Goal: Task Accomplishment & Management: Manage account settings

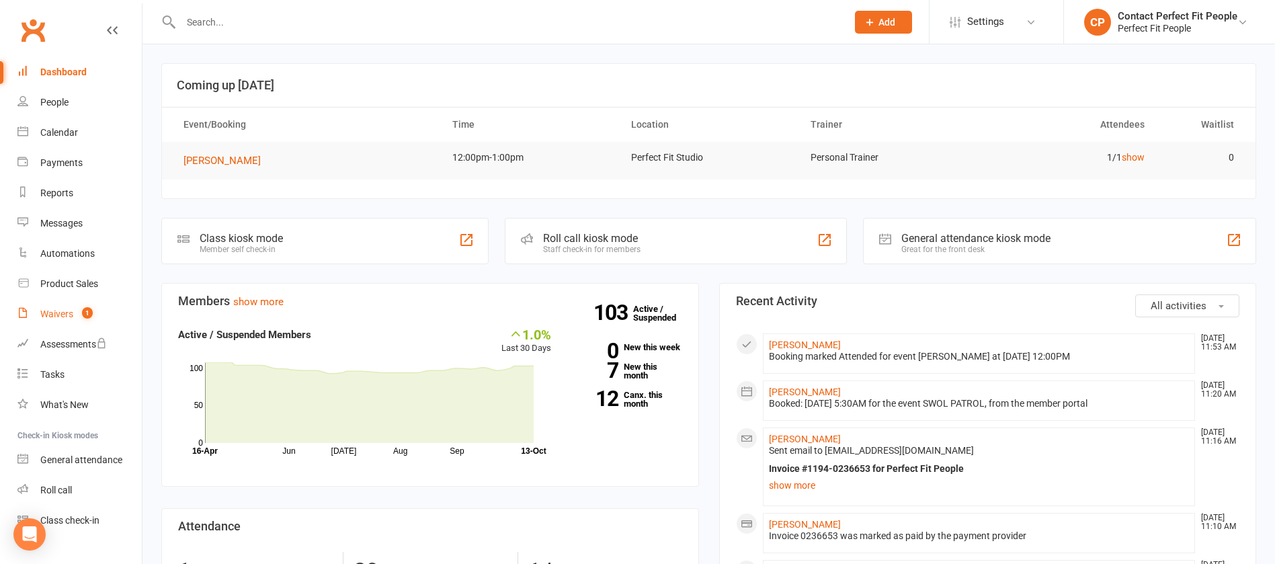
click at [86, 311] on span "1" at bounding box center [87, 312] width 11 height 11
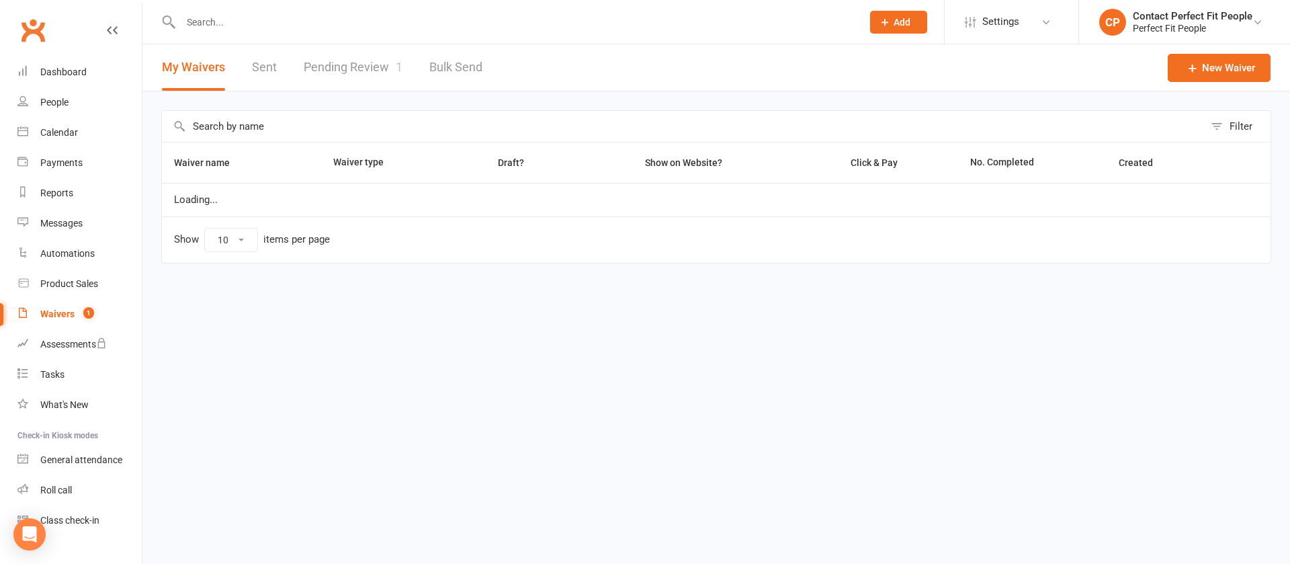
select select "100"
click at [351, 70] on link "Pending Review 1" at bounding box center [353, 67] width 99 height 46
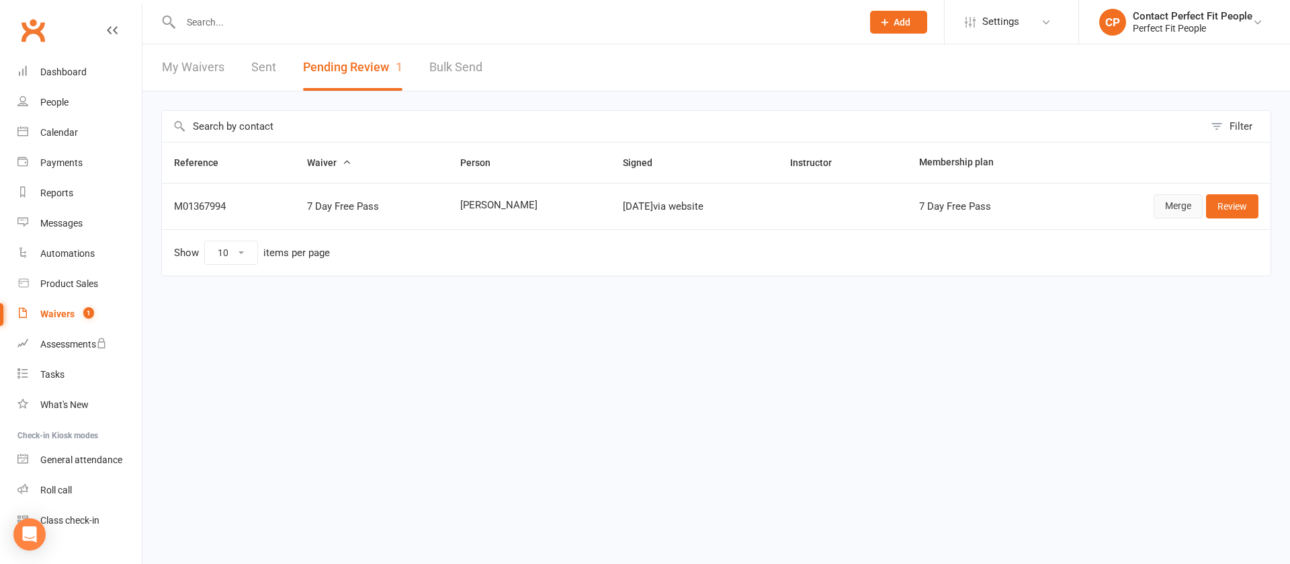
click at [850, 211] on link "Merge" at bounding box center [1178, 206] width 49 height 24
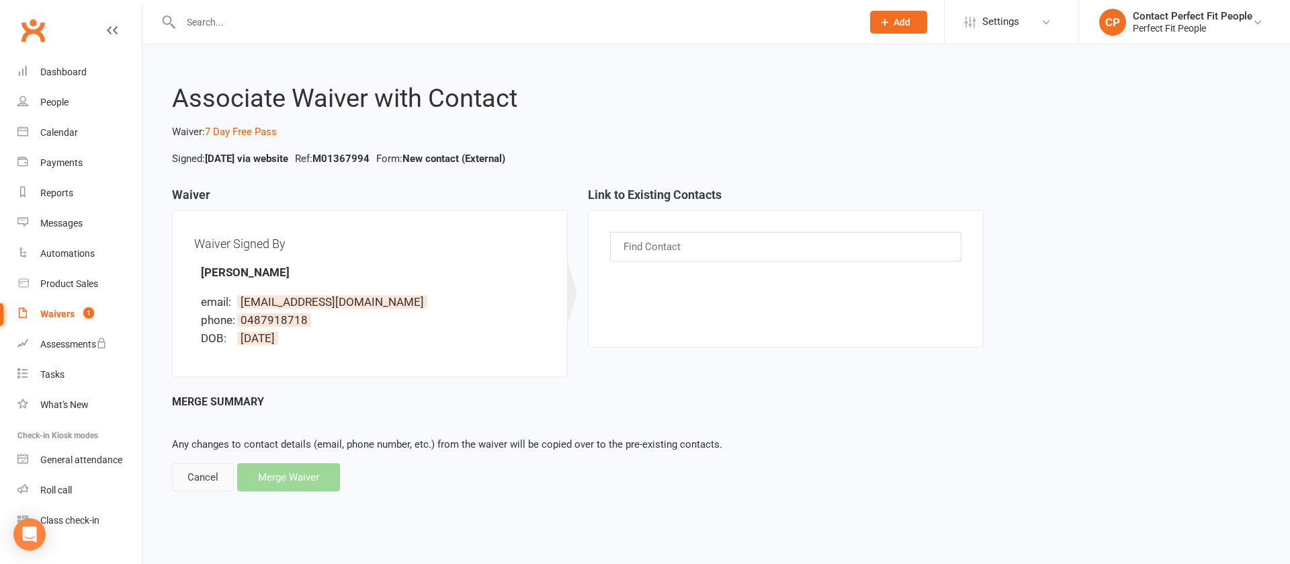
click at [212, 375] on div "Cancel" at bounding box center [203, 477] width 62 height 28
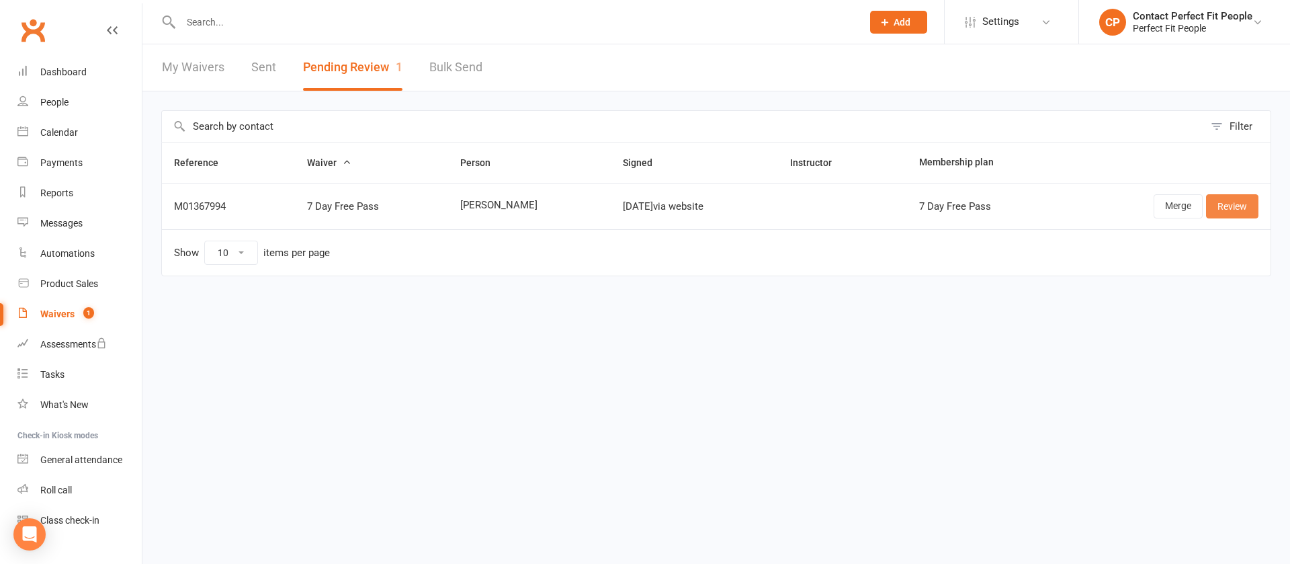
click at [850, 200] on link "Review" at bounding box center [1232, 206] width 52 height 24
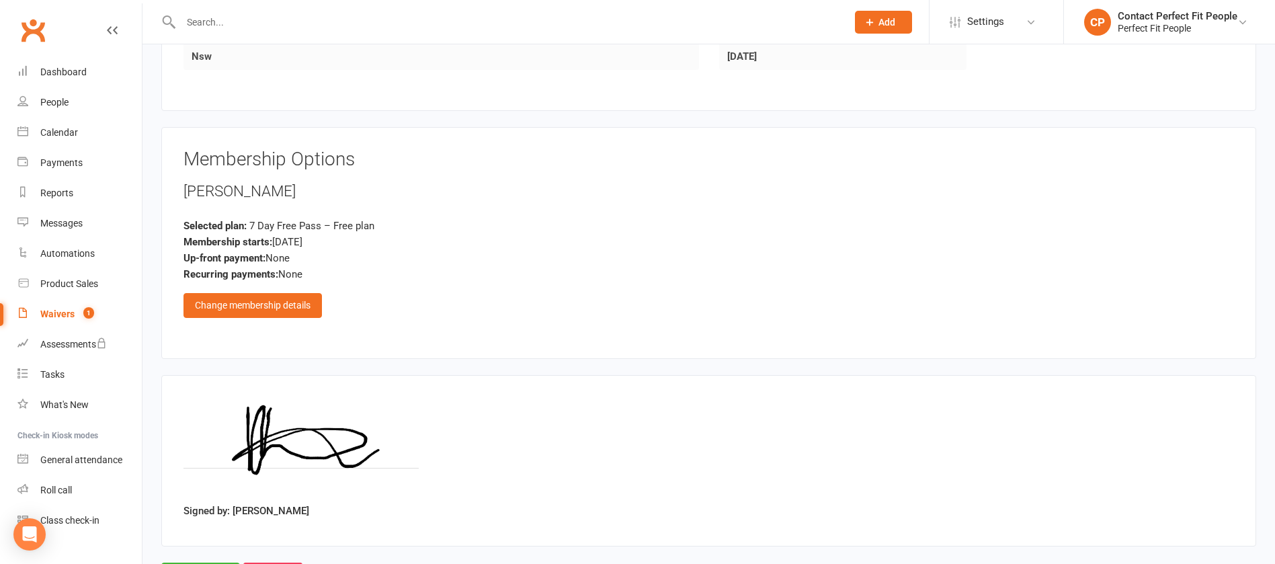
scroll to position [600, 0]
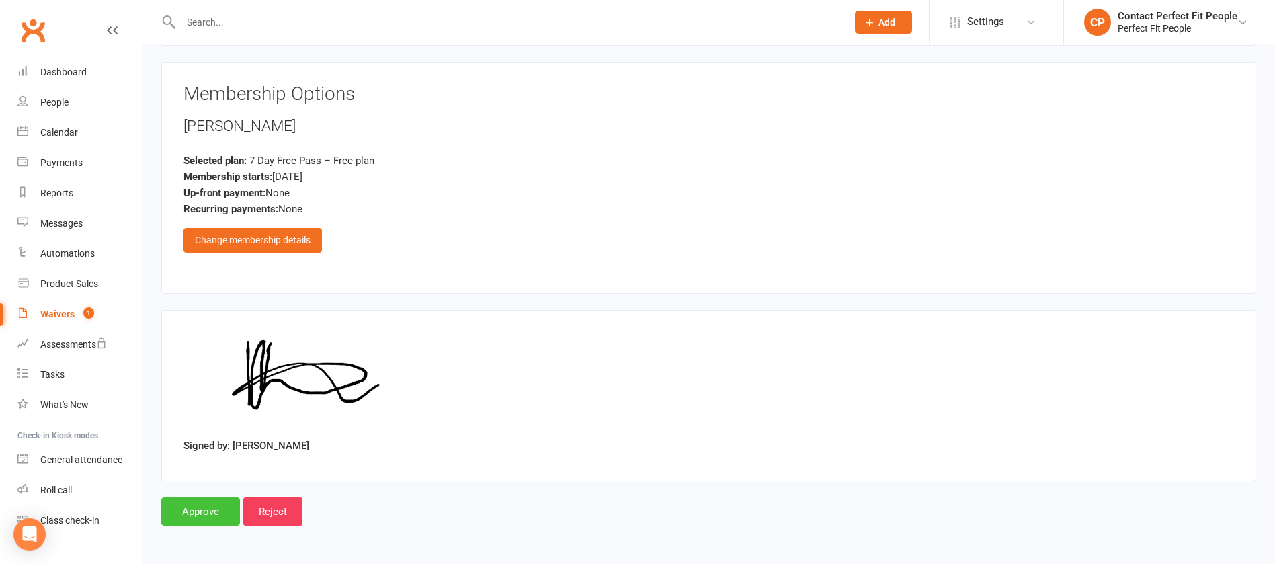
click at [196, 375] on input "Approve" at bounding box center [200, 511] width 79 height 28
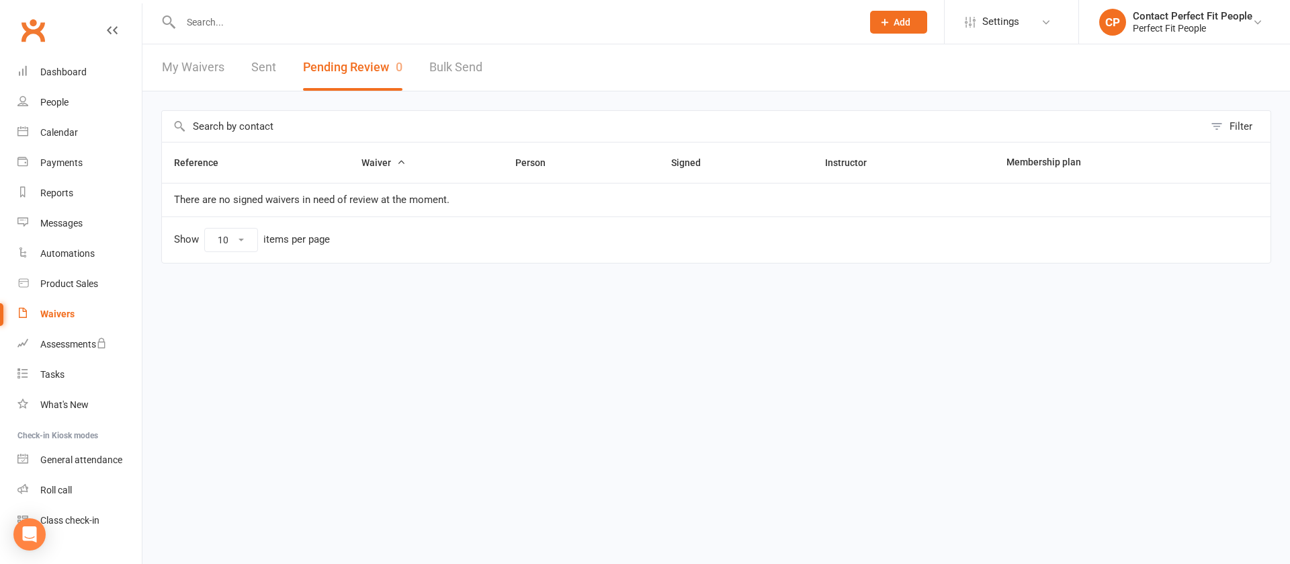
click at [299, 14] on input "text" at bounding box center [515, 22] width 676 height 19
paste input "[PERSON_NAME]"
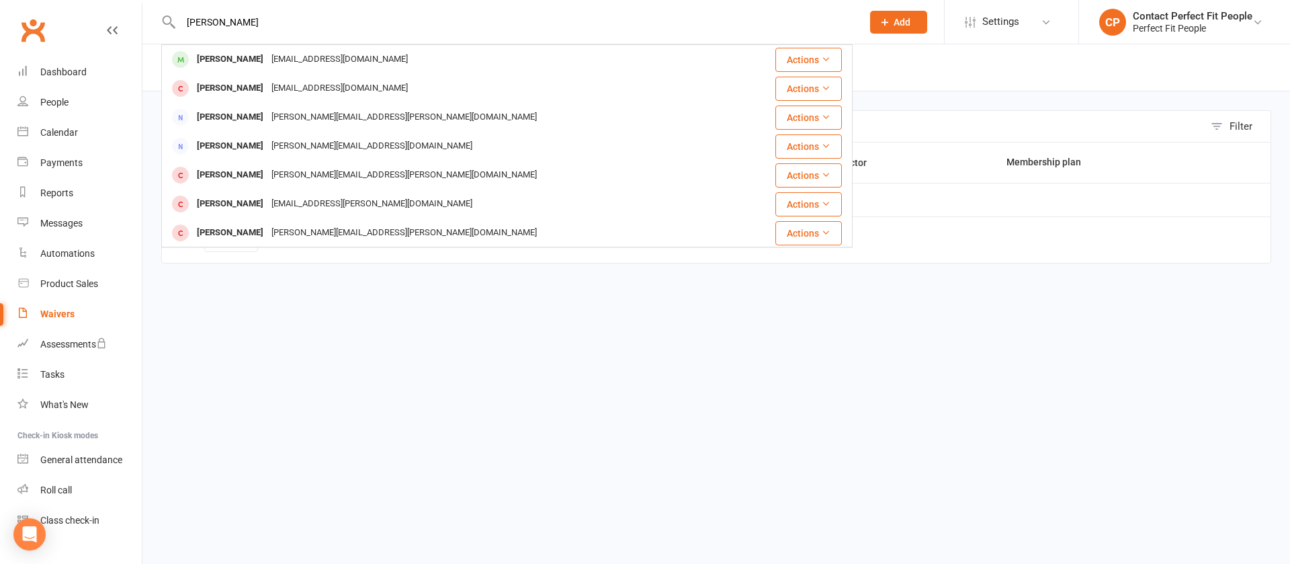
type input "[PERSON_NAME]"
click at [218, 60] on div "[PERSON_NAME]" at bounding box center [230, 59] width 75 height 19
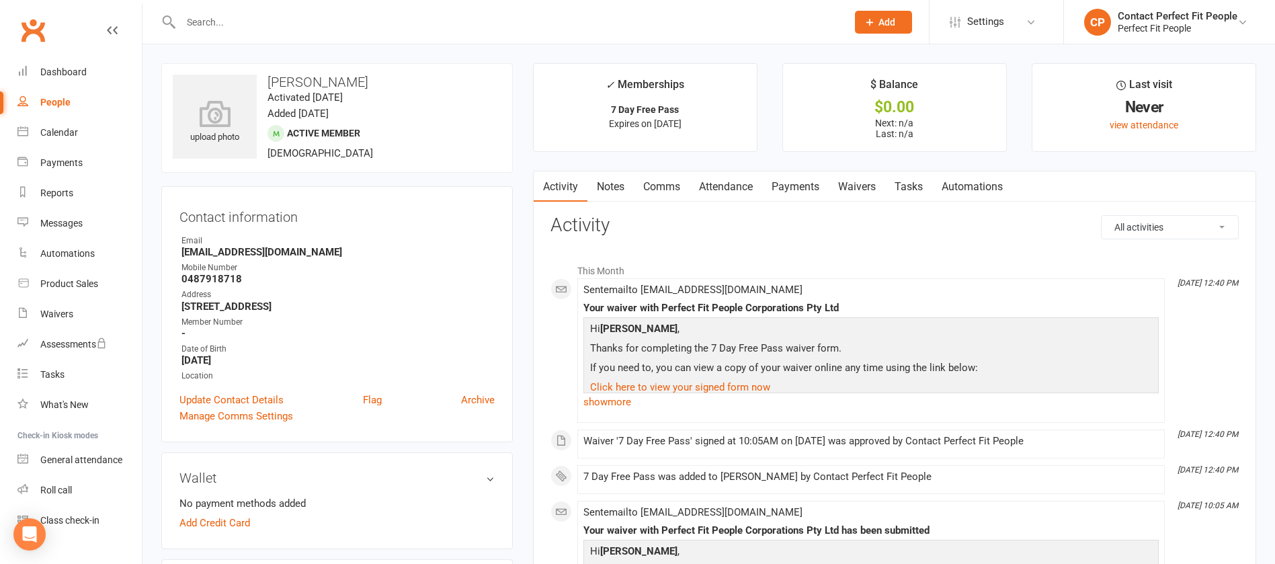
click at [698, 231] on h3 "Activity" at bounding box center [894, 225] width 688 height 21
click at [668, 195] on link "Comms" at bounding box center [662, 186] width 56 height 31
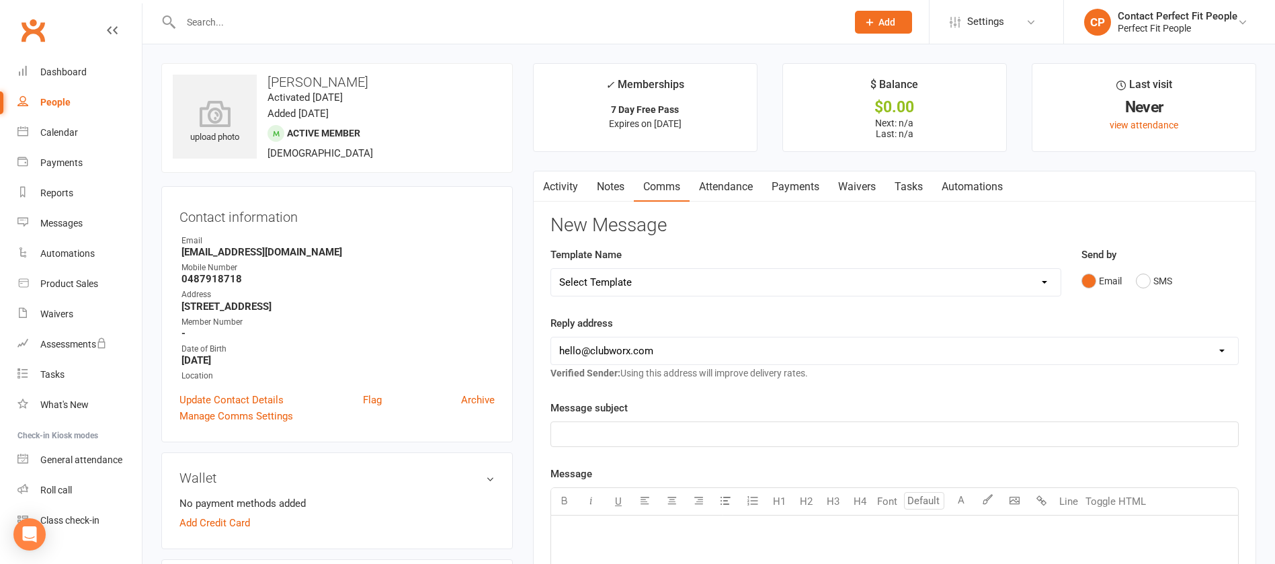
click at [674, 284] on select "Select Template [Email] 2023 TEEN WEEKLY PASS PERFECT FIT [Email] 2024: Teen HI…" at bounding box center [805, 282] width 509 height 27
select select "18"
click at [551, 269] on select "Select Template [Email] 2023 TEEN WEEKLY PASS PERFECT FIT [Email] 2024: Teen HI…" at bounding box center [805, 282] width 509 height 27
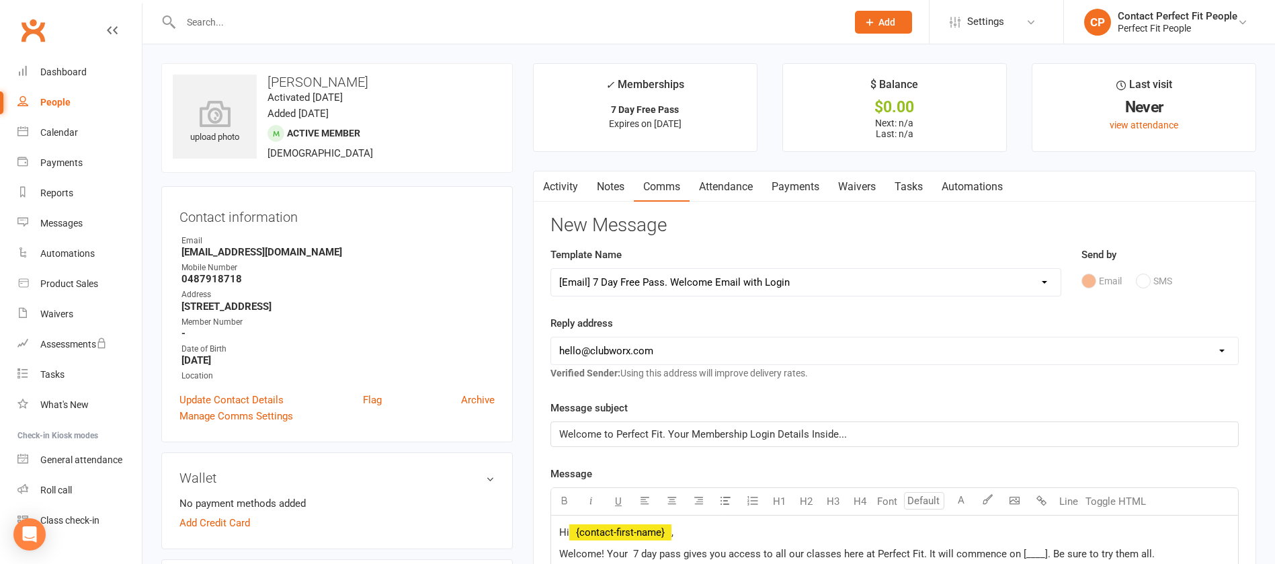
click at [624, 347] on select "[EMAIL_ADDRESS][DOMAIN_NAME] [EMAIL_ADDRESS][DOMAIN_NAME] [PERSON_NAME][EMAIL_A…" at bounding box center [894, 350] width 687 height 27
select select "1"
click at [551, 337] on select "[EMAIL_ADDRESS][DOMAIN_NAME] [EMAIL_ADDRESS][DOMAIN_NAME] [PERSON_NAME][EMAIL_A…" at bounding box center [894, 350] width 687 height 27
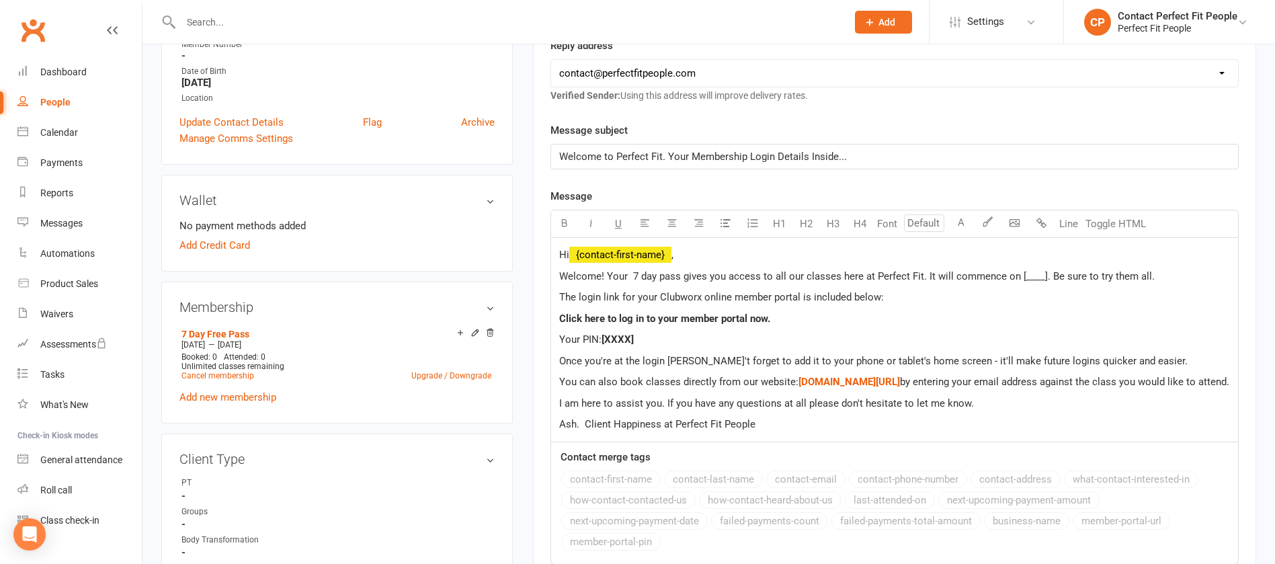
scroll to position [403, 0]
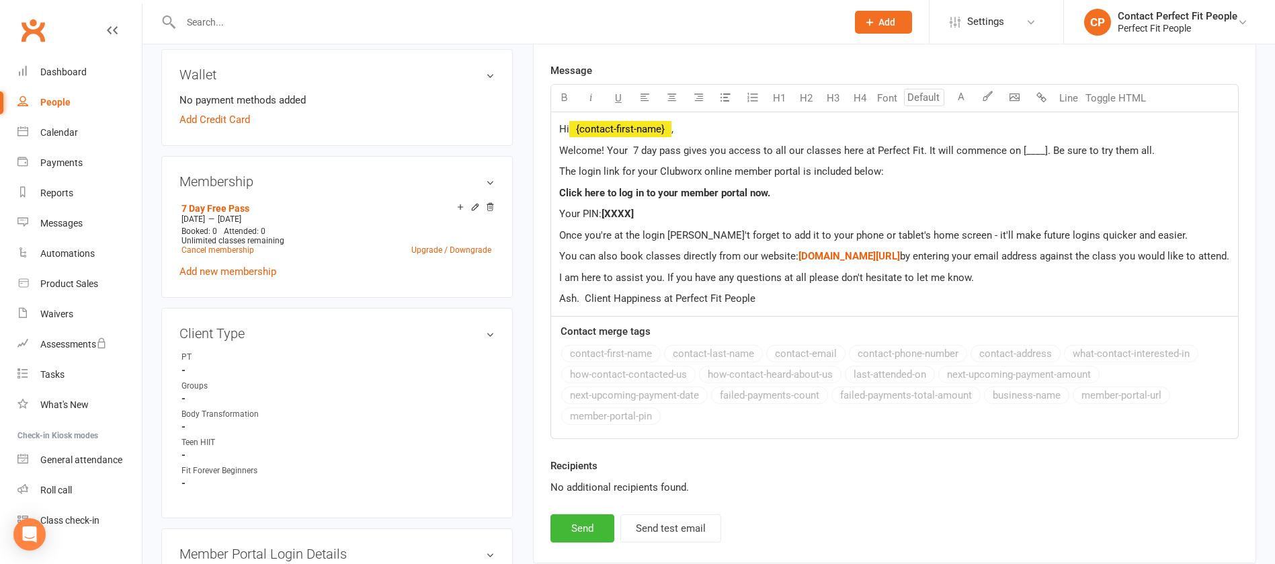
click at [850, 143] on p "Welcome! Your 7 day pass gives you access to all our classes here at Perfect Fi…" at bounding box center [894, 150] width 671 height 16
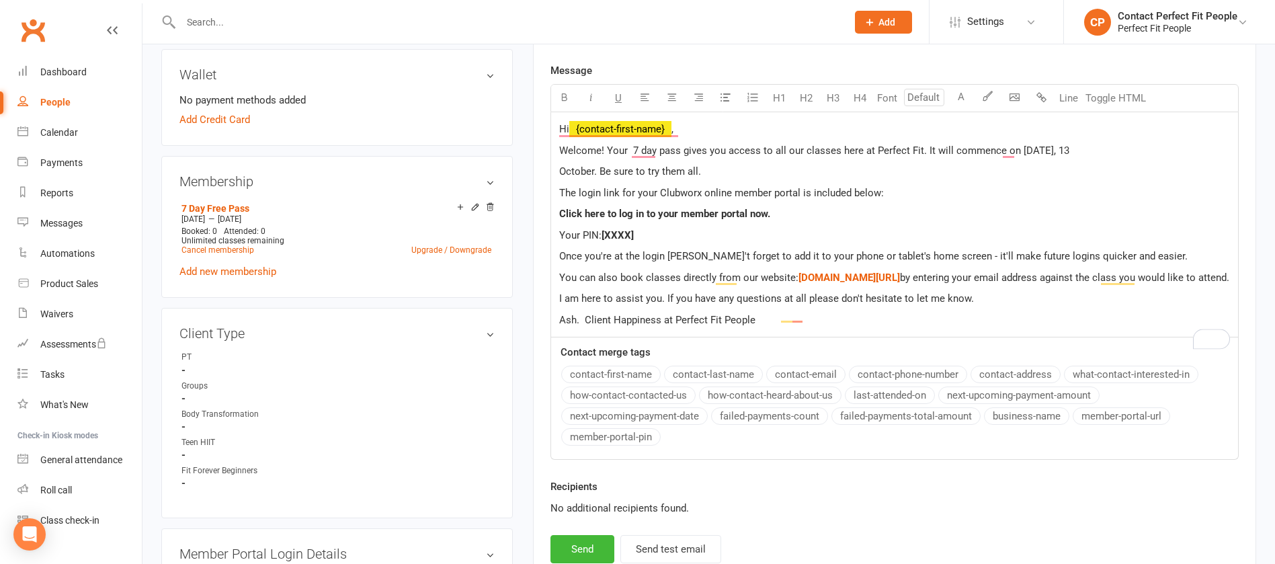
click at [850, 208] on p "Click here to log in to your member portal now." at bounding box center [894, 214] width 671 height 16
click at [850, 154] on p "Welcome! Your 7 day pass gives you access to all our classes here at Perfect Fi…" at bounding box center [894, 150] width 671 height 16
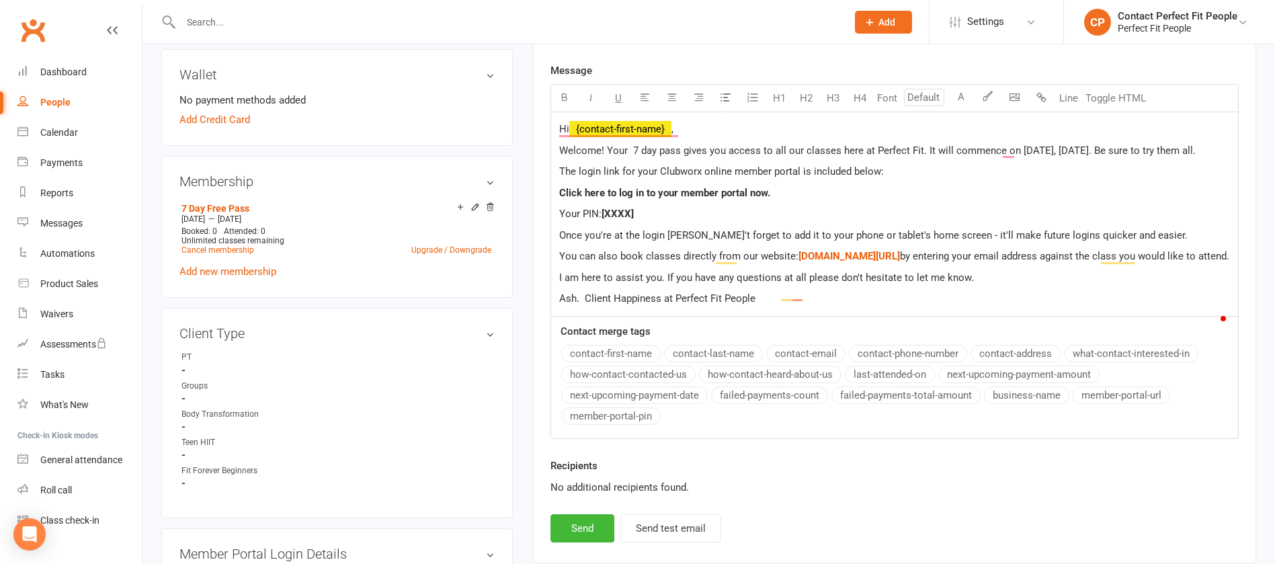
click at [850, 179] on p "The login link for your Clubworx online member portal is included below:" at bounding box center [894, 171] width 671 height 16
click at [850, 152] on span "Welcome! Your 7 day pass gives you access to all our classes here at Perfect Fi…" at bounding box center [877, 151] width 636 height 12
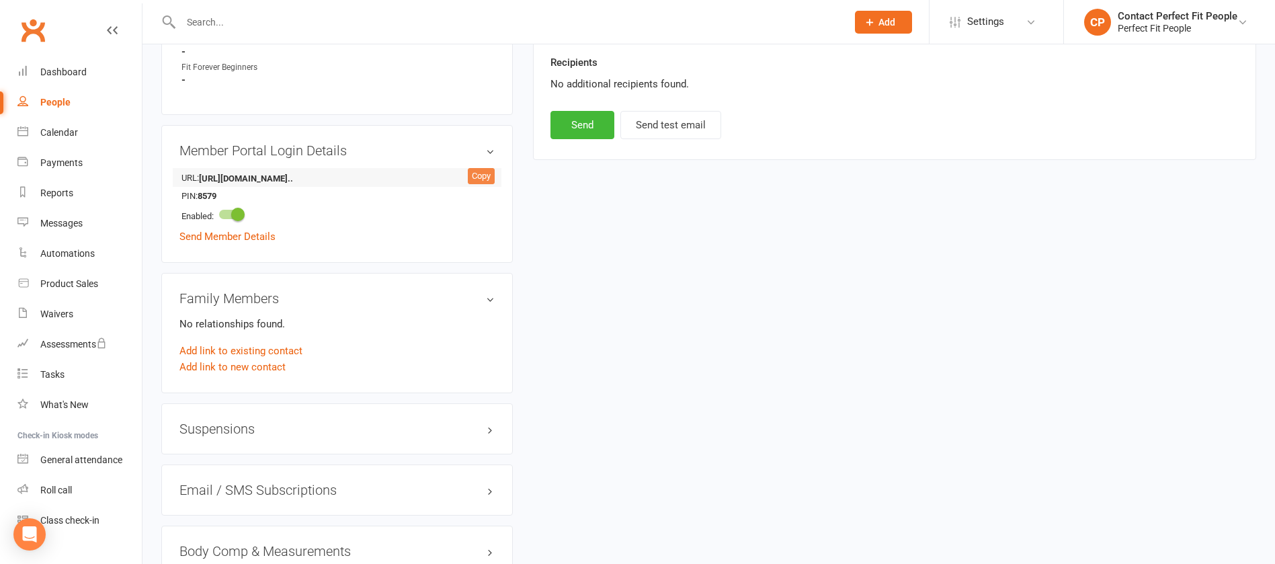
click at [476, 171] on div "Copy" at bounding box center [481, 176] width 27 height 16
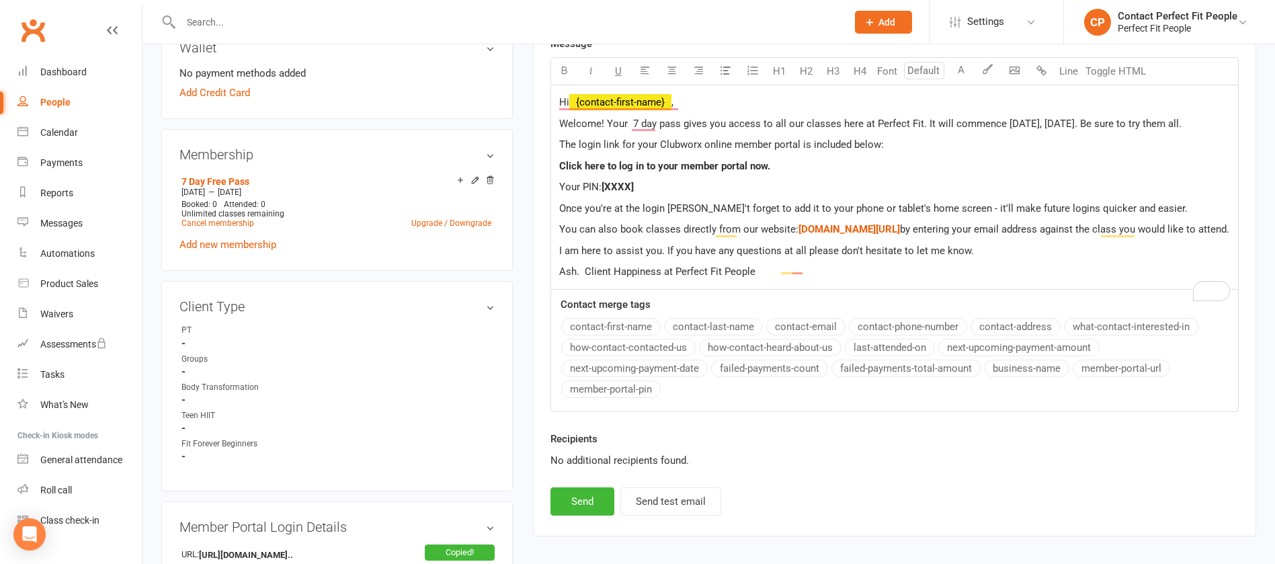
scroll to position [403, 0]
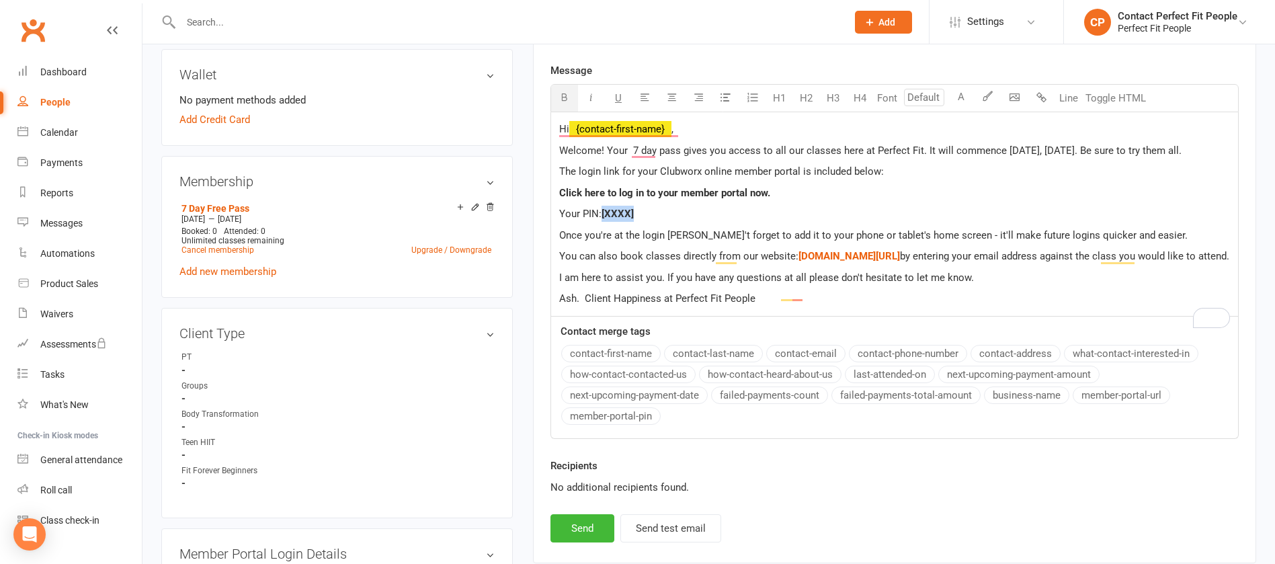
drag, startPoint x: 638, startPoint y: 210, endPoint x: 604, endPoint y: 214, distance: 33.8
click at [604, 214] on p "Your PIN: [XXXX]" at bounding box center [894, 214] width 671 height 16
drag, startPoint x: 786, startPoint y: 187, endPoint x: 541, endPoint y: 196, distance: 244.8
click at [541, 196] on div "Activity Notes Comms Attendance Payments Waivers Tasks Automations New Message …" at bounding box center [894, 165] width 723 height 796
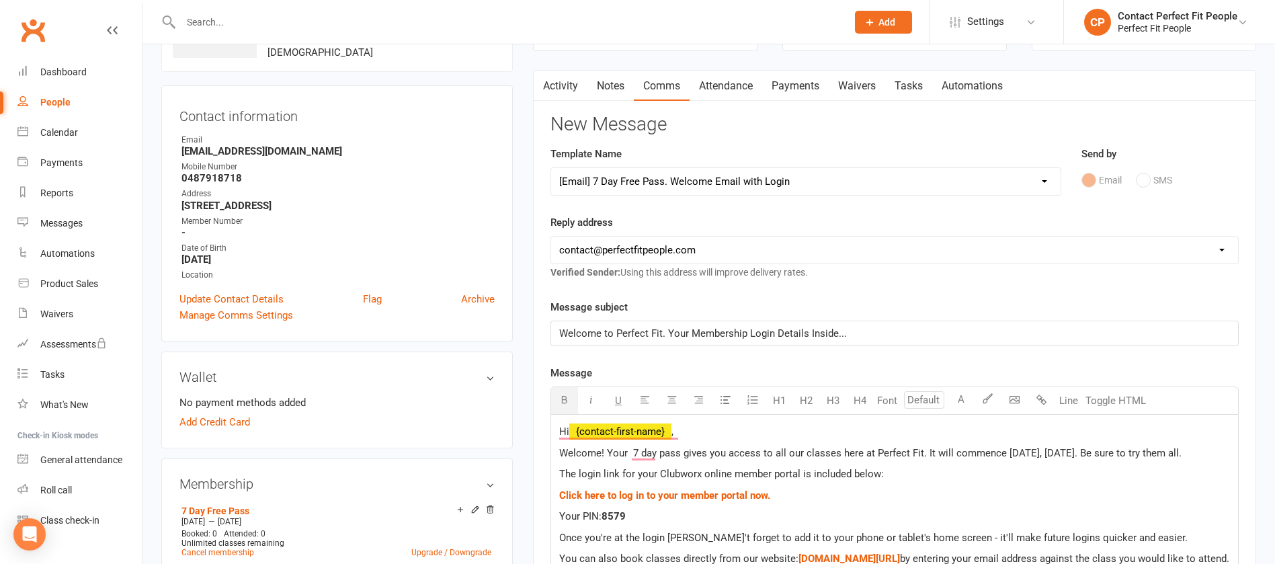
scroll to position [504, 0]
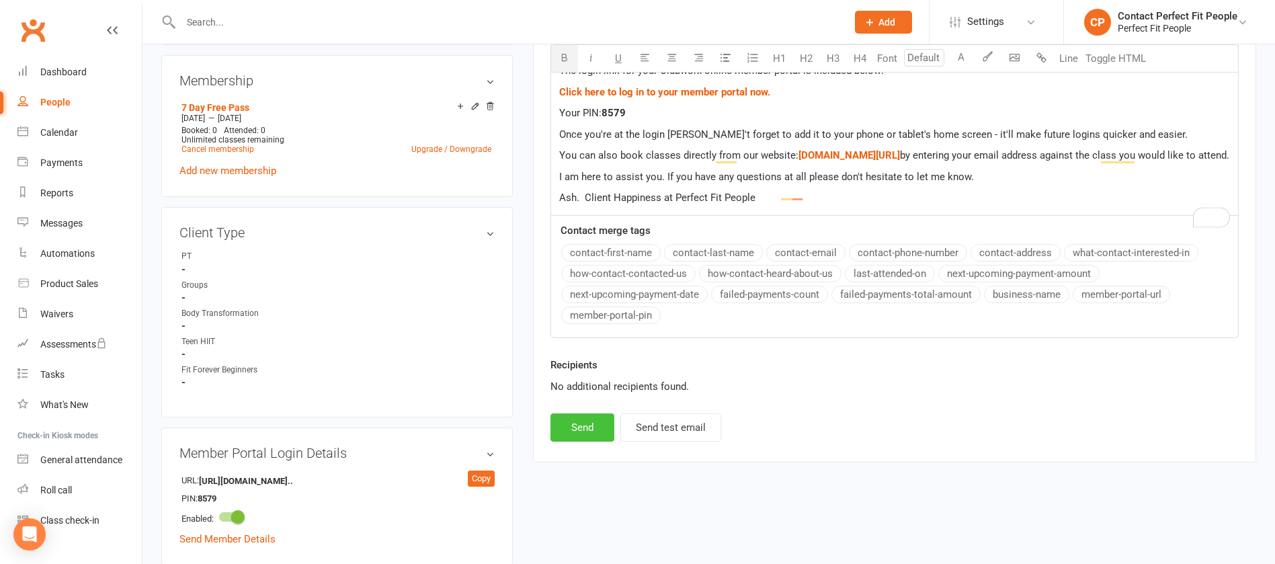
click at [585, 375] on button "Send" at bounding box center [582, 427] width 64 height 28
select select
select select "0"
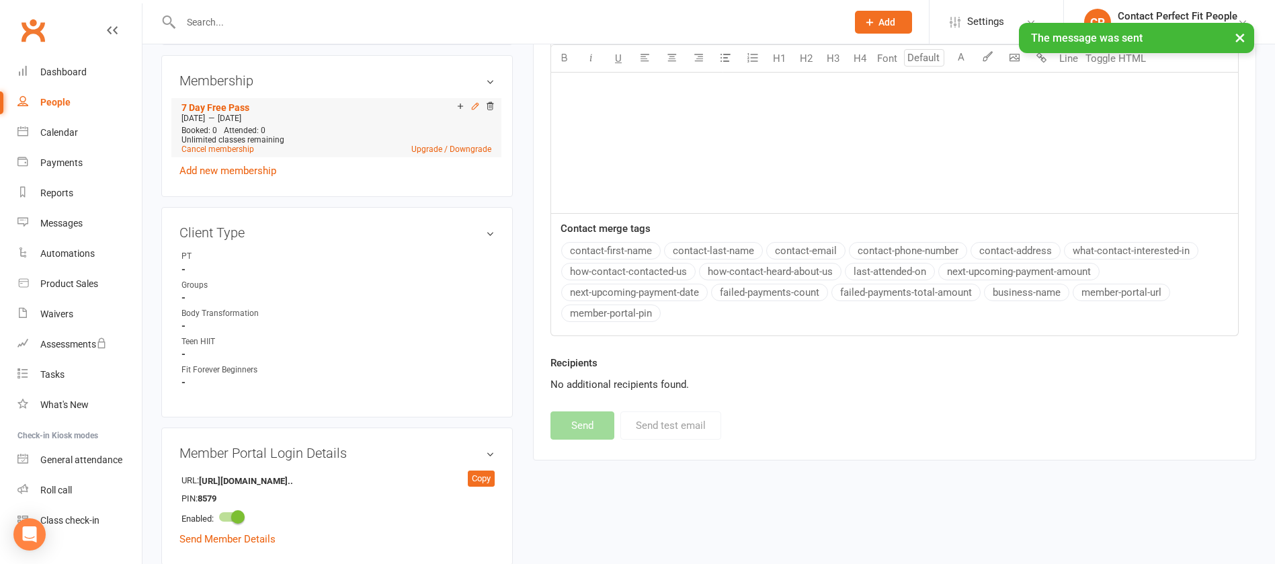
click at [478, 108] on icon at bounding box center [474, 105] width 9 height 9
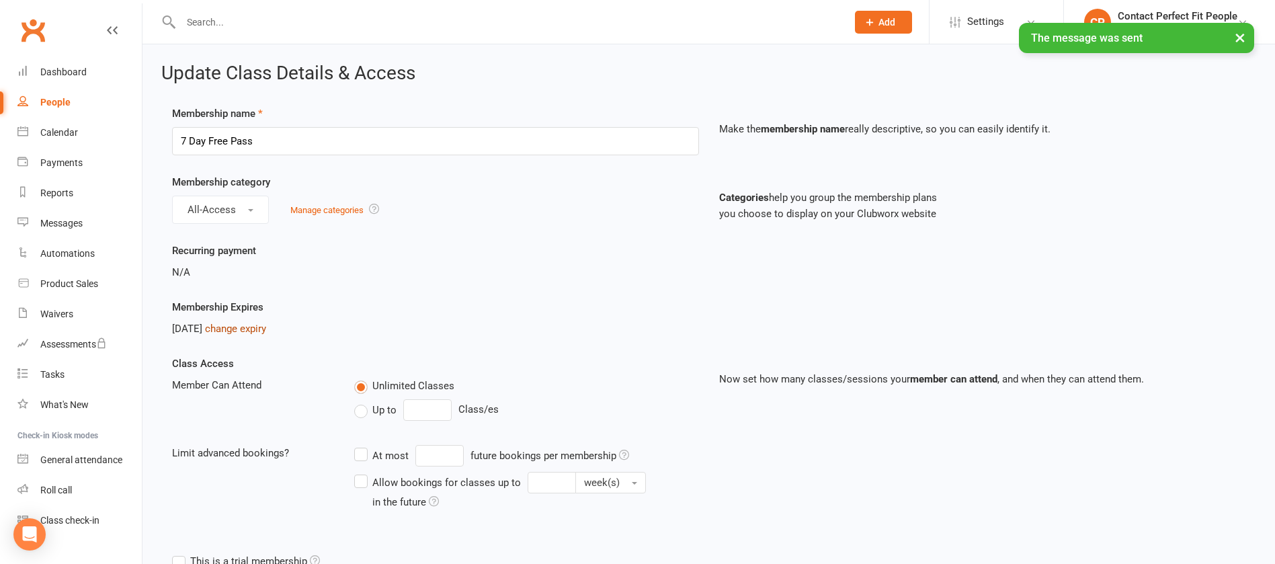
click at [266, 327] on link "change expiry" at bounding box center [235, 329] width 61 height 12
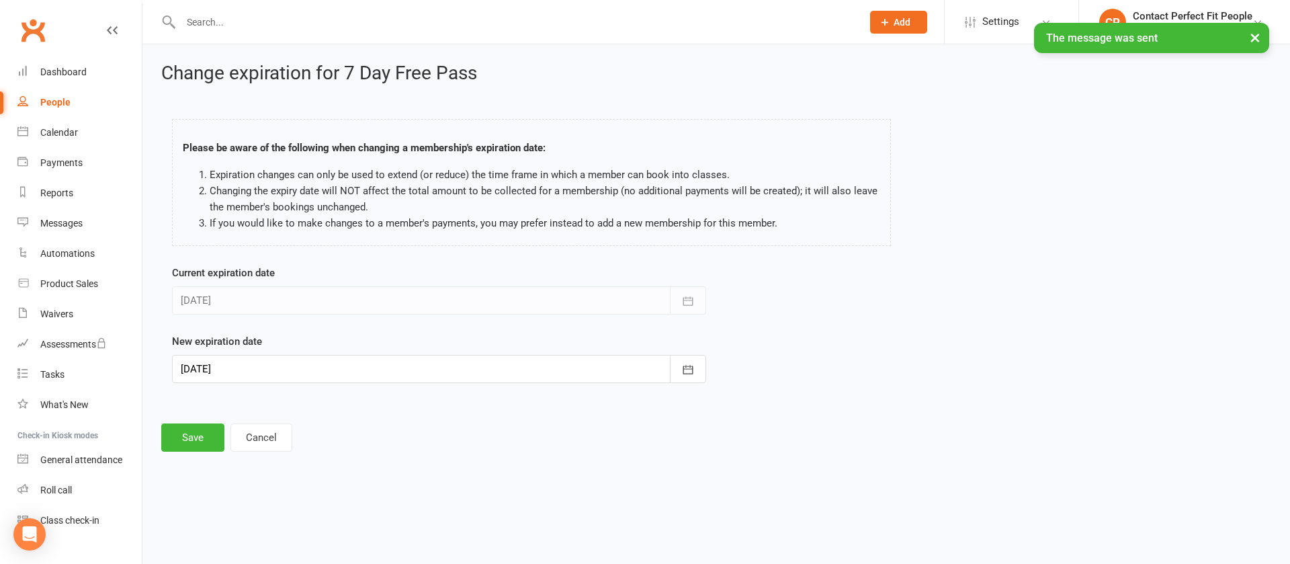
click at [263, 358] on div at bounding box center [439, 369] width 534 height 28
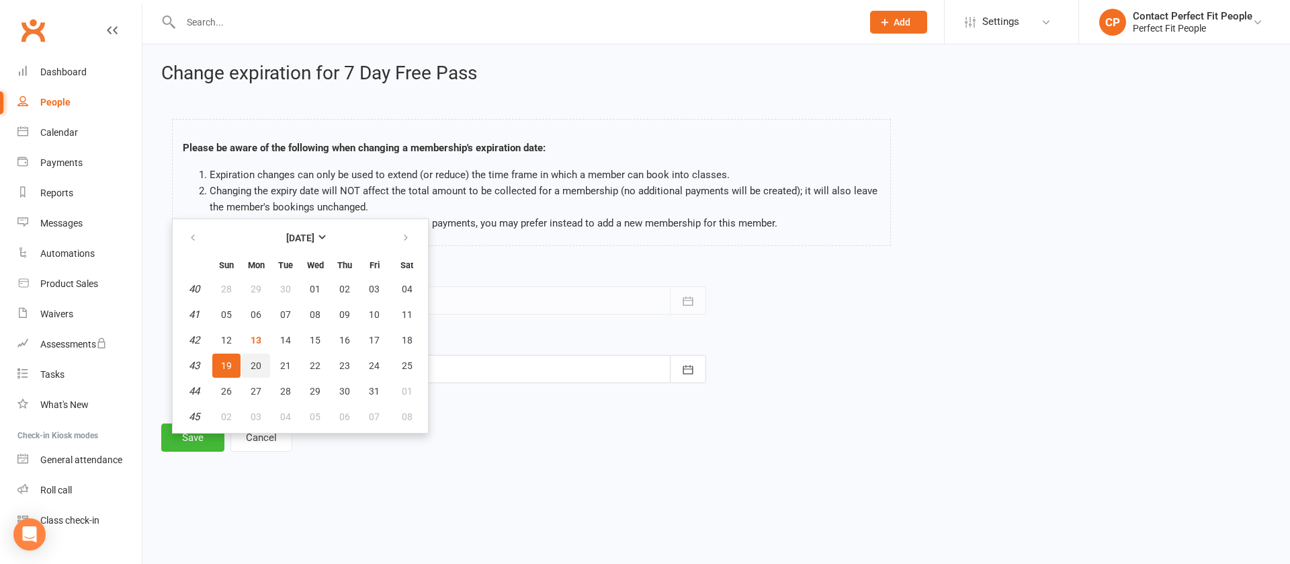
click at [257, 365] on span "20" at bounding box center [256, 365] width 11 height 11
type input "[DATE]"
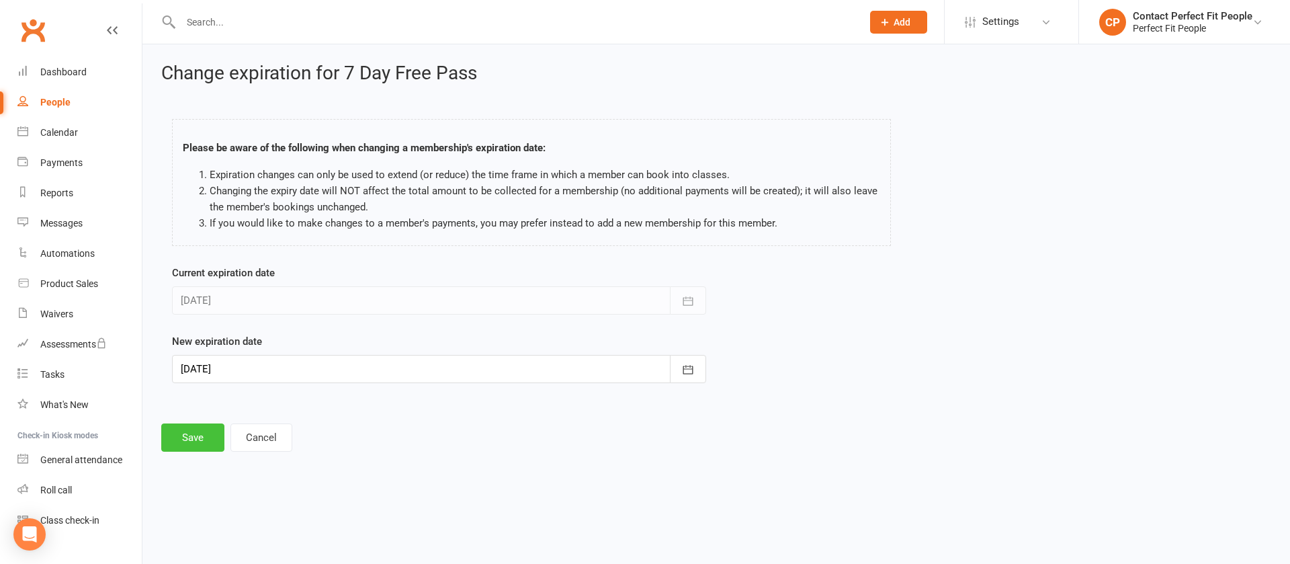
click at [211, 375] on button "Save" at bounding box center [192, 437] width 63 height 28
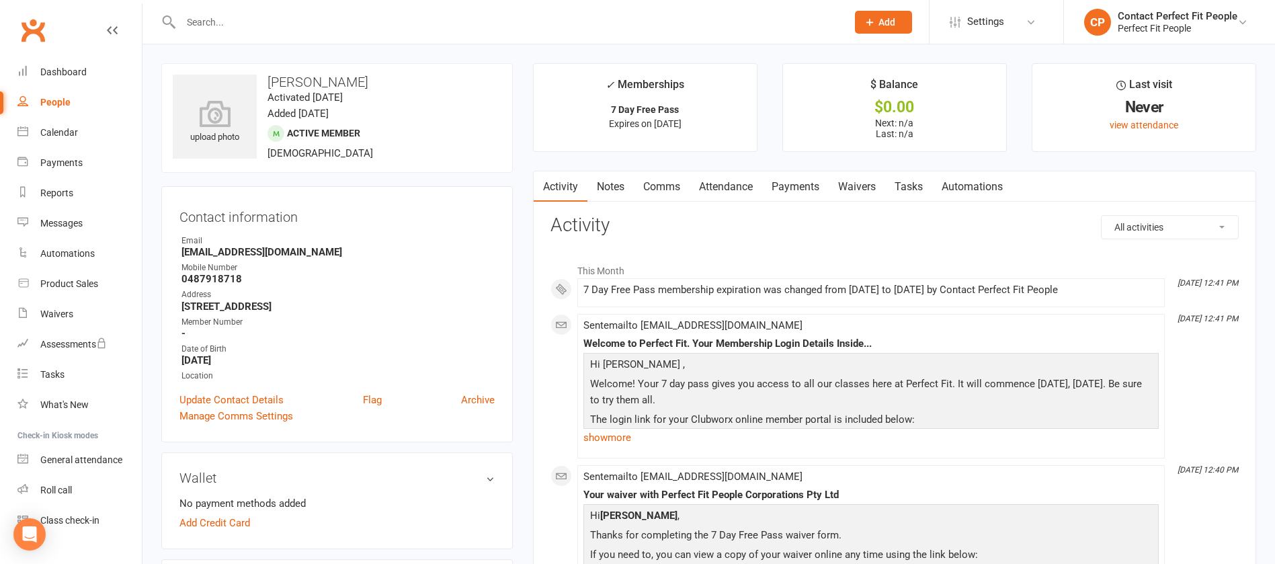
click at [710, 257] on li "This Month" at bounding box center [894, 268] width 688 height 22
click at [850, 186] on link "Tasks" at bounding box center [908, 186] width 47 height 31
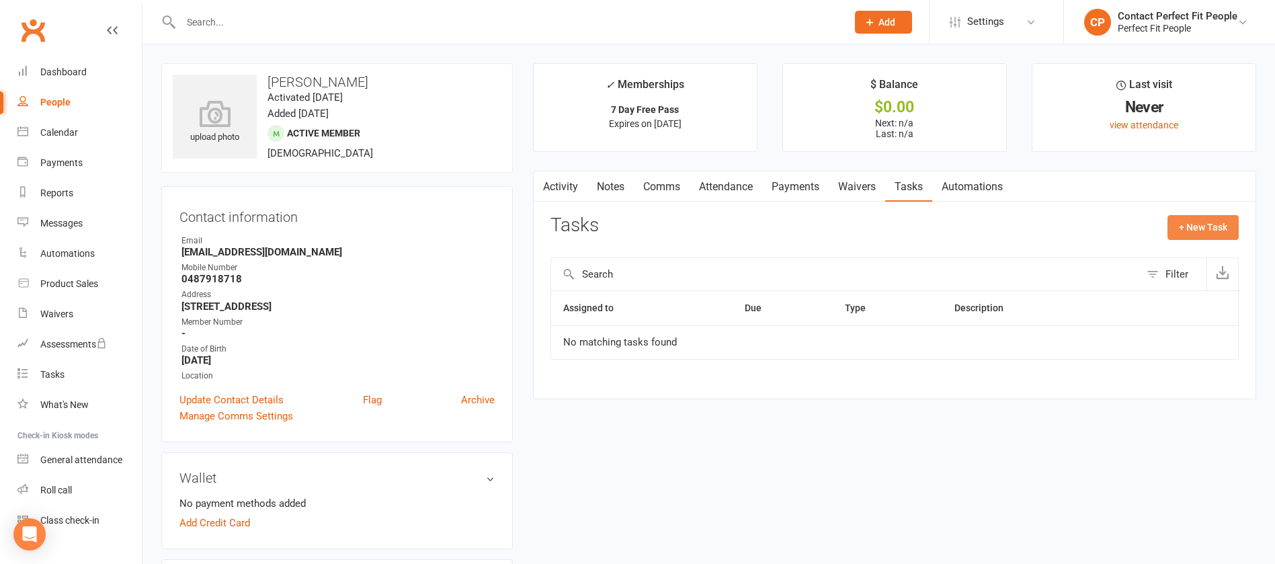
click at [850, 218] on button "+ New Task" at bounding box center [1202, 227] width 71 height 24
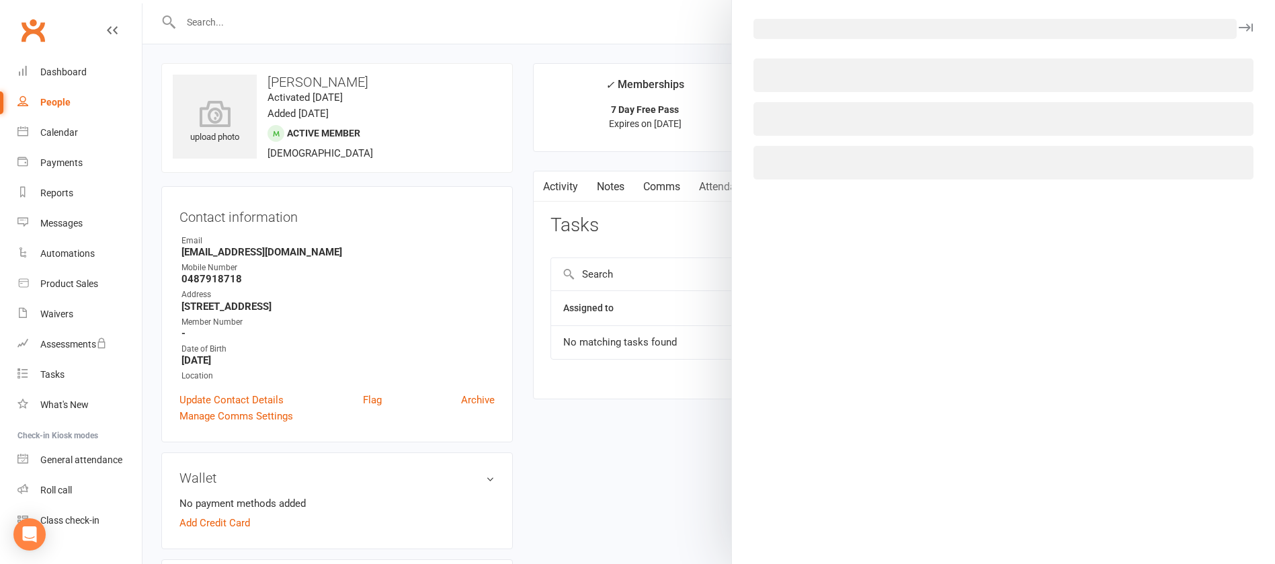
select select "2465"
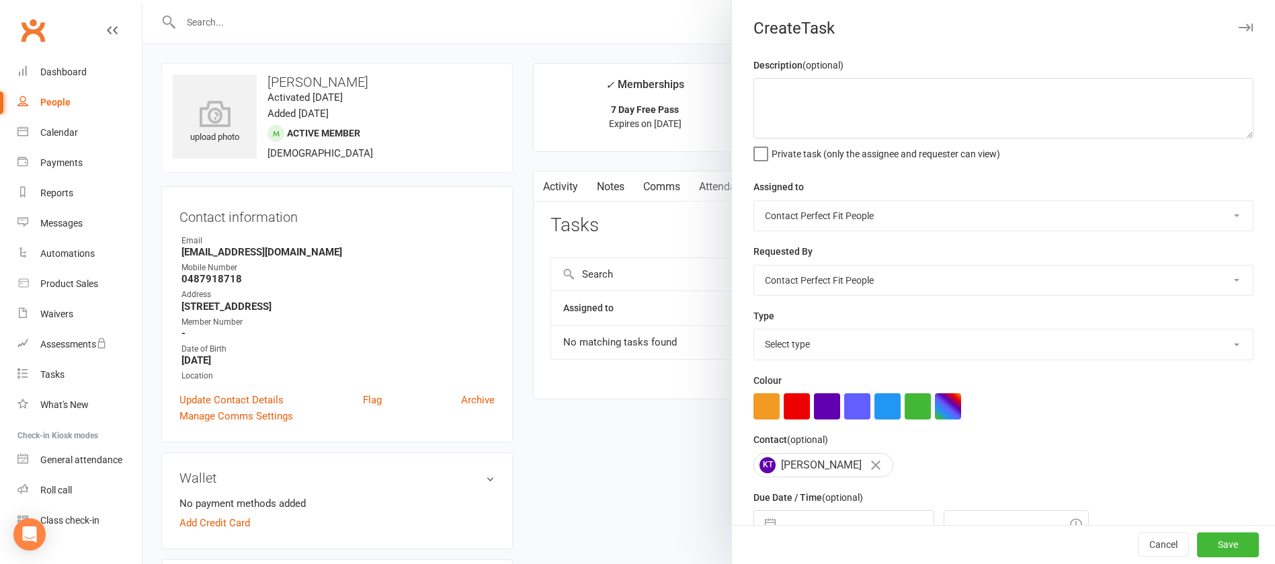
click at [850, 206] on select "[PERSON_NAME] [PERSON_NAME] Contact Perfect Fit People Personal Trainer" at bounding box center [1003, 216] width 499 height 30
click at [850, 95] on textarea at bounding box center [1003, 108] width 500 height 60
click at [812, 278] on select "[PERSON_NAME] [PERSON_NAME] Contact Perfect Fit People Personal Trainer" at bounding box center [1003, 280] width 499 height 30
drag, startPoint x: 734, startPoint y: 300, endPoint x: 741, endPoint y: 308, distance: 10.5
click at [734, 300] on div "Description (optional) Private task (only the assignee and requester can view) …" at bounding box center [1003, 328] width 543 height 542
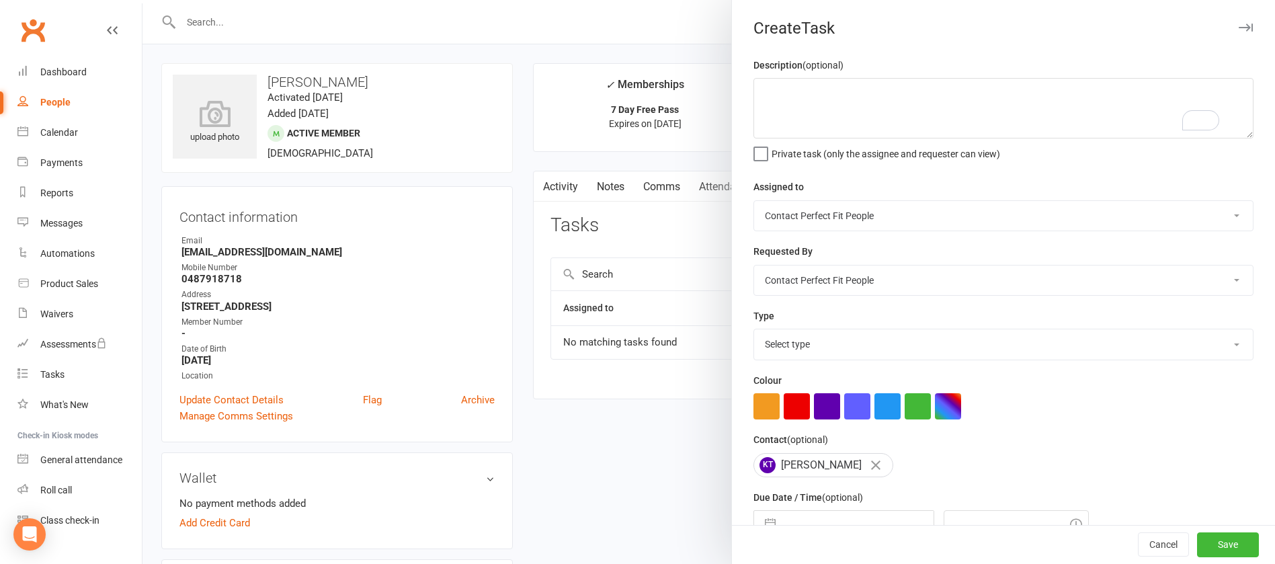
click at [796, 343] on select "Select type 21-day emails 6wsd 7 day free pass check 8 week people Admin Ash pl…" at bounding box center [1003, 344] width 499 height 30
select select "6579"
click at [754, 332] on select "Select type 21-day emails 6wsd 7 day free pass check 8 week people Admin Ash pl…" at bounding box center [1003, 344] width 499 height 30
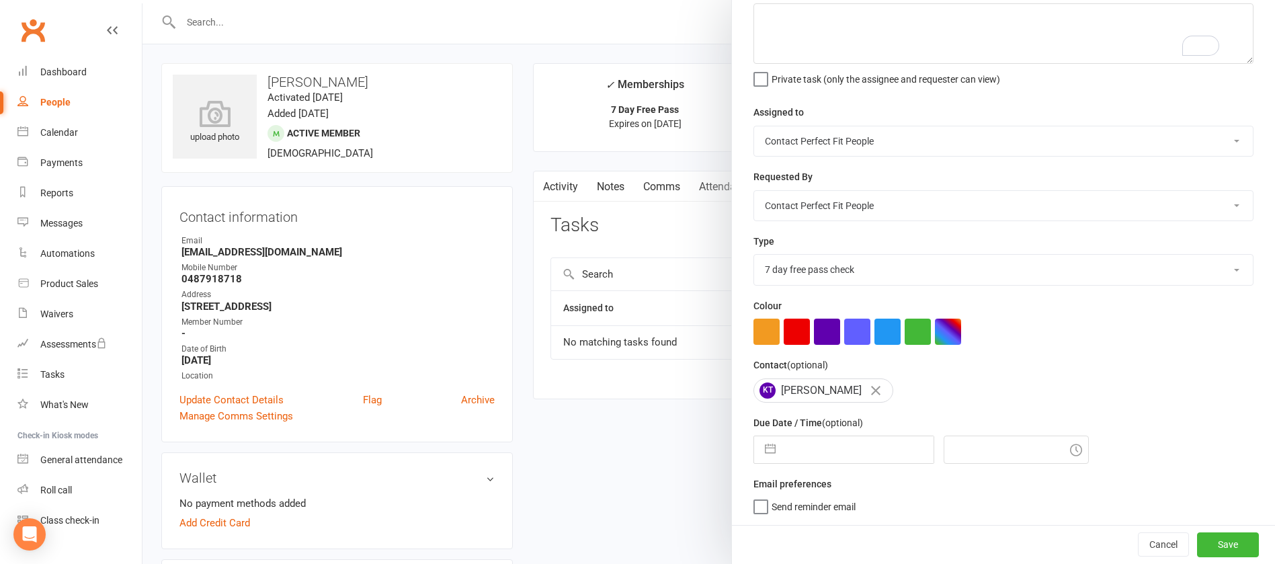
click at [833, 375] on input "text" at bounding box center [857, 449] width 151 height 27
select select "8"
select select "2025"
select select "9"
select select "2025"
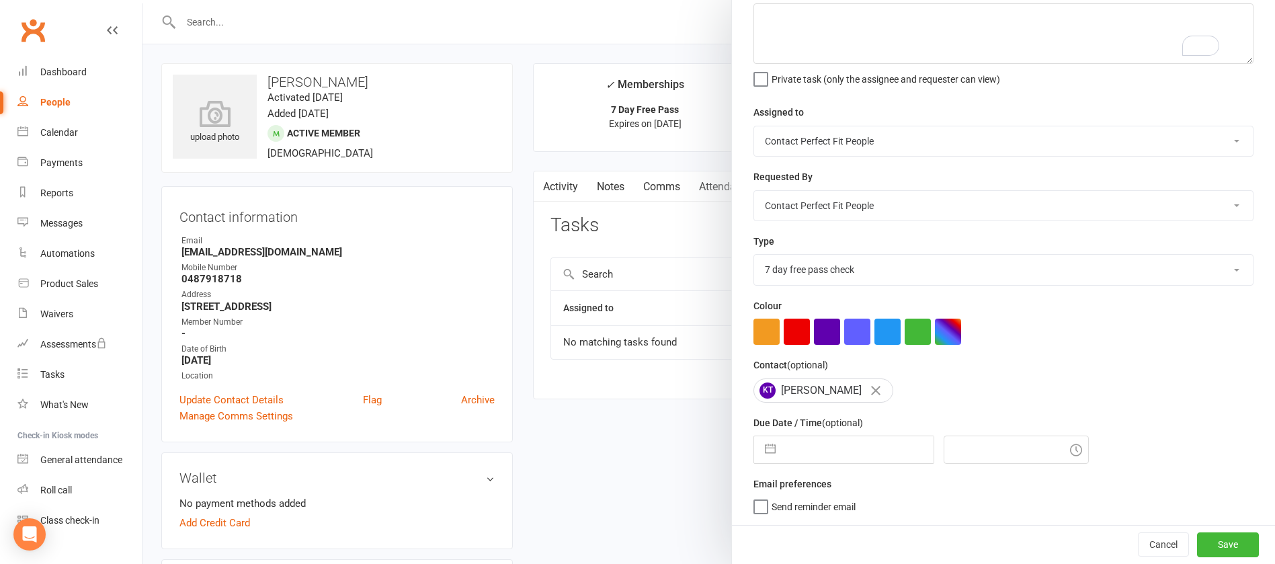
select select "10"
select select "2025"
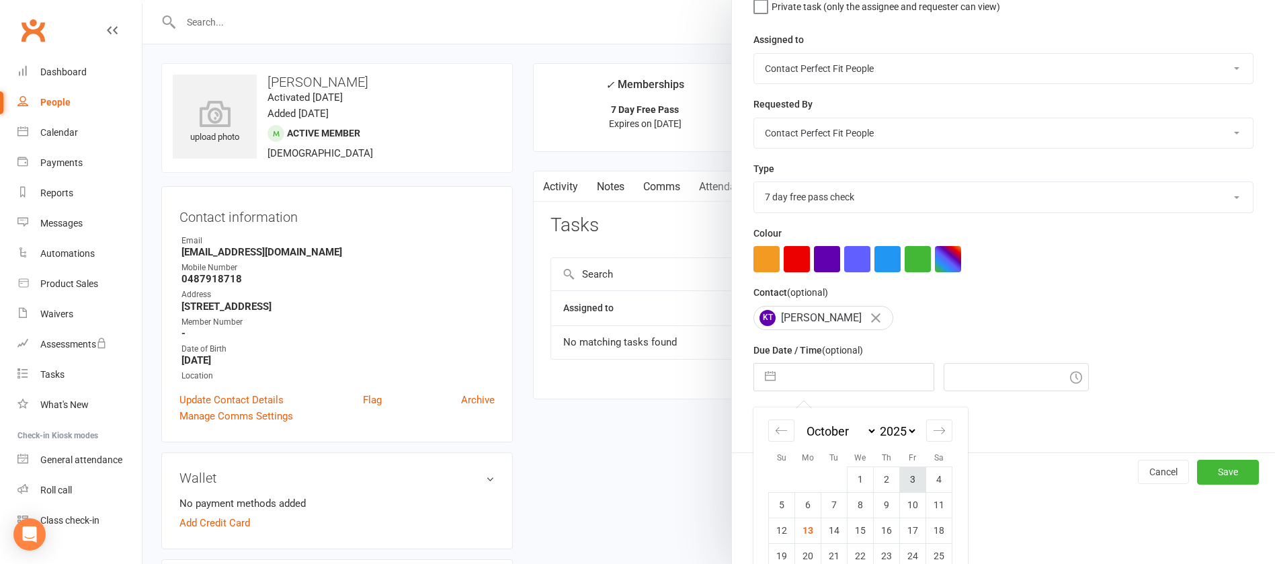
scroll to position [198, 0]
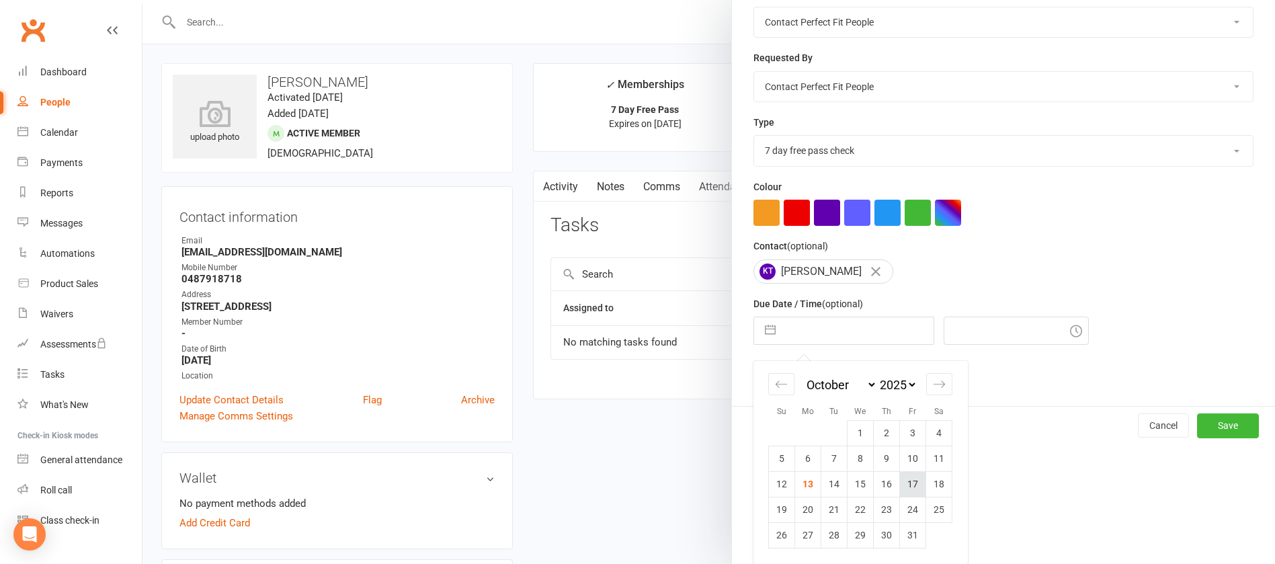
click at [850, 375] on td "17" at bounding box center [913, 484] width 26 height 26
type input "[DATE]"
type input "9:45am"
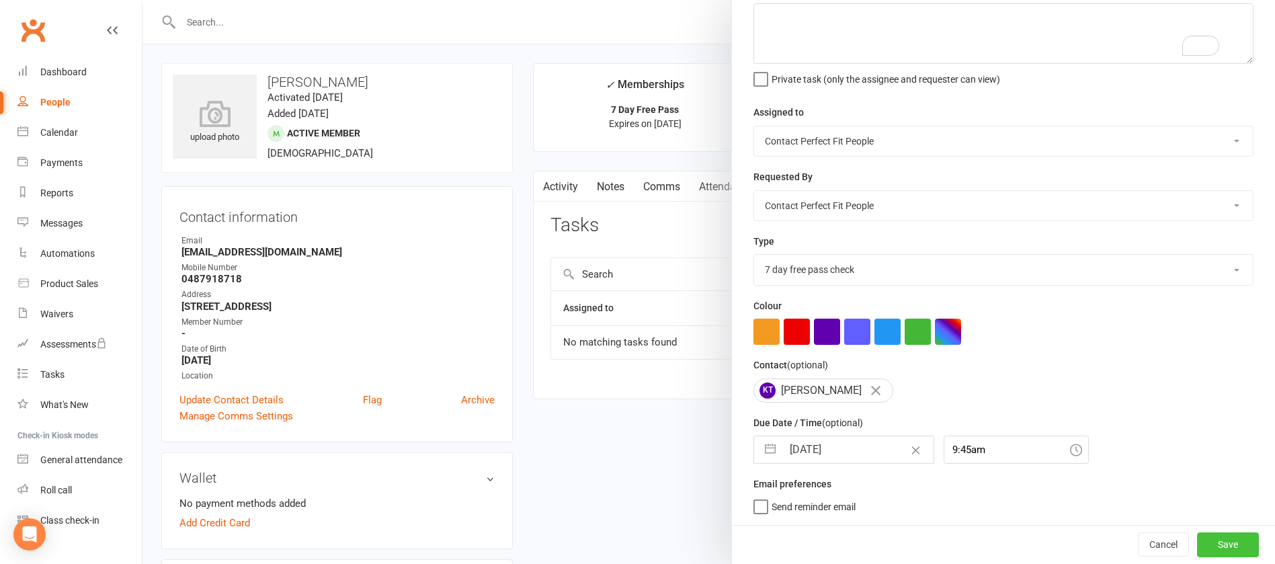
click at [850, 375] on button "Save" at bounding box center [1228, 544] width 62 height 24
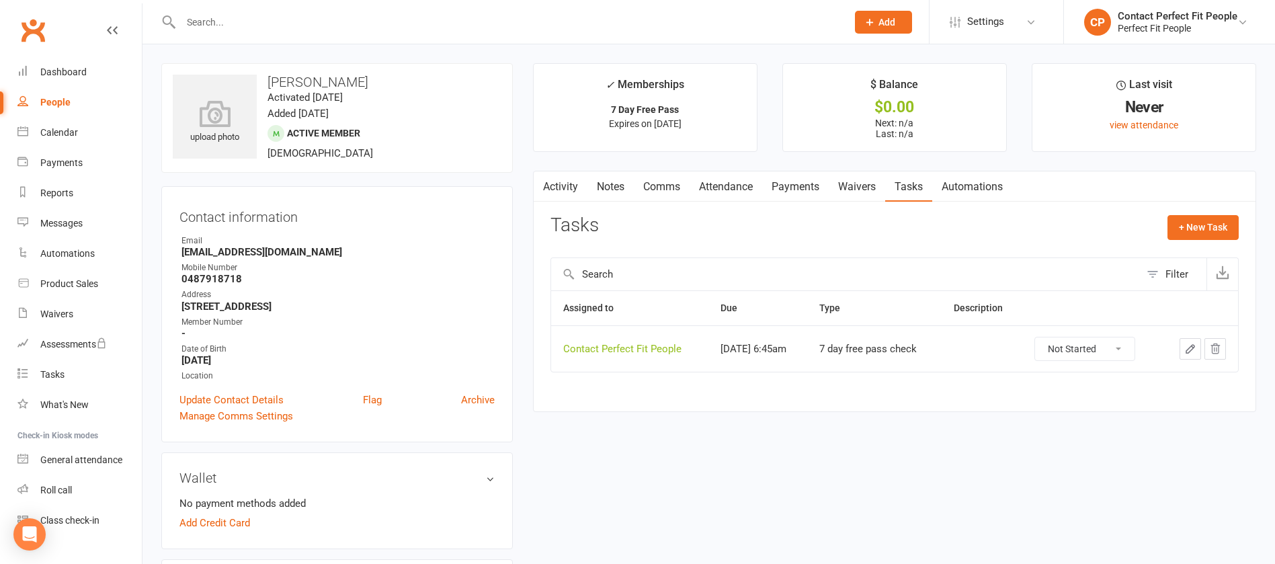
click at [342, 22] on input "text" at bounding box center [507, 22] width 661 height 19
paste input "[PERSON_NAME]"
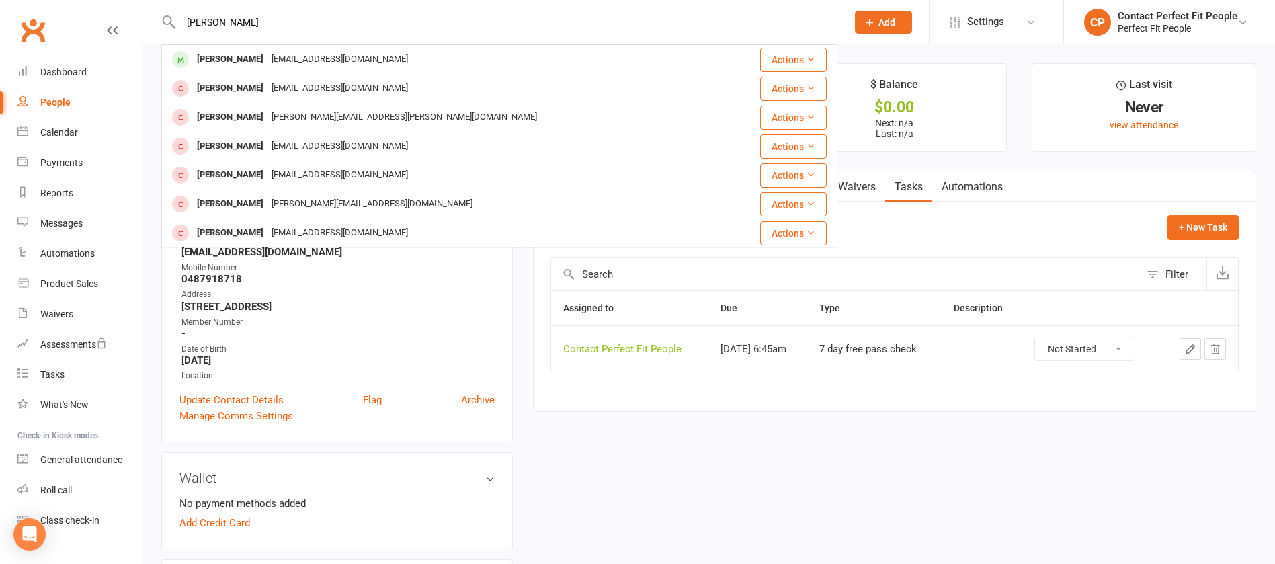
type input "[PERSON_NAME]"
click at [211, 62] on div "[PERSON_NAME]" at bounding box center [230, 59] width 75 height 19
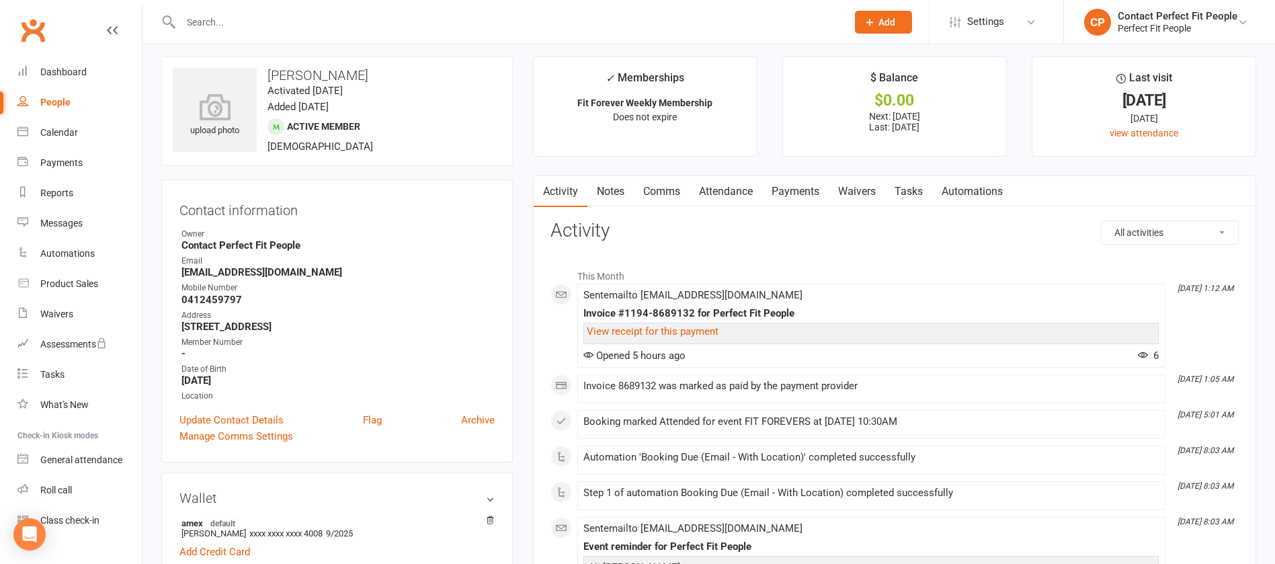
scroll to position [403, 0]
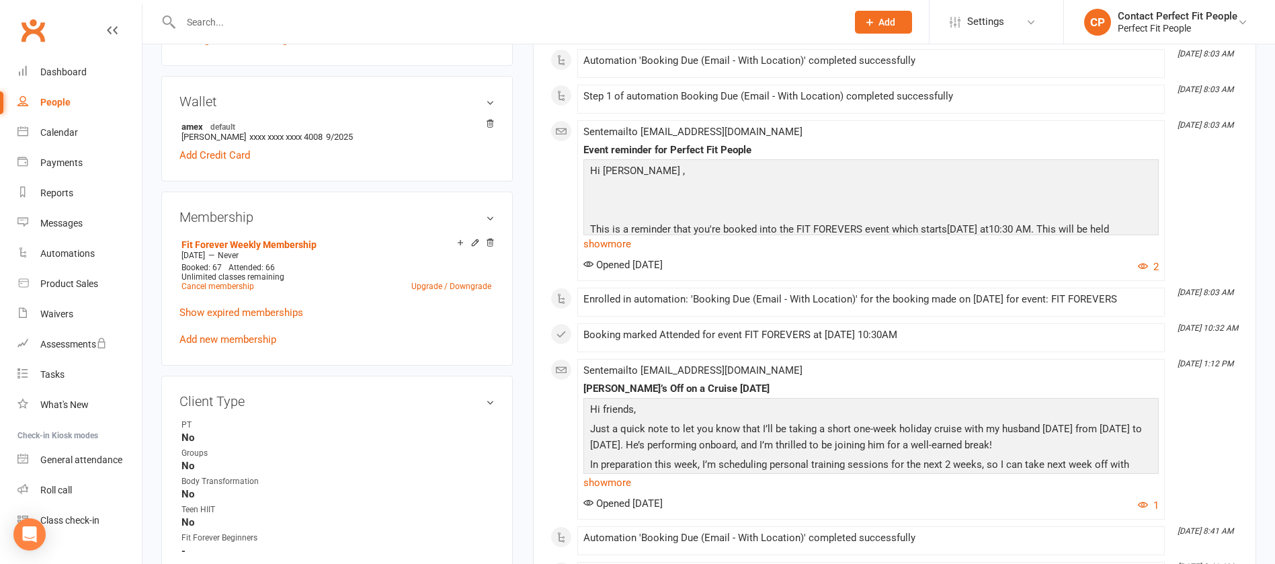
click at [707, 260] on div "Opened [DATE] 2" at bounding box center [870, 267] width 575 height 16
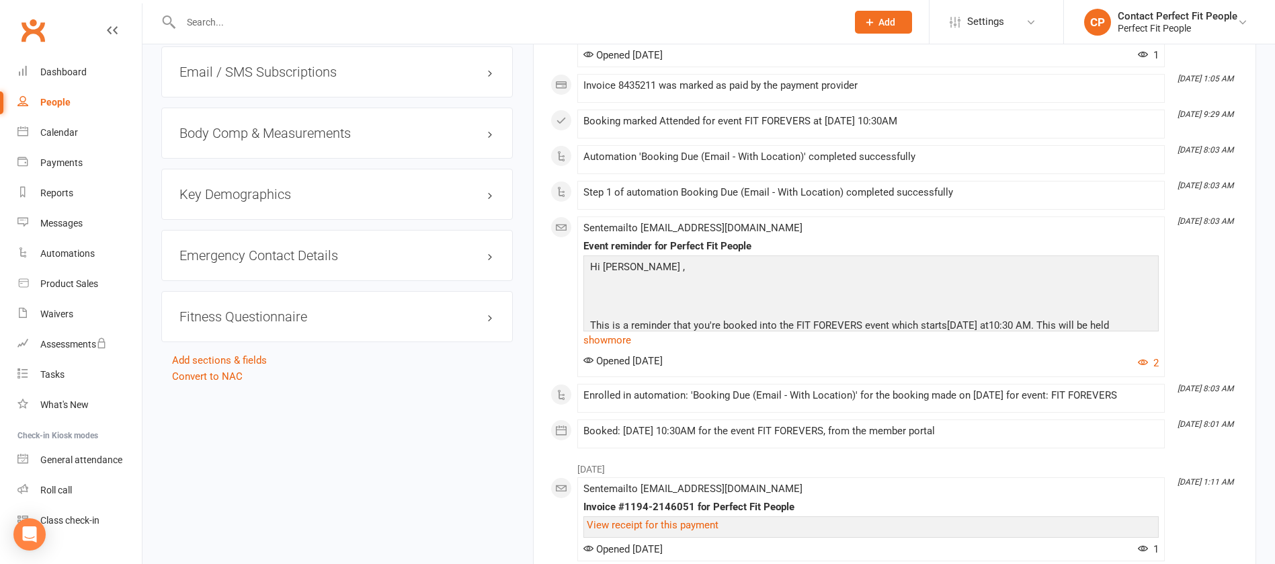
scroll to position [1210, 0]
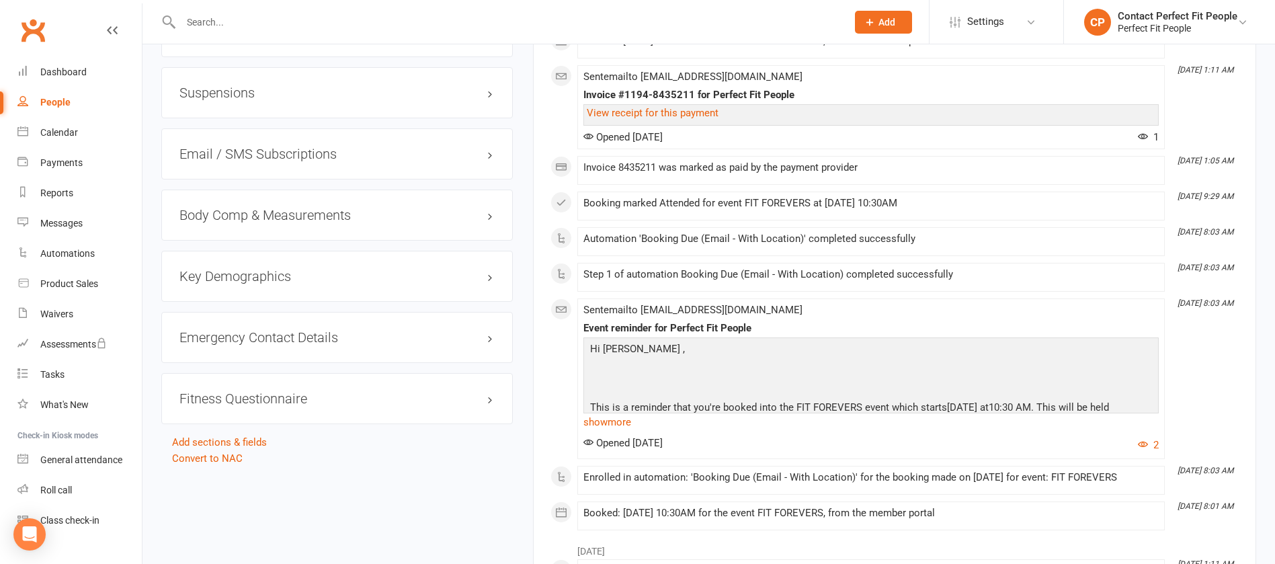
click at [256, 103] on div "Suspensions" at bounding box center [337, 92] width 352 height 51
click at [256, 90] on h3 "Suspensions" at bounding box center [336, 92] width 315 height 15
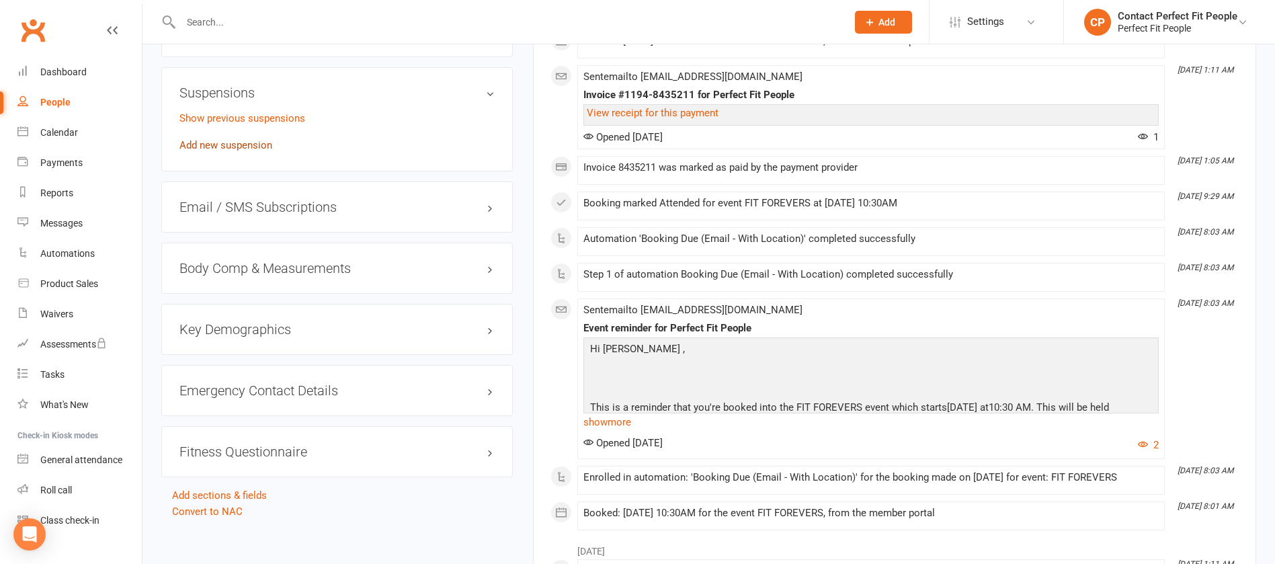
click at [221, 140] on link "Add new suspension" at bounding box center [225, 145] width 93 height 12
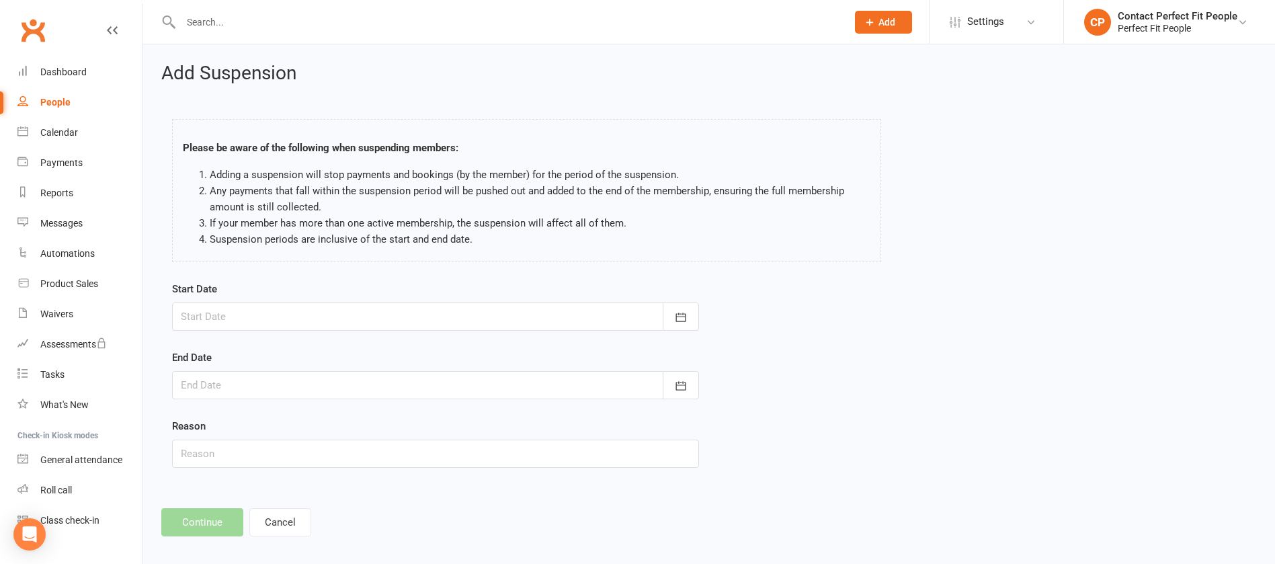
click at [278, 304] on div at bounding box center [435, 316] width 527 height 28
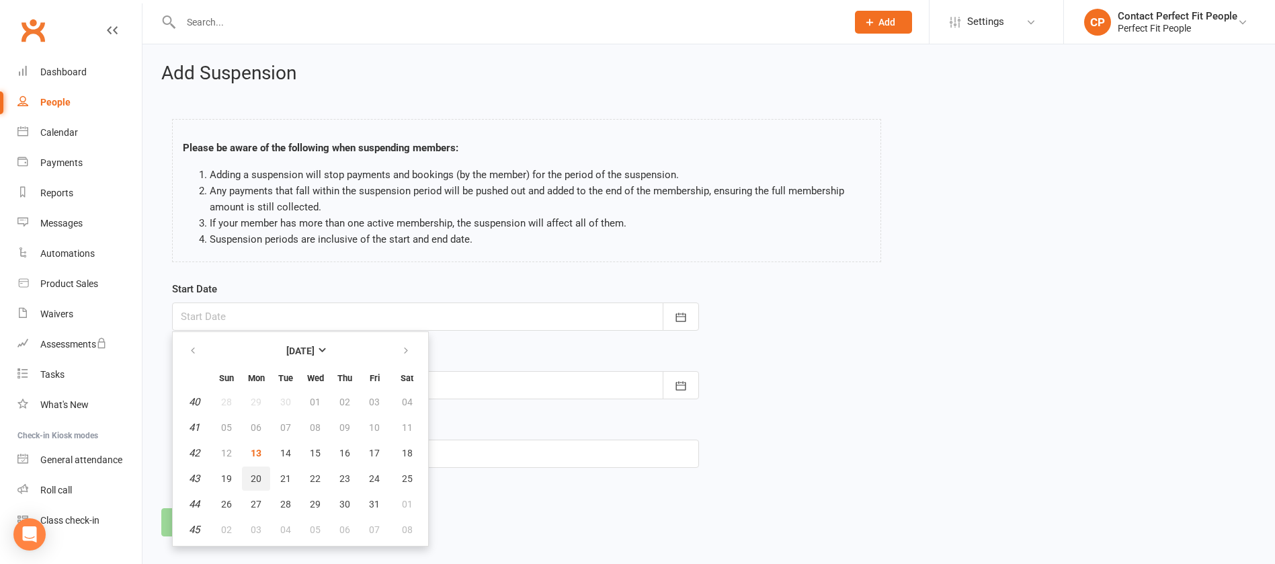
click at [256, 375] on span "20" at bounding box center [256, 478] width 11 height 11
type input "[DATE]"
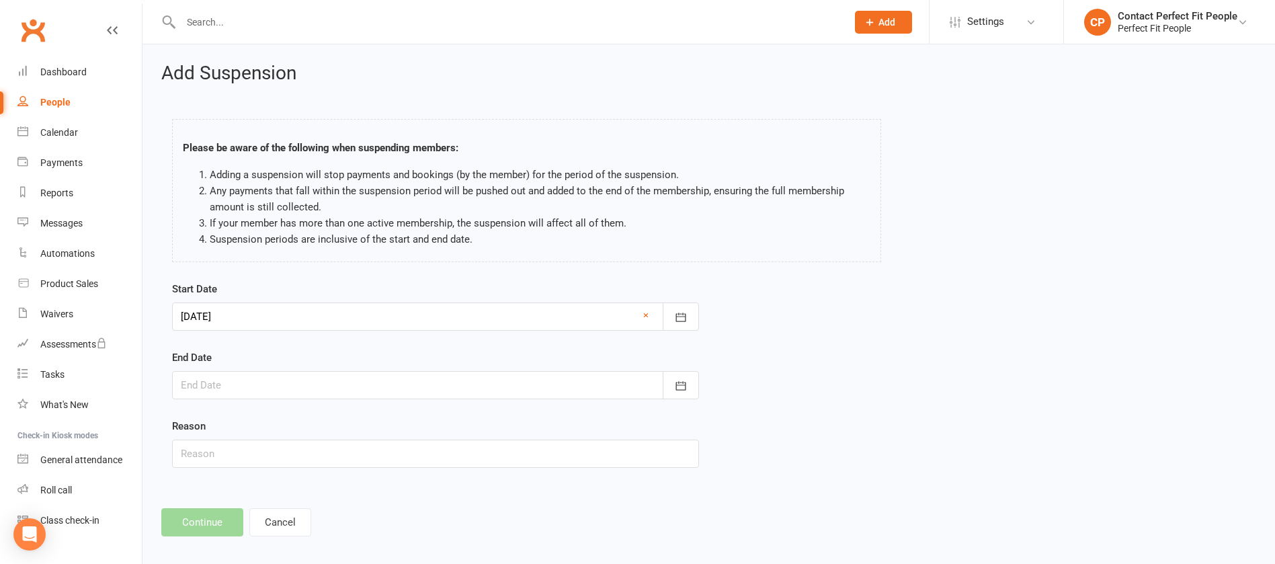
click at [234, 375] on div at bounding box center [435, 385] width 527 height 28
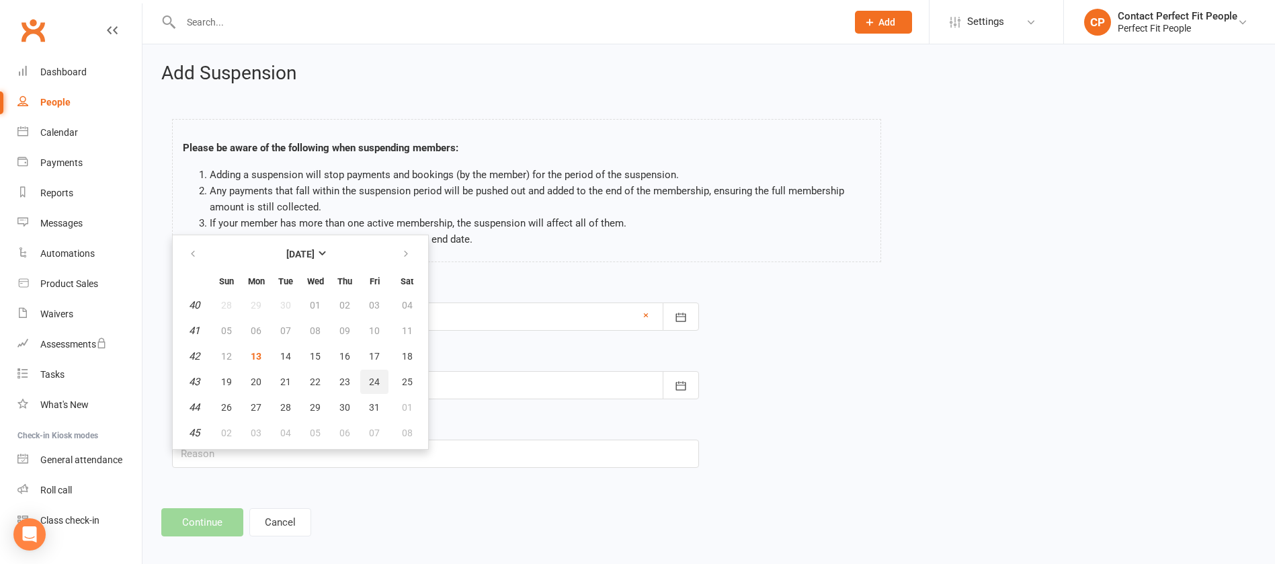
click at [372, 375] on span "24" at bounding box center [374, 381] width 11 height 11
type input "[DATE]"
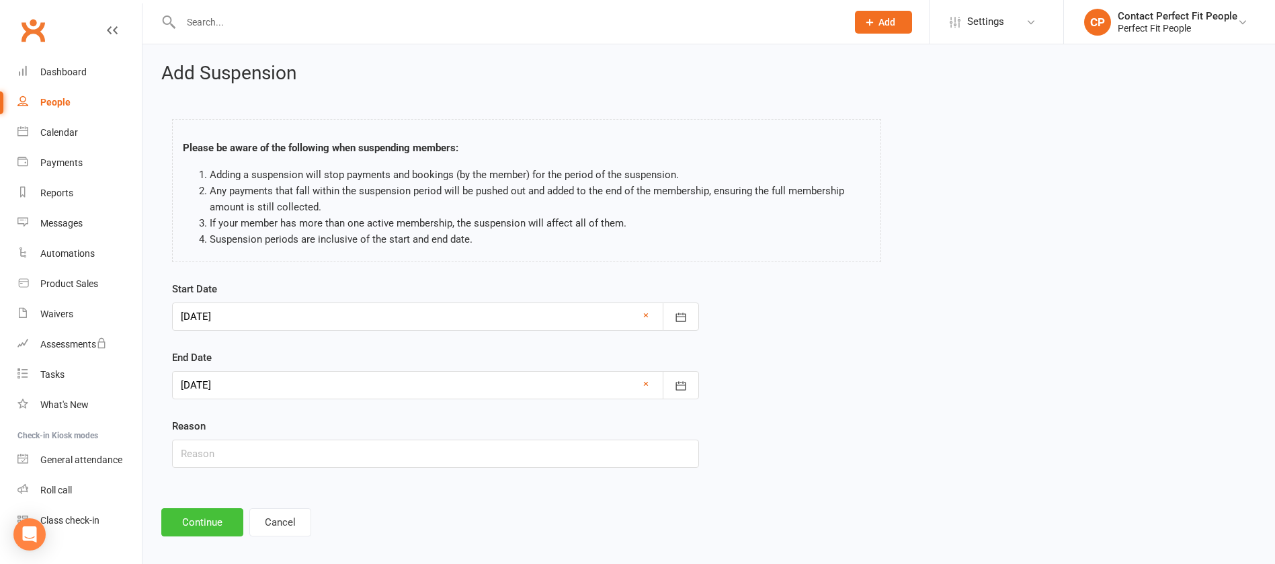
click at [211, 375] on button "Continue" at bounding box center [202, 522] width 82 height 28
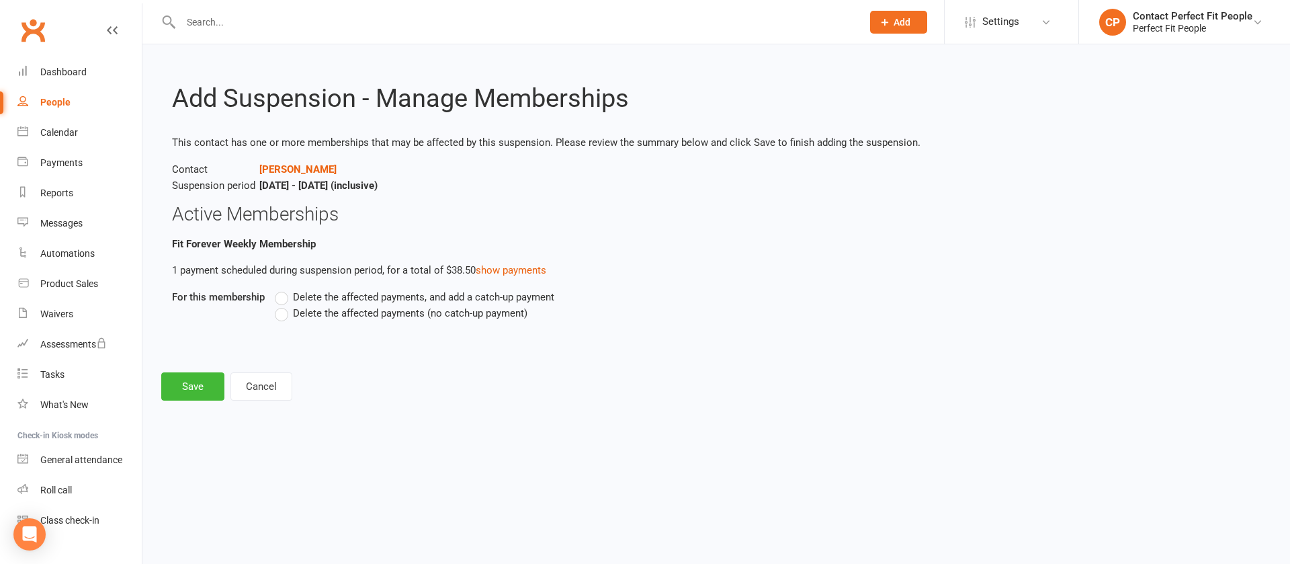
click at [331, 312] on span "Delete the affected payments (no catch-up payment)" at bounding box center [410, 312] width 235 height 14
click at [284, 305] on input "Delete the affected payments (no catch-up payment)" at bounding box center [279, 305] width 9 height 0
click at [197, 375] on button "Save" at bounding box center [192, 386] width 63 height 28
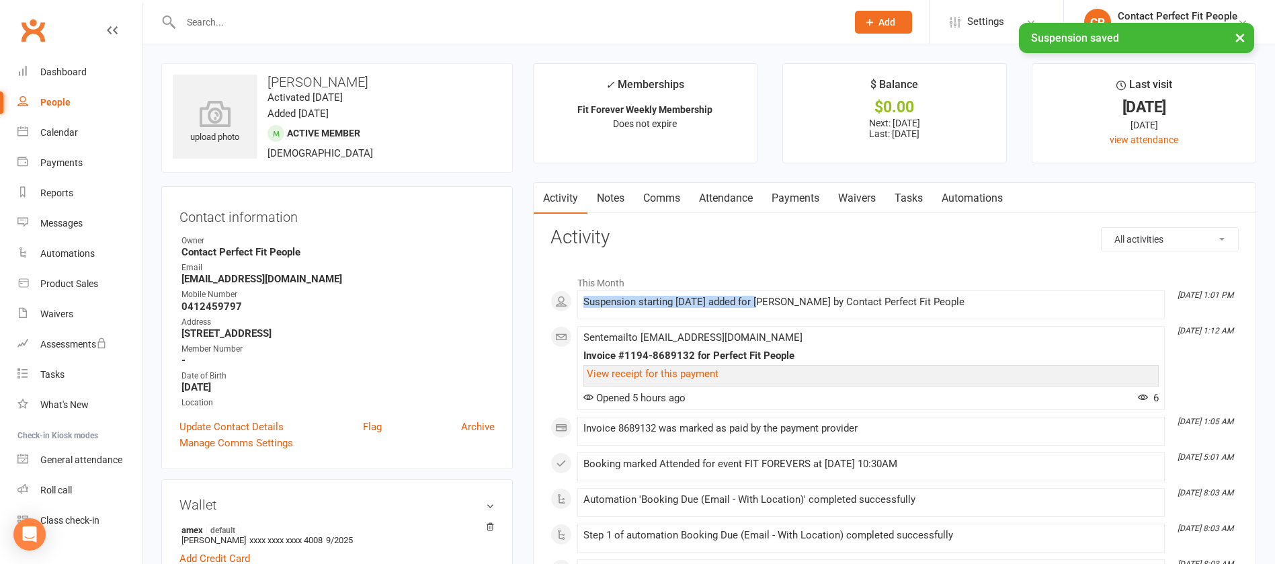
drag, startPoint x: 598, startPoint y: 307, endPoint x: 762, endPoint y: 307, distance: 164.0
click at [762, 307] on li "[DATE] 1:01 PM Suspension starting [DATE] added for [PERSON_NAME] by Contact Pe…" at bounding box center [870, 304] width 587 height 29
copy div "Suspension starting [DATE] added"
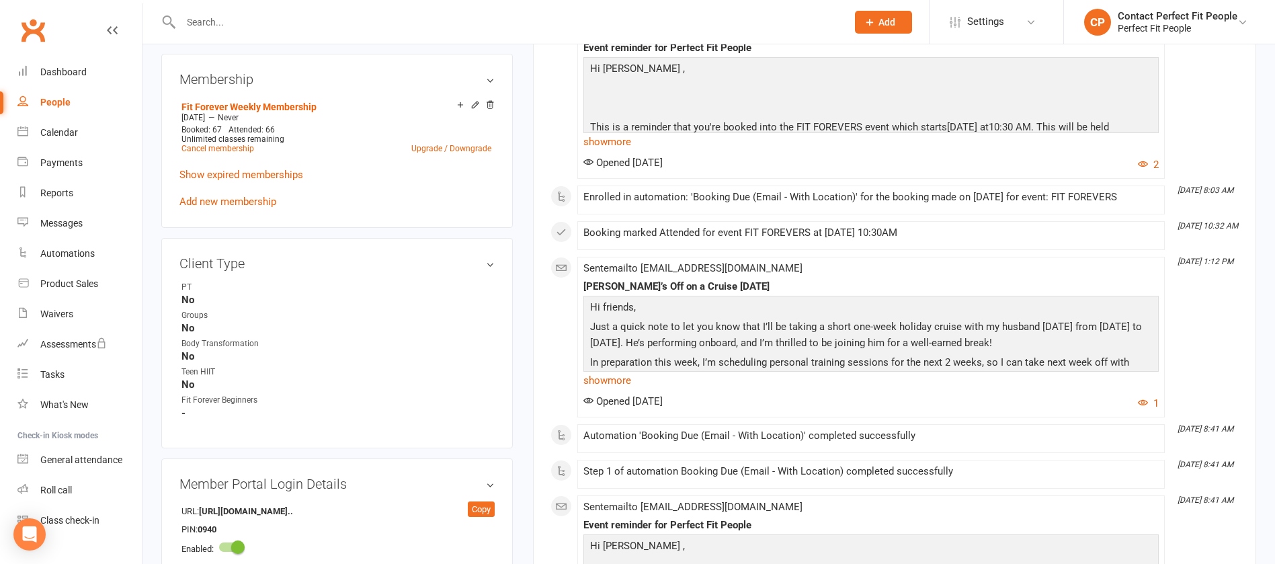
scroll to position [302, 0]
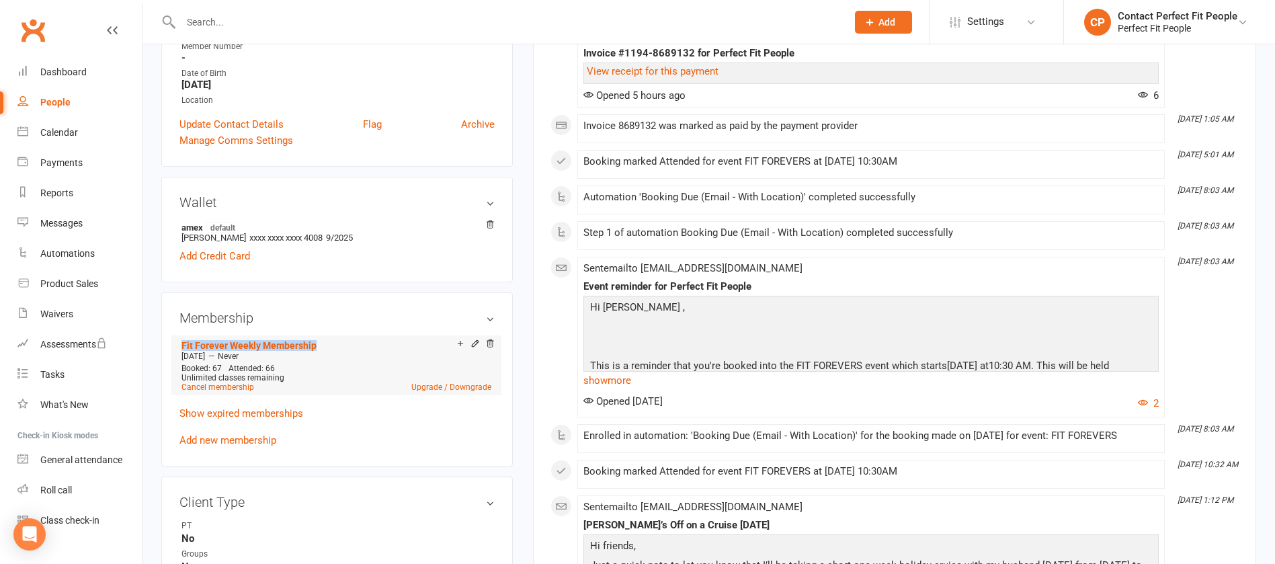
drag, startPoint x: 173, startPoint y: 344, endPoint x: 318, endPoint y: 347, distance: 144.5
click at [318, 347] on div "Membership Fit Forever Weekly Membership [DATE] — Never Booked: 67 Attended: 66…" at bounding box center [337, 378] width 352 height 173
copy link "Fit Forever Weekly Membership"
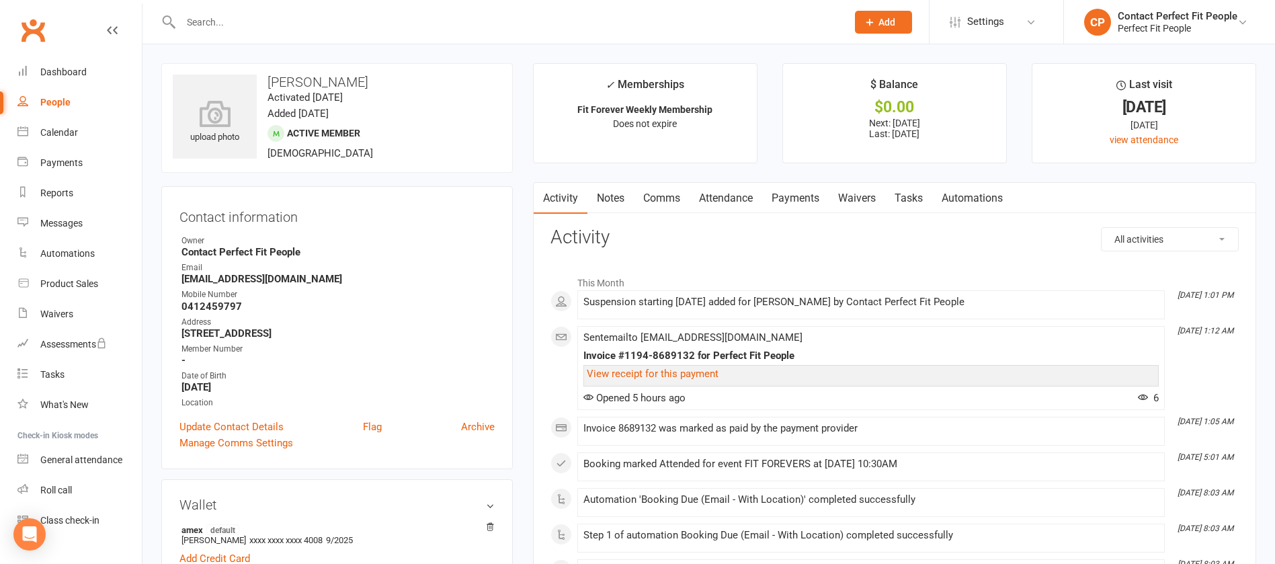
click at [260, 11] on div at bounding box center [499, 22] width 676 height 44
click at [263, 30] on input "text" at bounding box center [507, 22] width 661 height 19
paste input "[PERSON_NAME]"
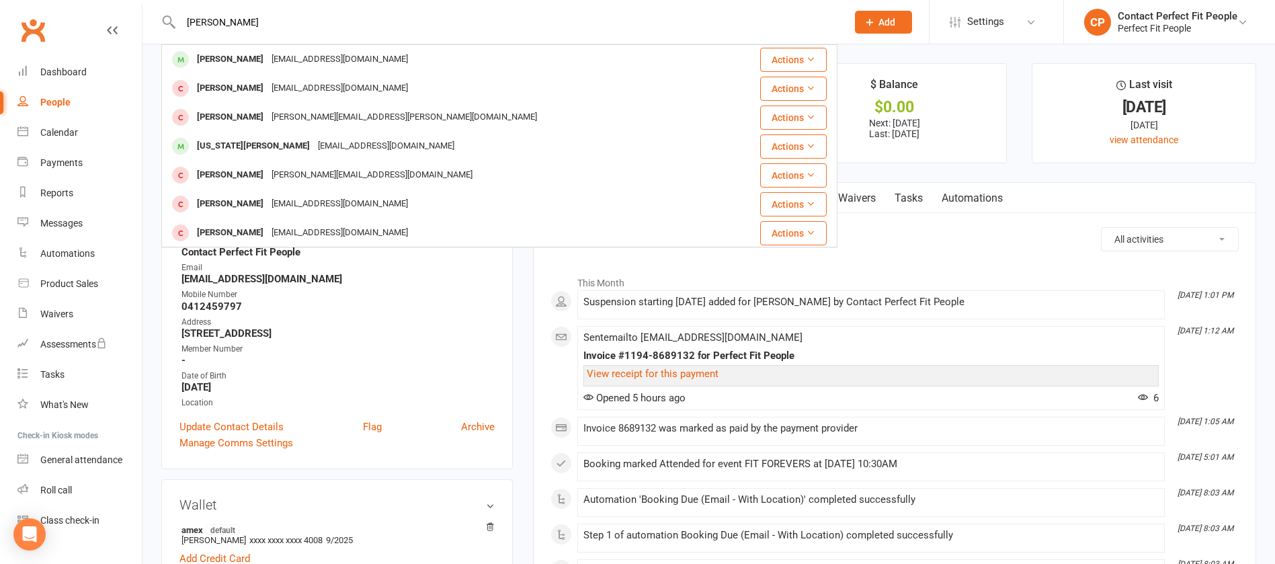
type input "[PERSON_NAME]"
click at [219, 69] on div "[PERSON_NAME] [EMAIL_ADDRESS][DOMAIN_NAME]" at bounding box center [446, 60] width 566 height 28
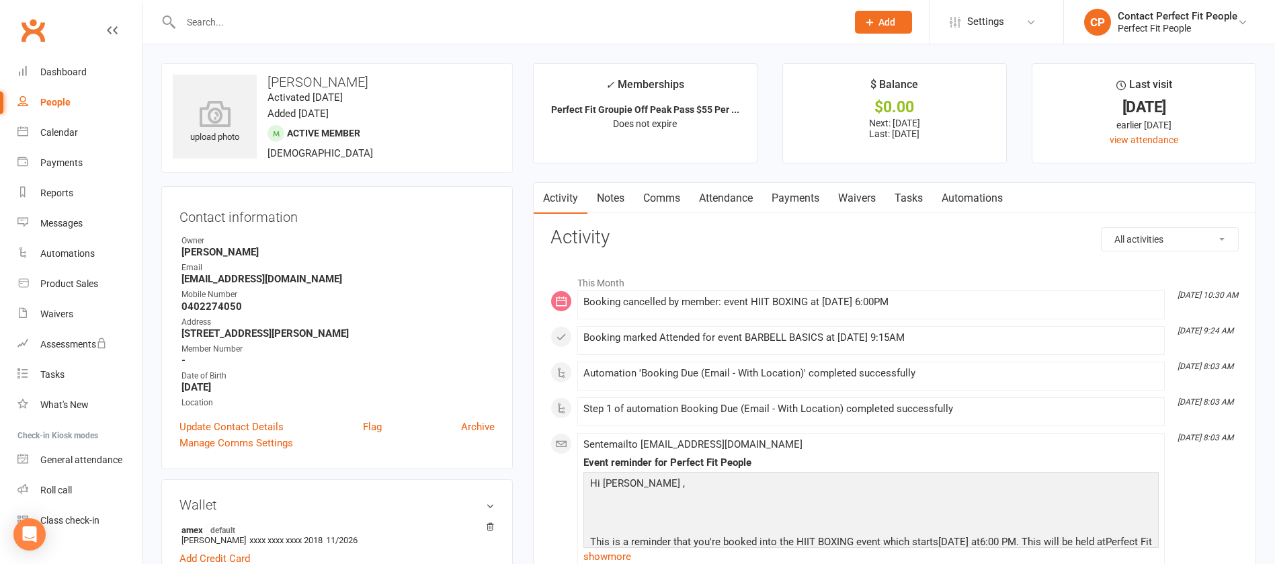
click at [671, 200] on link "Comms" at bounding box center [662, 198] width 56 height 31
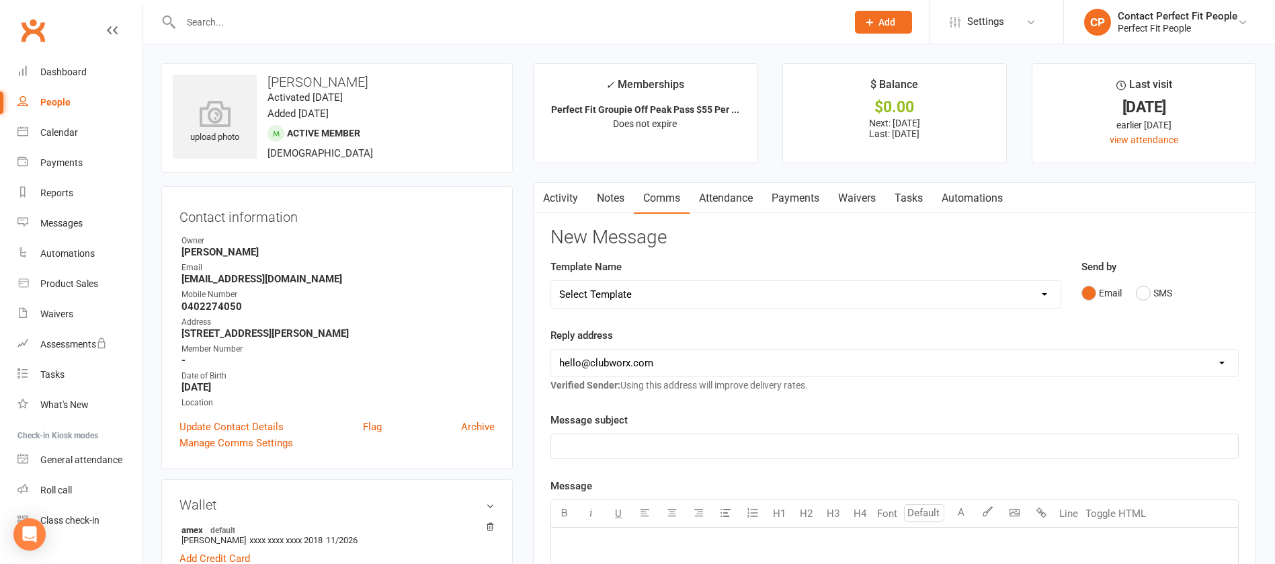
click at [602, 196] on link "Notes" at bounding box center [610, 198] width 46 height 31
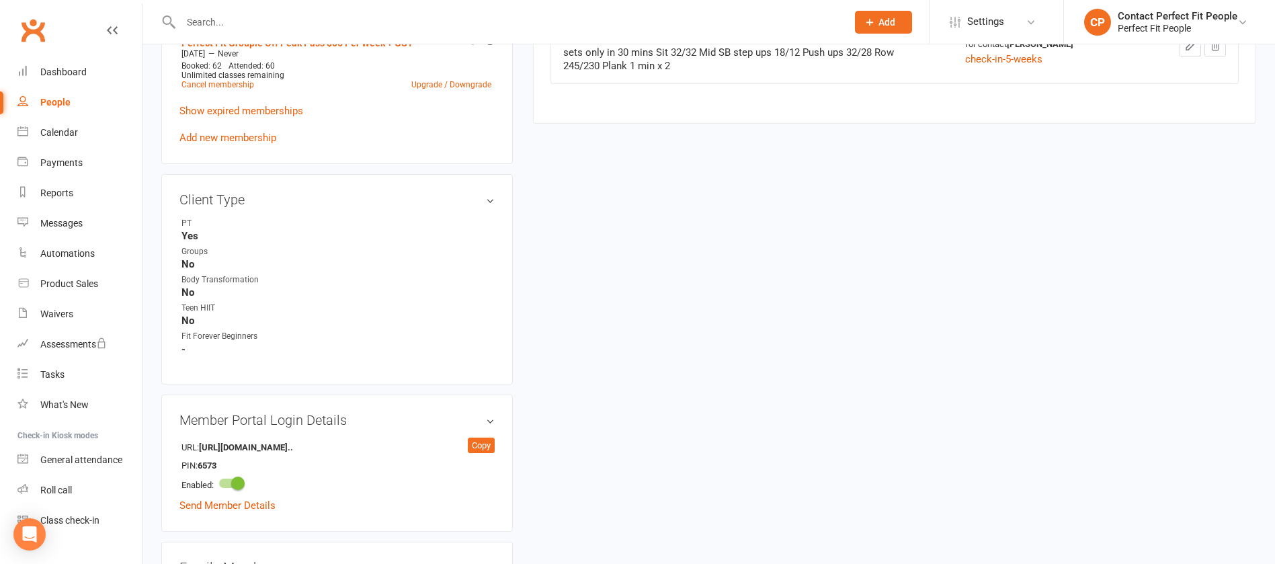
scroll to position [907, 0]
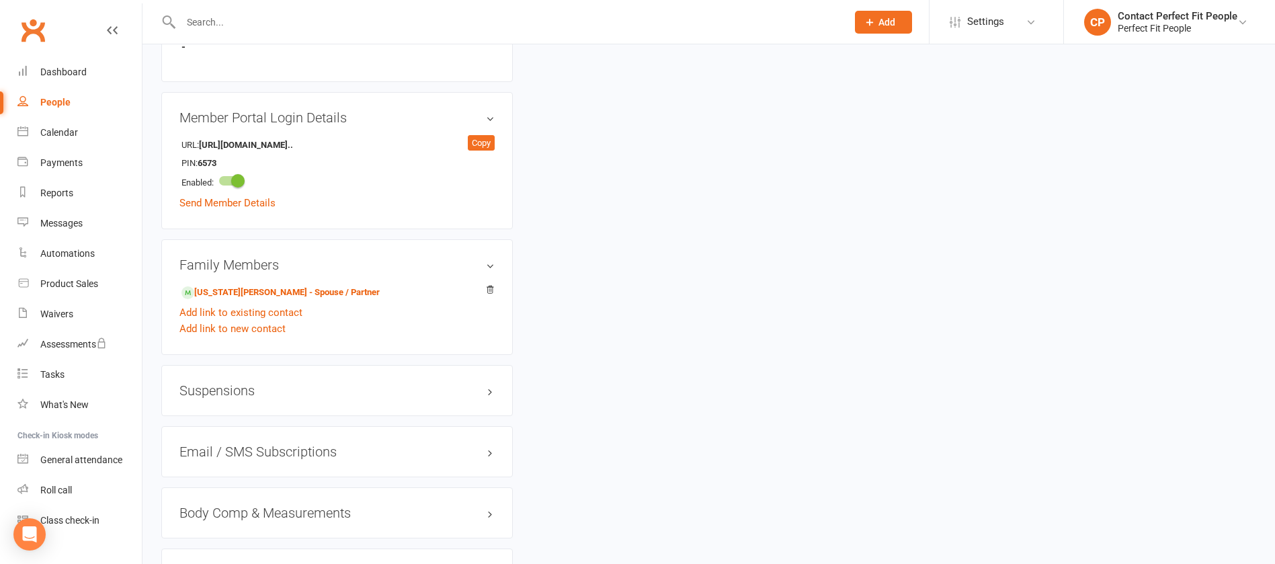
click at [249, 375] on h3 "Suspensions" at bounding box center [336, 390] width 315 height 15
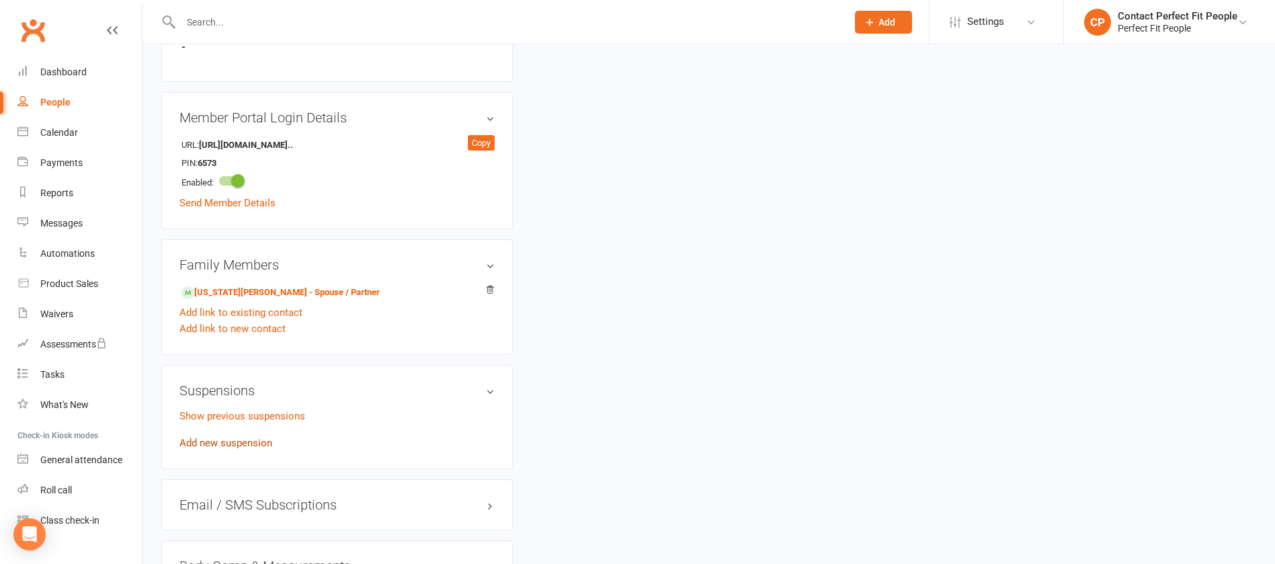
click at [224, 375] on link "Add new suspension" at bounding box center [225, 443] width 93 height 12
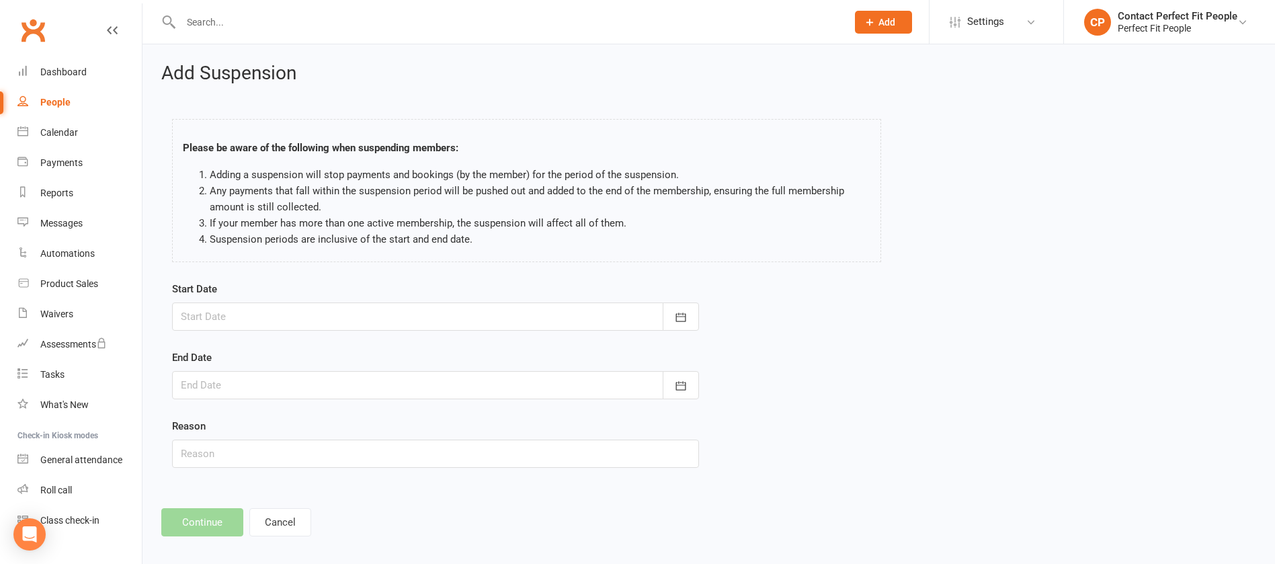
click at [260, 324] on div at bounding box center [435, 316] width 527 height 28
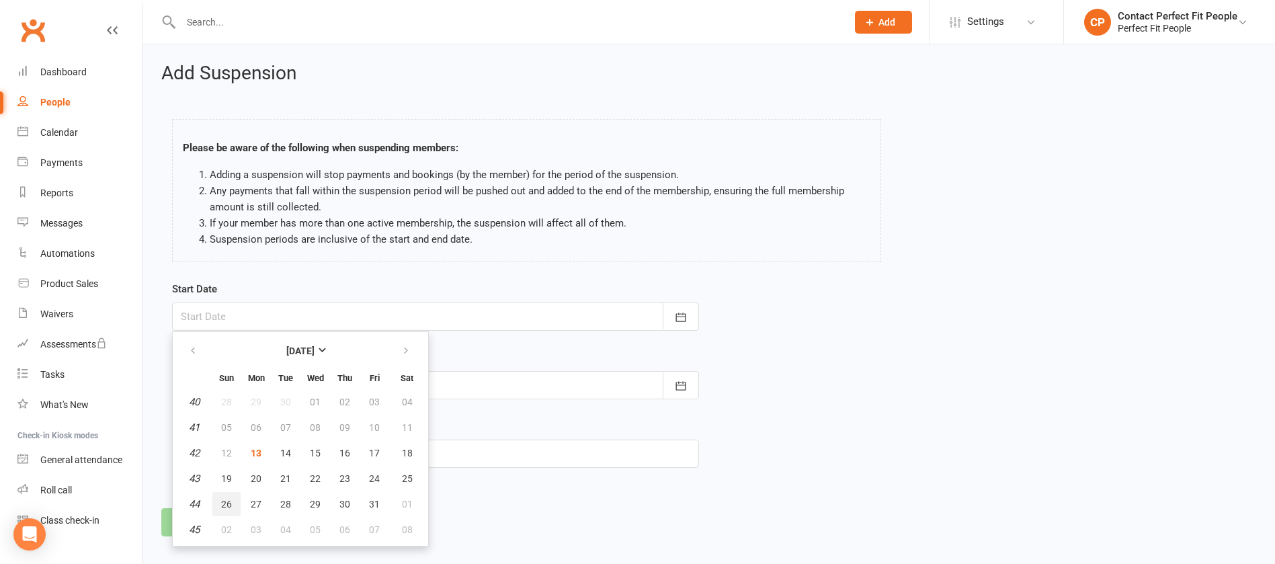
click at [229, 375] on span "26" at bounding box center [226, 504] width 11 height 11
type input "[DATE]"
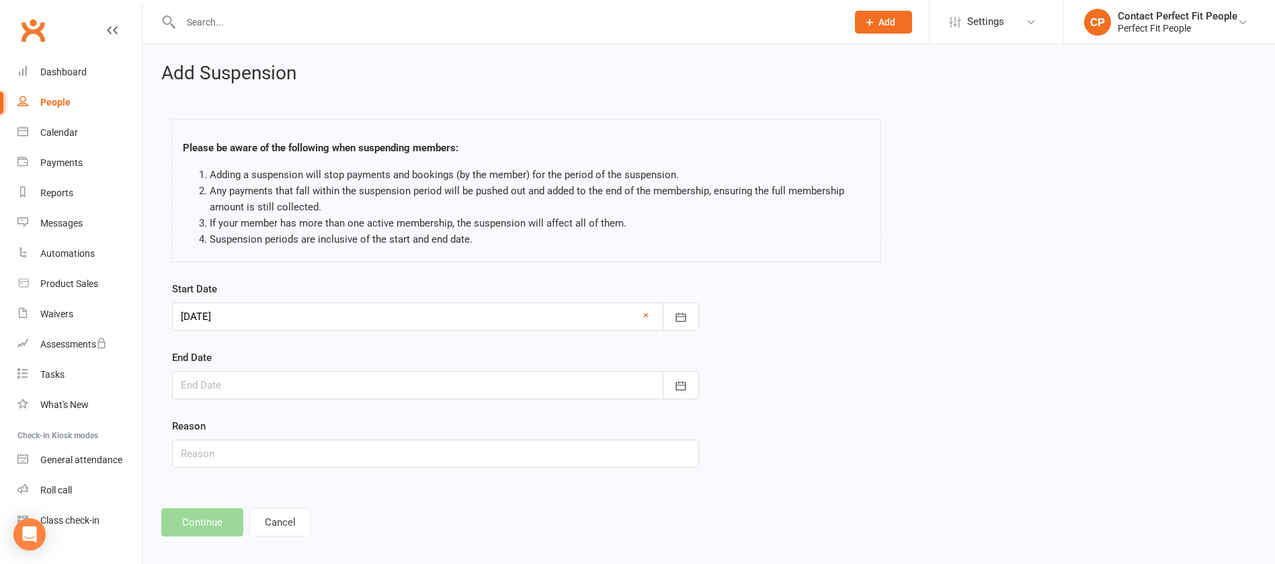
click at [260, 375] on div at bounding box center [435, 385] width 527 height 28
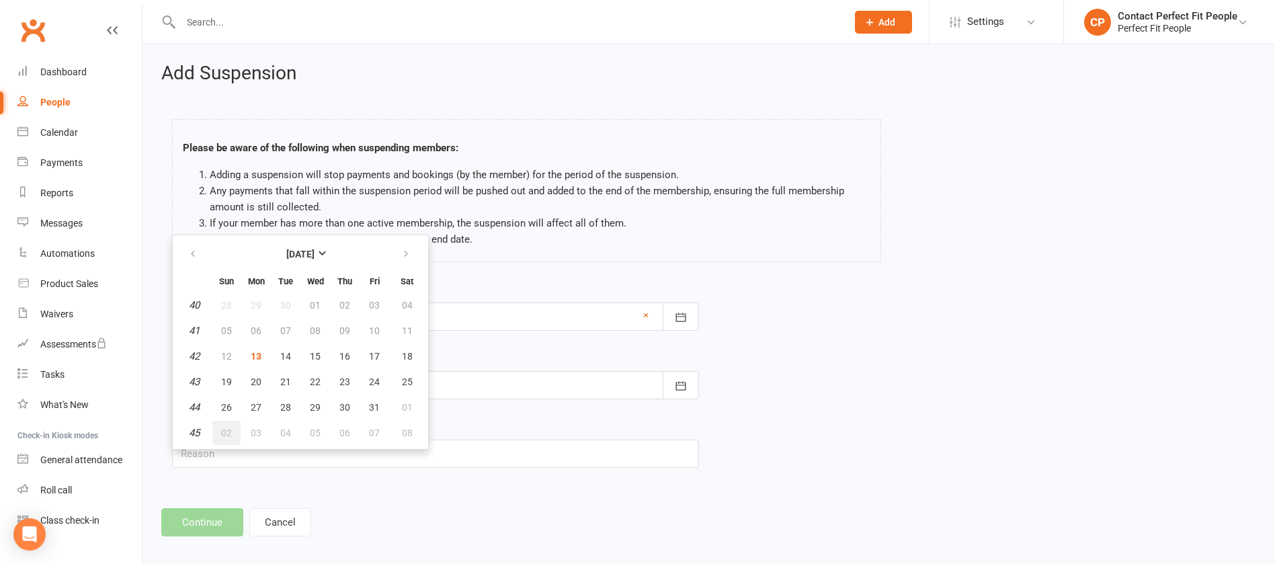
click at [231, 375] on span "02" at bounding box center [226, 432] width 11 height 11
type input "[DATE]"
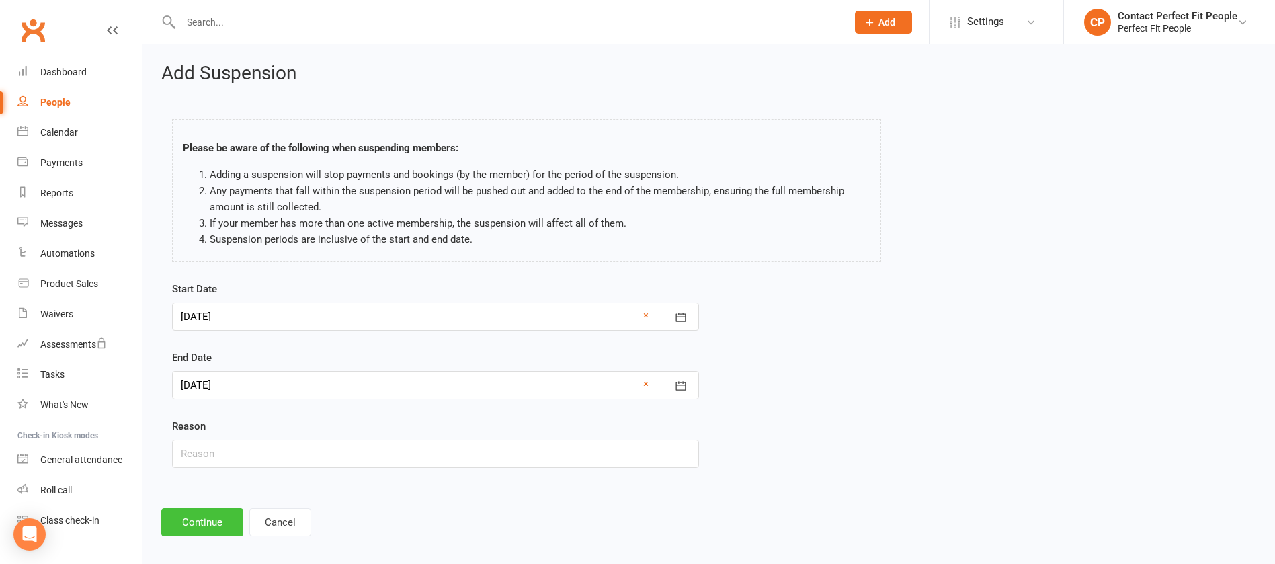
click at [214, 375] on button "Continue" at bounding box center [202, 522] width 82 height 28
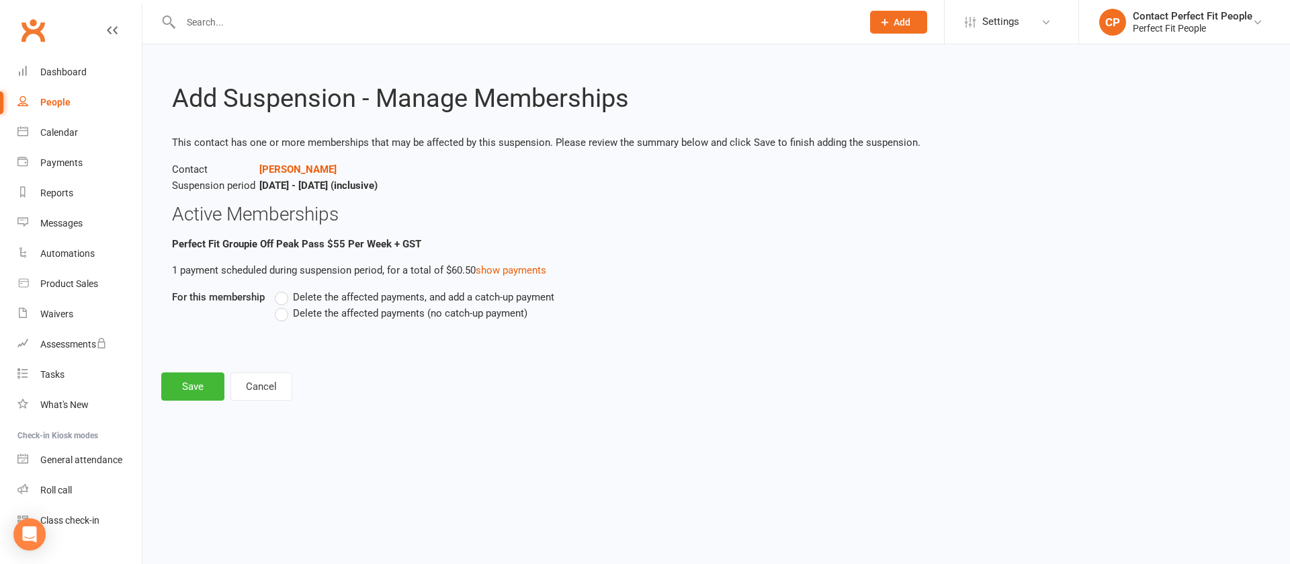
click at [327, 311] on span "Delete the affected payments (no catch-up payment)" at bounding box center [410, 312] width 235 height 14
click at [284, 305] on input "Delete the affected payments (no catch-up payment)" at bounding box center [279, 305] width 9 height 0
click at [202, 375] on button "Save" at bounding box center [192, 386] width 63 height 28
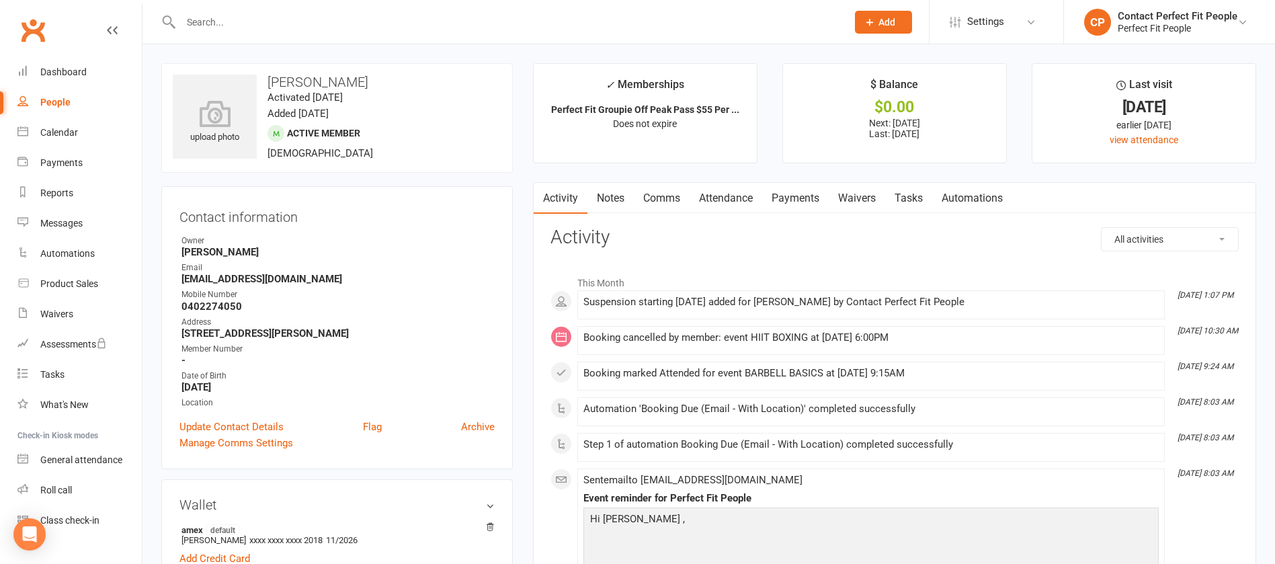
click at [850, 193] on link "Automations" at bounding box center [972, 198] width 80 height 31
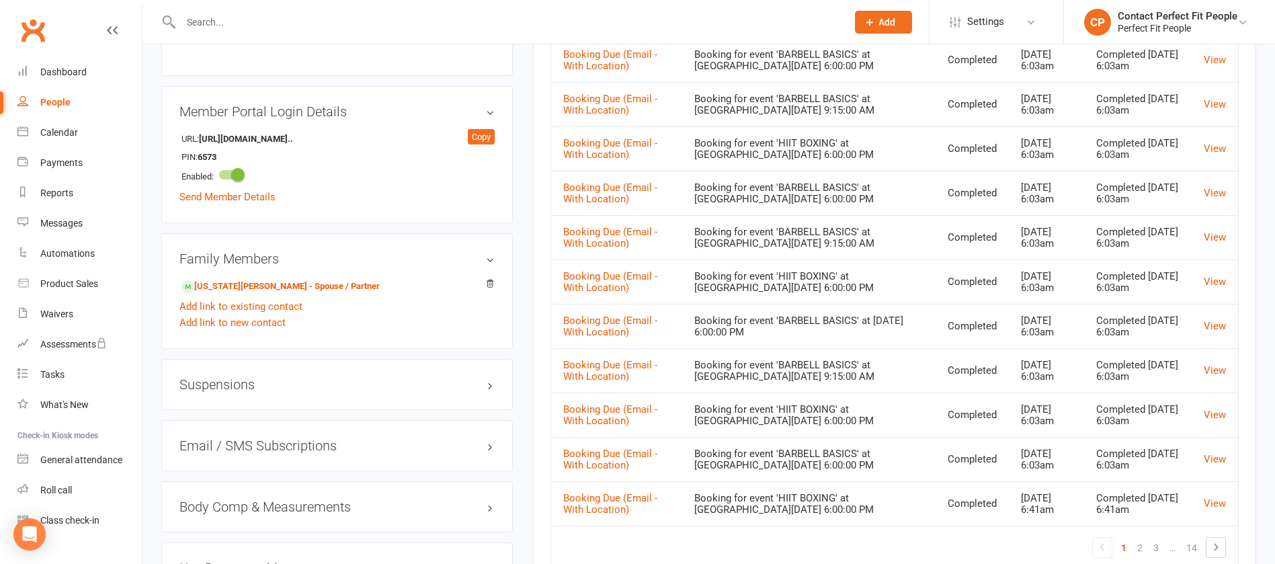
scroll to position [1109, 0]
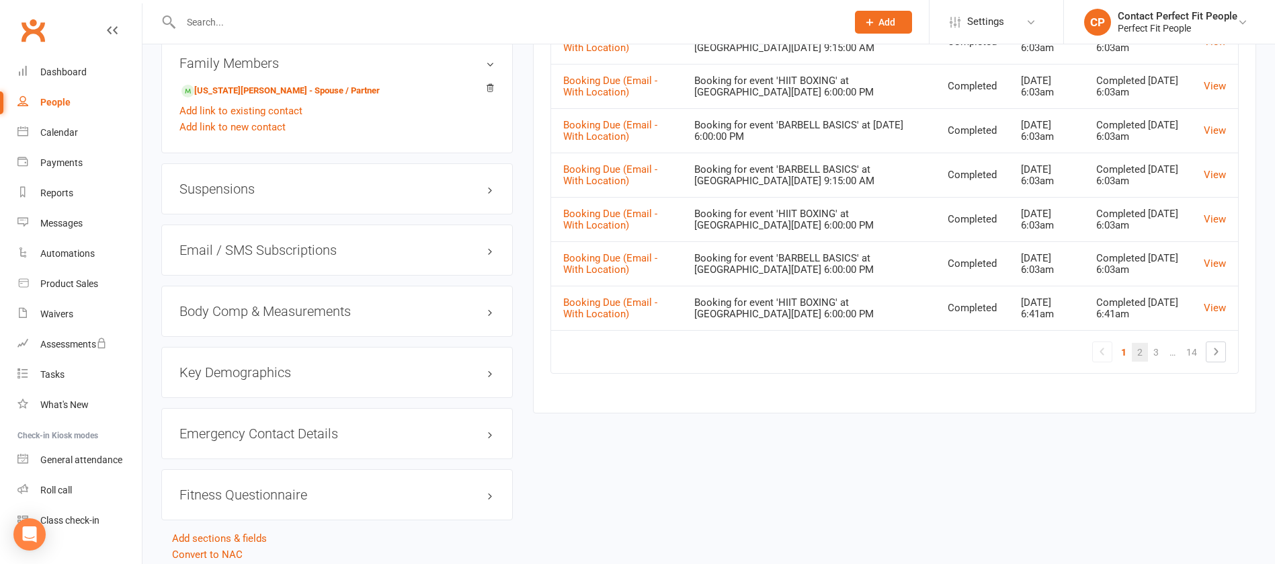
click at [850, 346] on link "2" at bounding box center [1140, 352] width 16 height 19
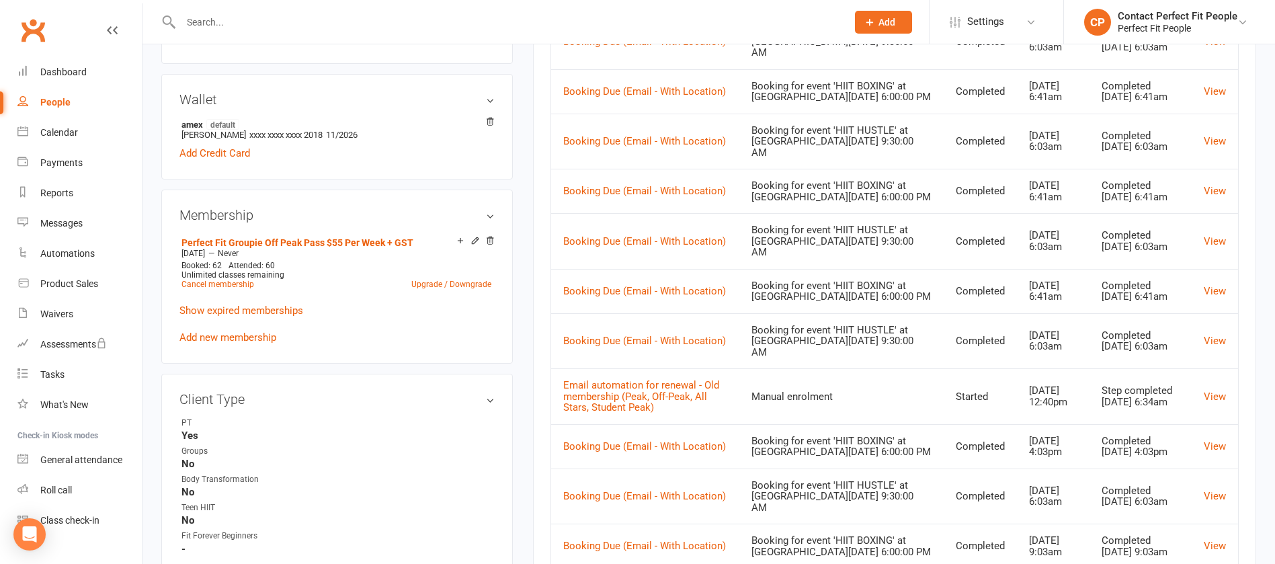
scroll to position [403, 0]
click at [850, 375] on link "View" at bounding box center [1215, 399] width 22 height 12
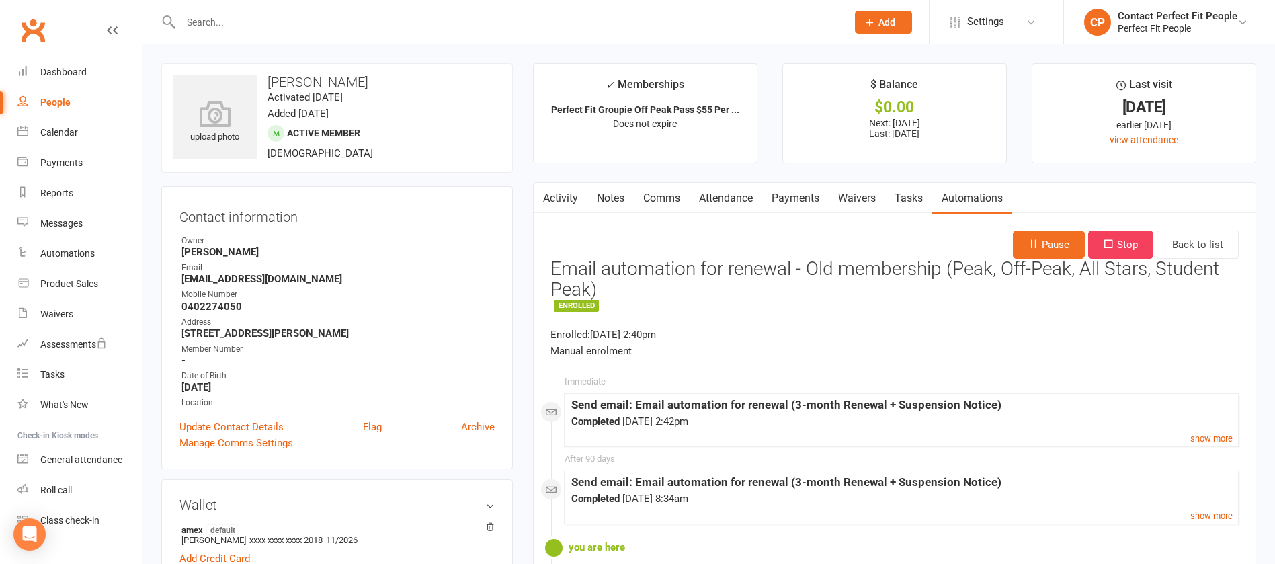
scroll to position [202, 0]
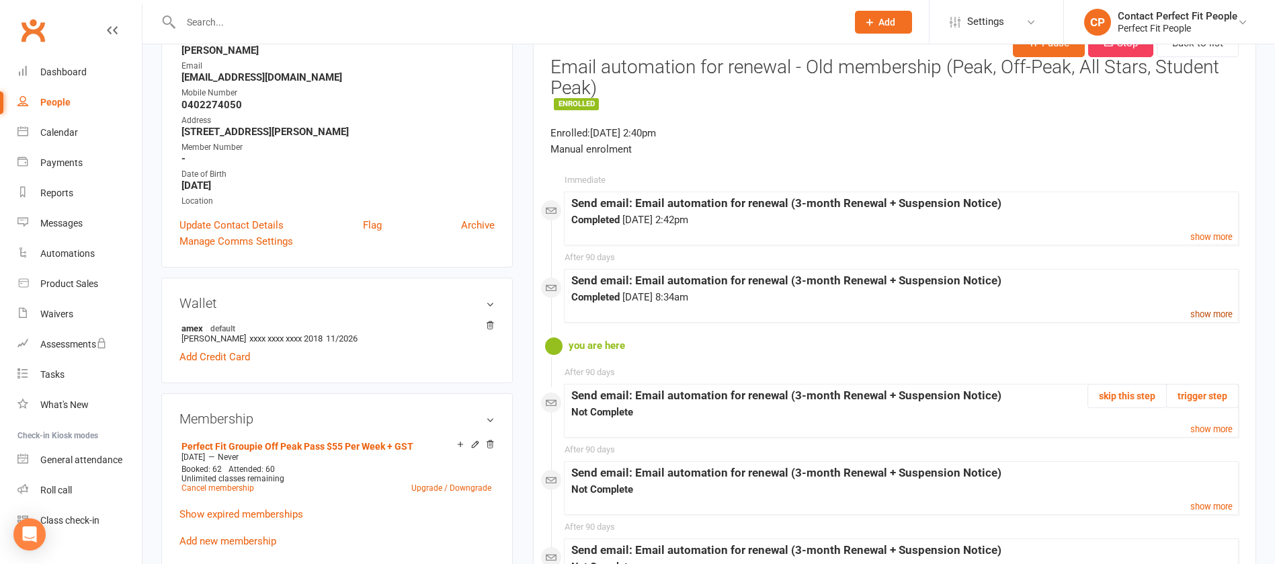
click at [850, 313] on small "show more" at bounding box center [1211, 314] width 42 height 10
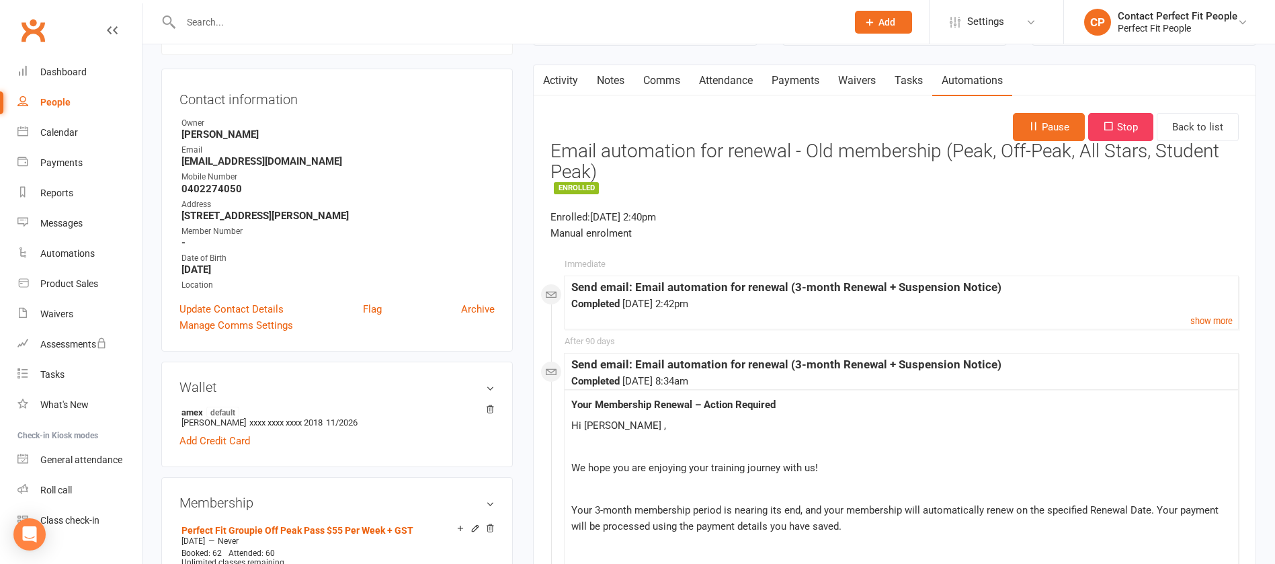
scroll to position [0, 0]
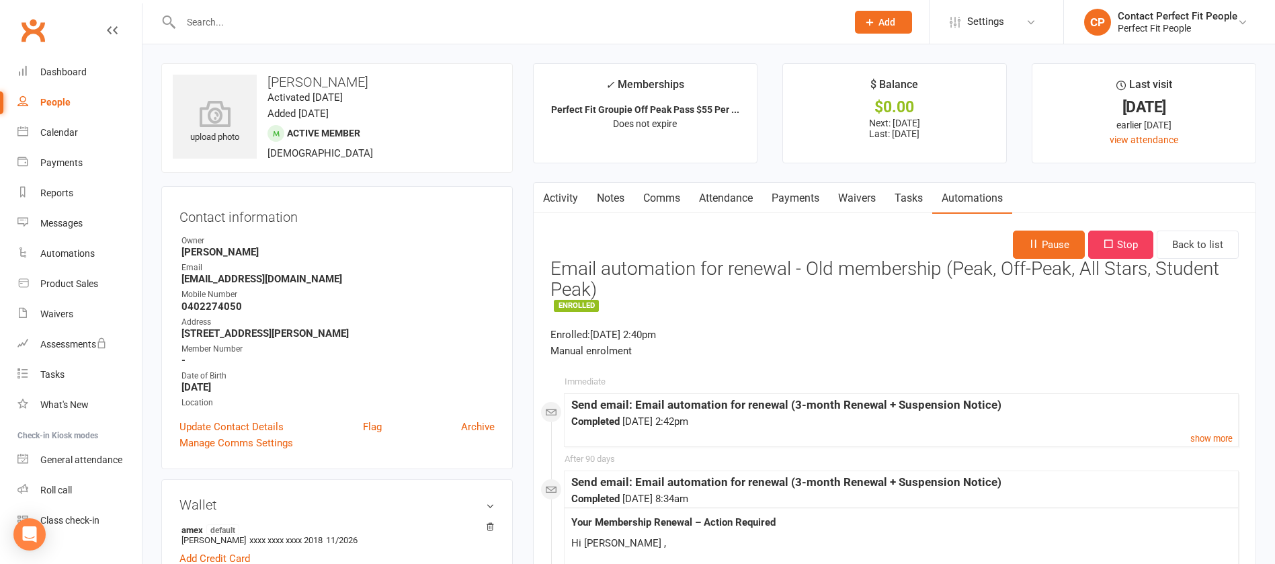
click at [540, 191] on icon "button" at bounding box center [542, 196] width 8 height 14
click at [554, 202] on link "Activity" at bounding box center [561, 198] width 54 height 31
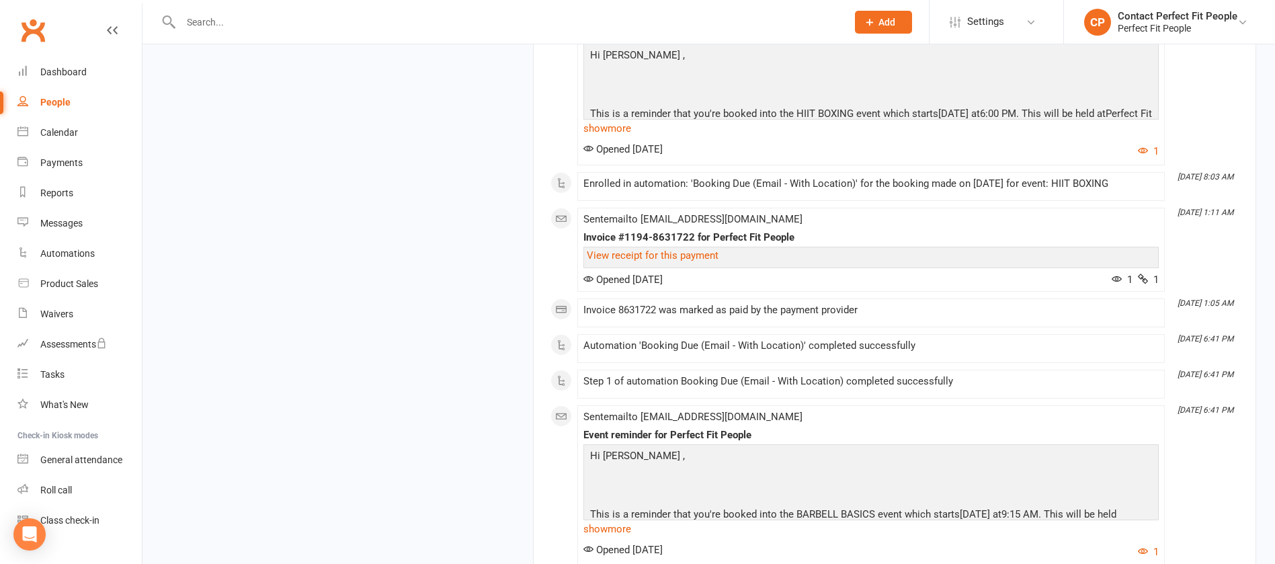
scroll to position [3195, 0]
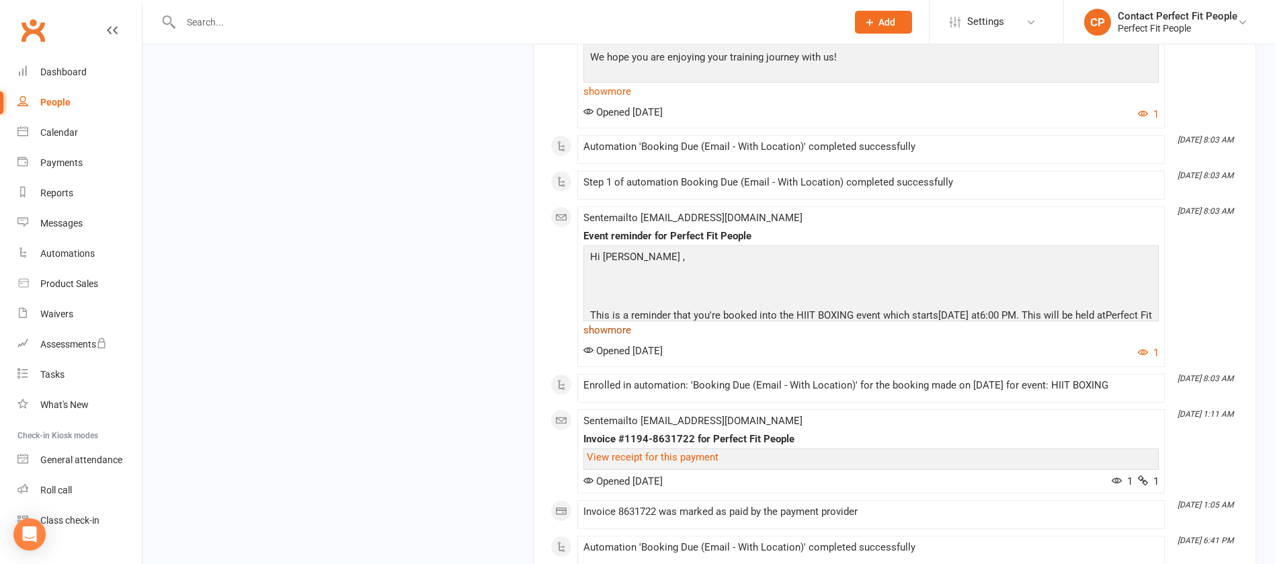
click at [616, 339] on link "show more" at bounding box center [870, 330] width 575 height 19
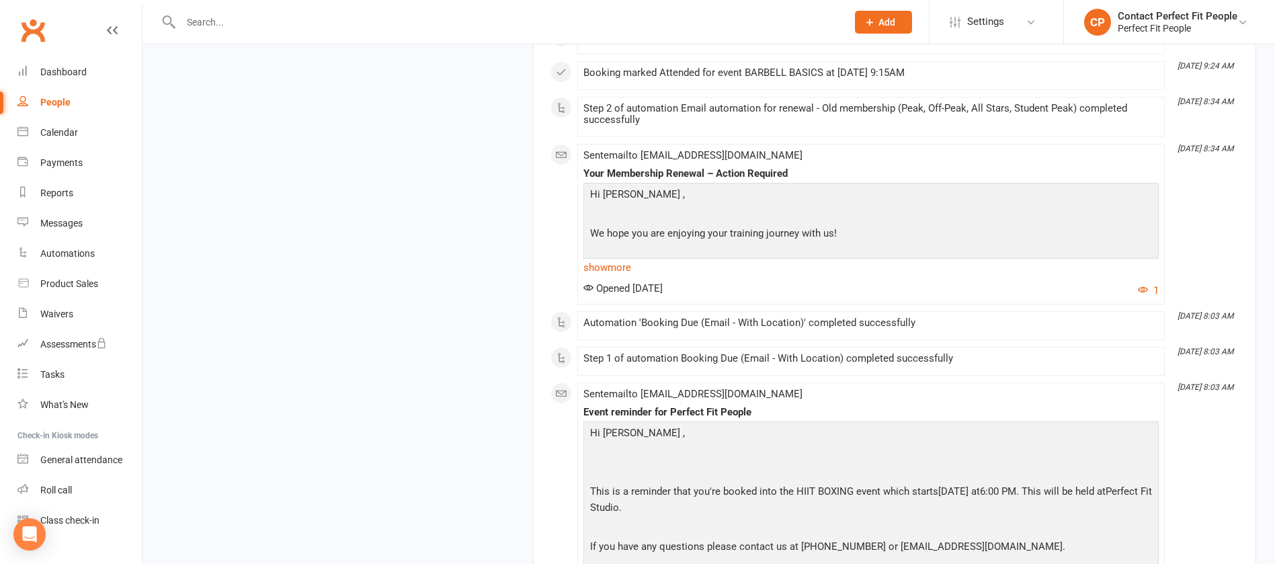
scroll to position [2892, 0]
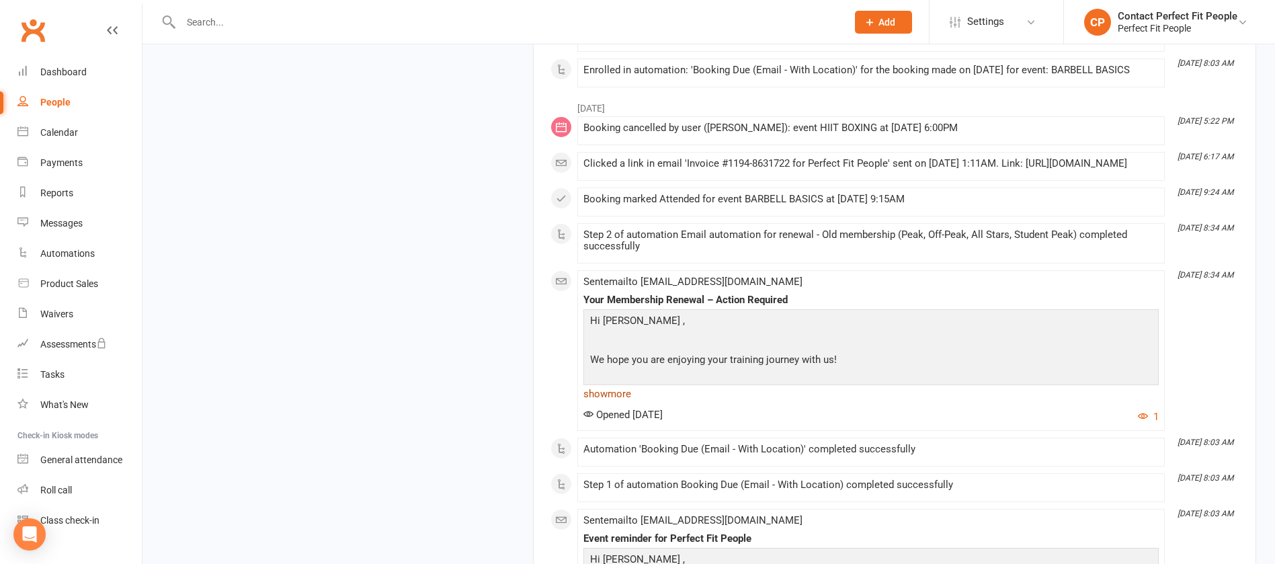
click at [620, 375] on link "show more" at bounding box center [870, 393] width 575 height 19
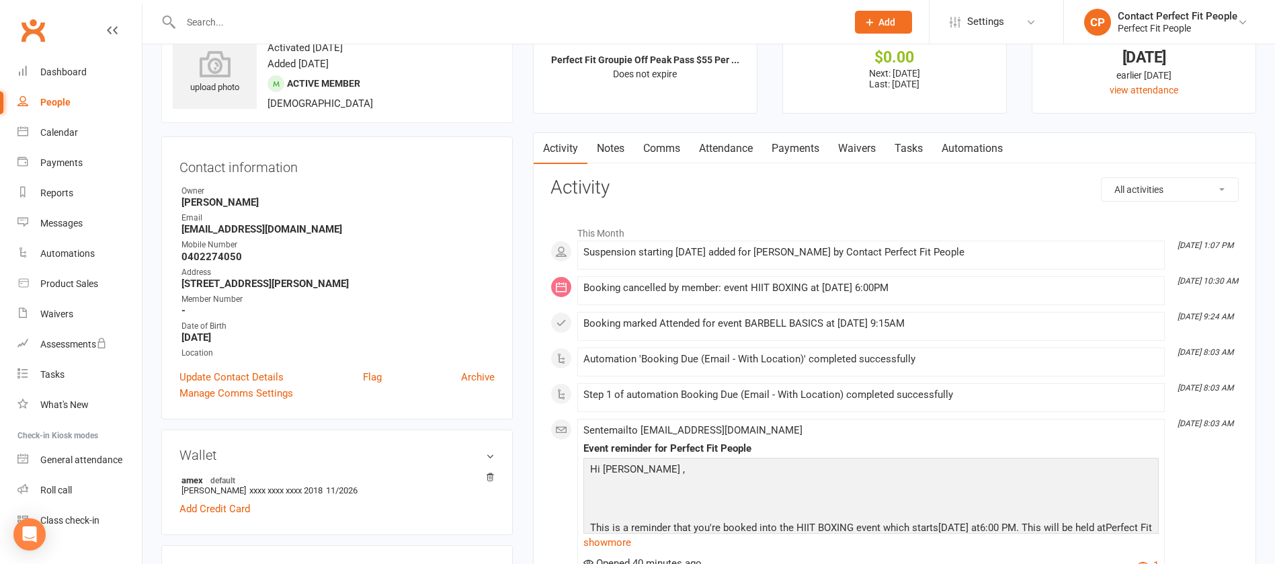
scroll to position [0, 0]
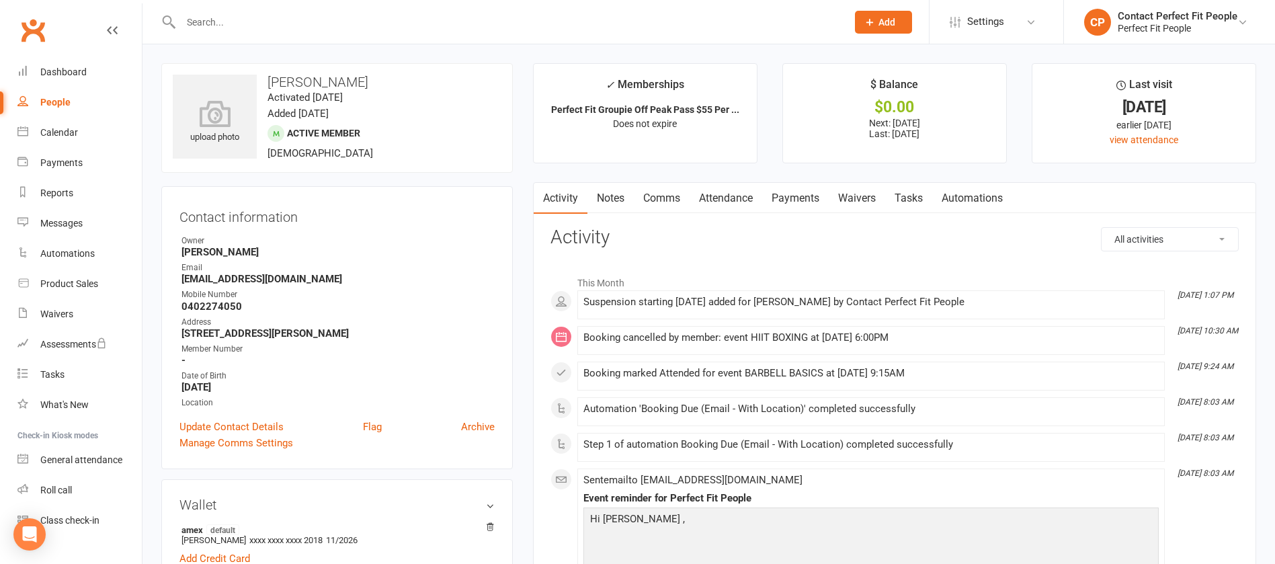
click at [655, 200] on link "Comms" at bounding box center [662, 198] width 56 height 31
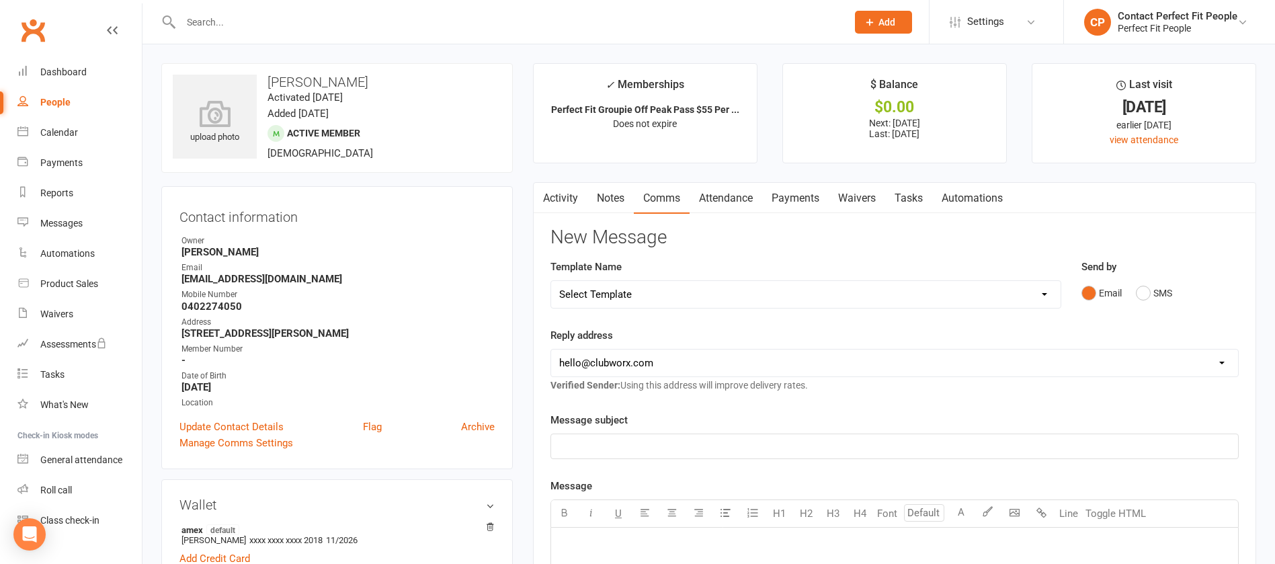
click at [706, 294] on select "Select Template [Email] 2023 TEEN WEEKLY PASS PERFECT FIT [Email] 2024: Teen HI…" at bounding box center [805, 294] width 509 height 27
select select "51"
click at [551, 281] on select "Select Template [Email] 2023 TEEN WEEKLY PASS PERFECT FIT [Email] 2024: Teen HI…" at bounding box center [805, 294] width 509 height 27
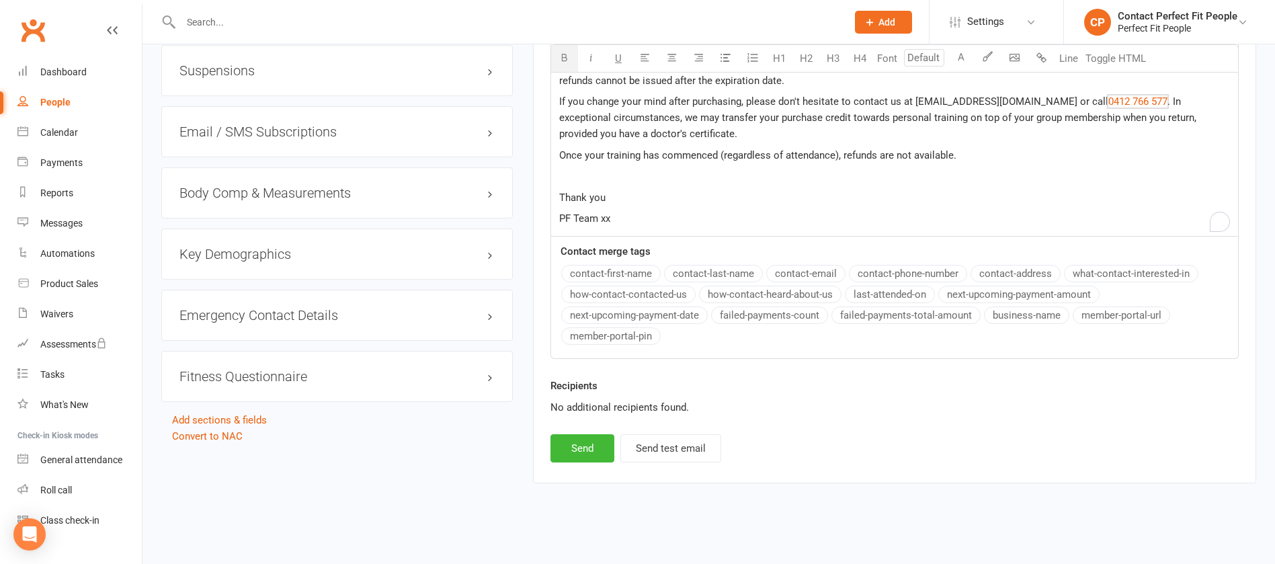
scroll to position [1232, 0]
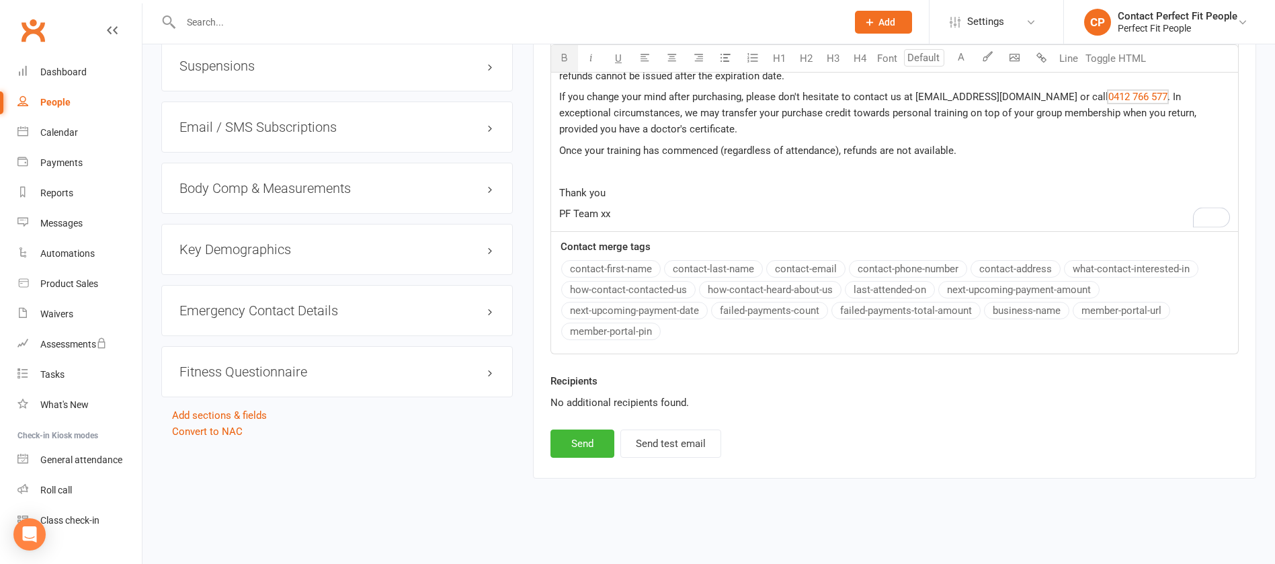
drag, startPoint x: 561, startPoint y: 214, endPoint x: 693, endPoint y: 227, distance: 132.4
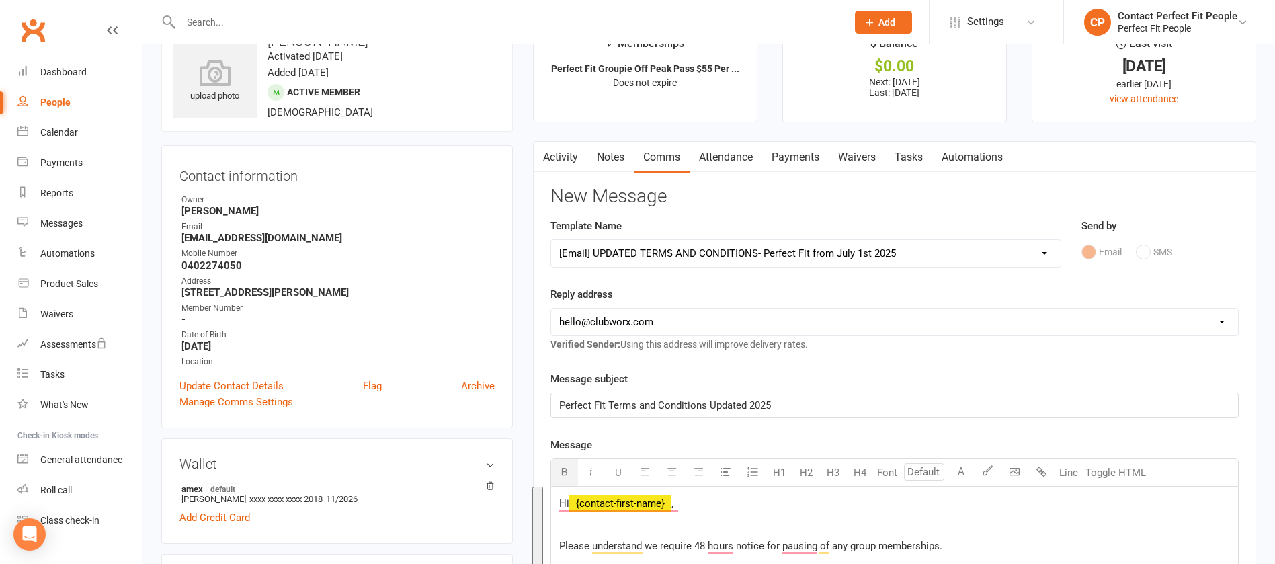
scroll to position [22, 0]
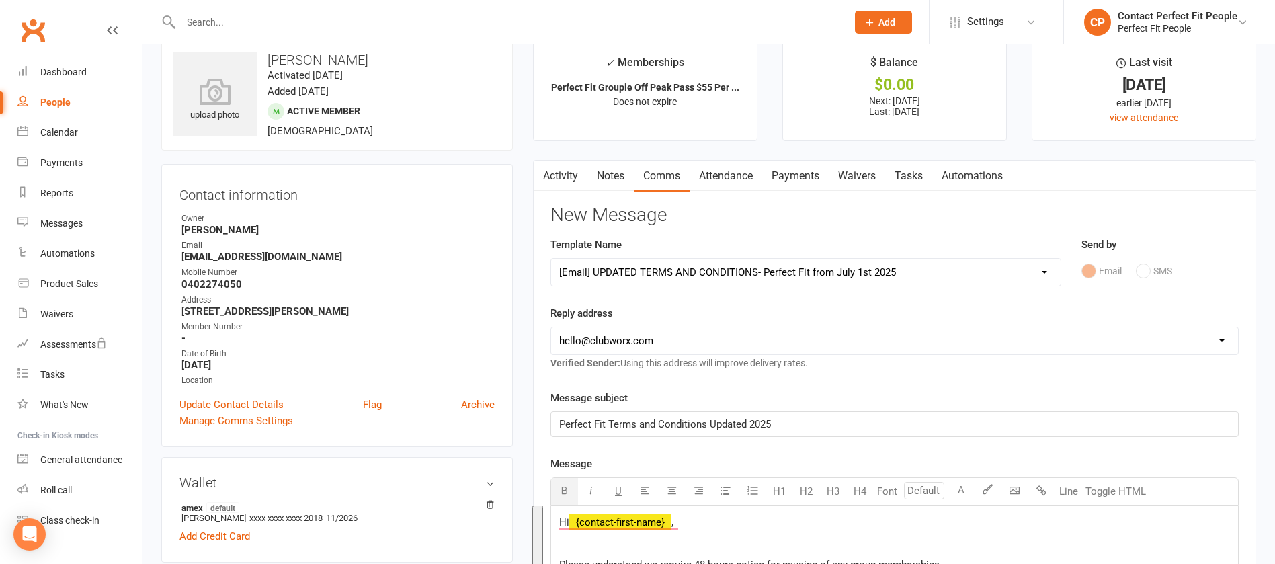
click at [566, 179] on link "Activity" at bounding box center [561, 176] width 54 height 31
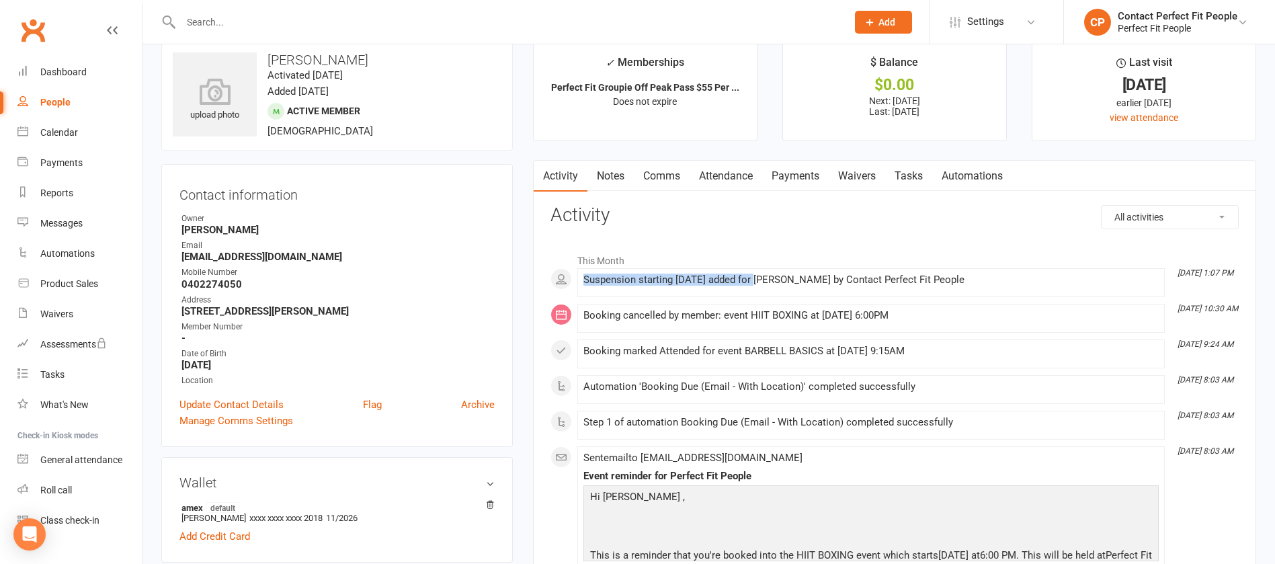
drag, startPoint x: 576, startPoint y: 275, endPoint x: 759, endPoint y: 284, distance: 183.7
copy div "Suspension starting [DATE] added"
drag, startPoint x: 263, startPoint y: 58, endPoint x: 367, endPoint y: 67, distance: 103.9
click at [367, 67] on div "upload photo [PERSON_NAME] Activated [DATE] Added [DATE] Active member [DEMOGRA…" at bounding box center [337, 96] width 352 height 110
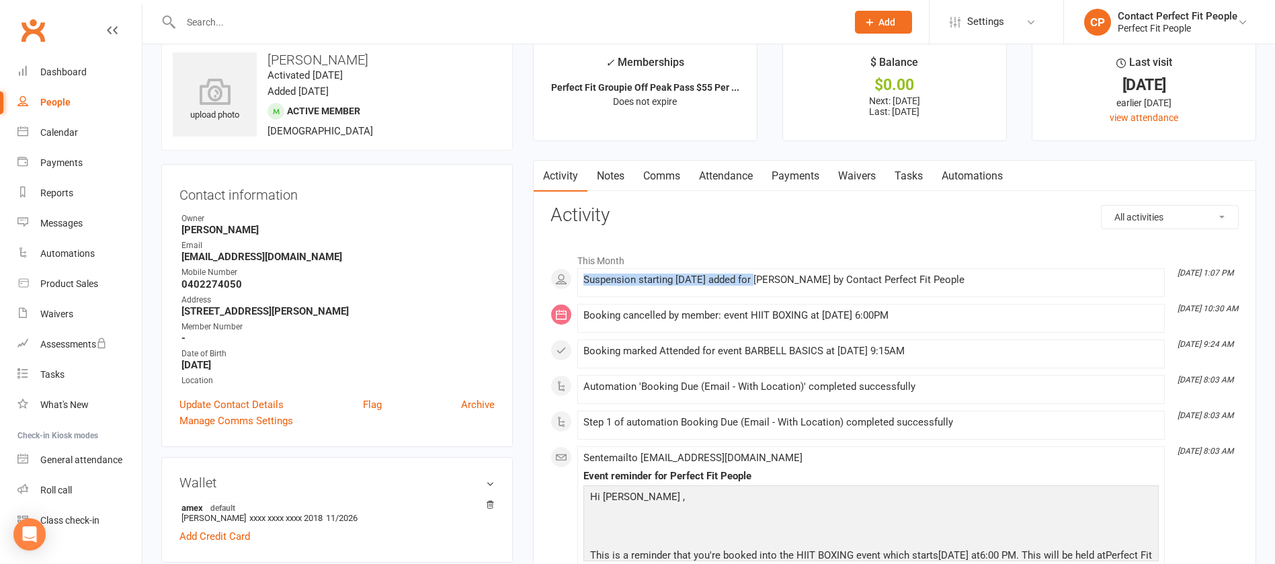
click at [367, 67] on div "upload photo [PERSON_NAME] Activated [DATE] Added [DATE] Active member [DEMOGRA…" at bounding box center [337, 96] width 352 height 110
drag, startPoint x: 267, startPoint y: 55, endPoint x: 359, endPoint y: 56, distance: 92.1
click at [359, 56] on h3 "[PERSON_NAME]" at bounding box center [337, 59] width 329 height 15
copy h3 "[PERSON_NAME]"
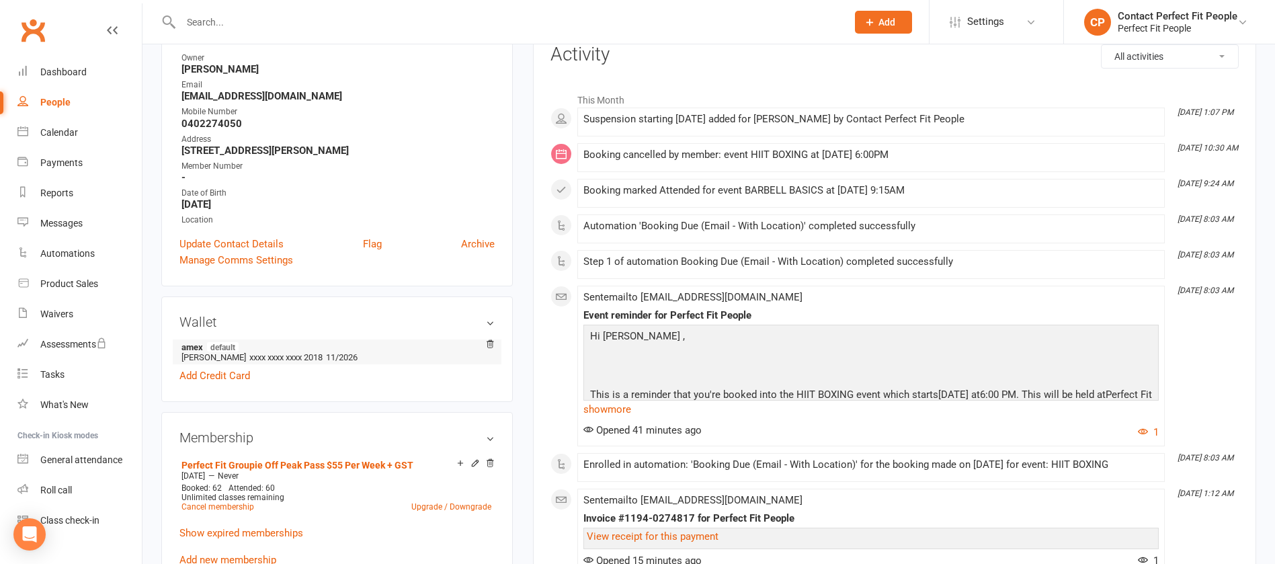
scroll to position [224, 0]
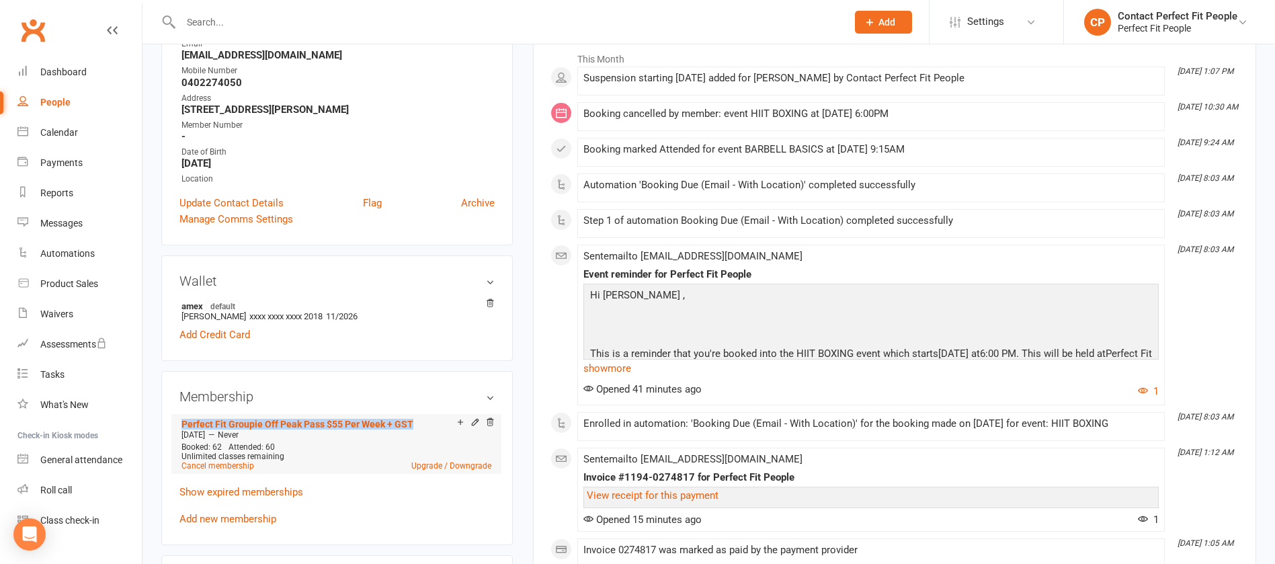
drag, startPoint x: 177, startPoint y: 422, endPoint x: 438, endPoint y: 419, distance: 260.1
click at [438, 375] on div "Membership Perfect Fit Groupie Off Peak Pass $55 Per Week + GST [DATE] — Never …" at bounding box center [337, 457] width 352 height 173
copy link "Perfect Fit Groupie Off Peak Pass $55 Per Week + GST"
click at [228, 375] on link "Add new membership" at bounding box center [227, 519] width 97 height 12
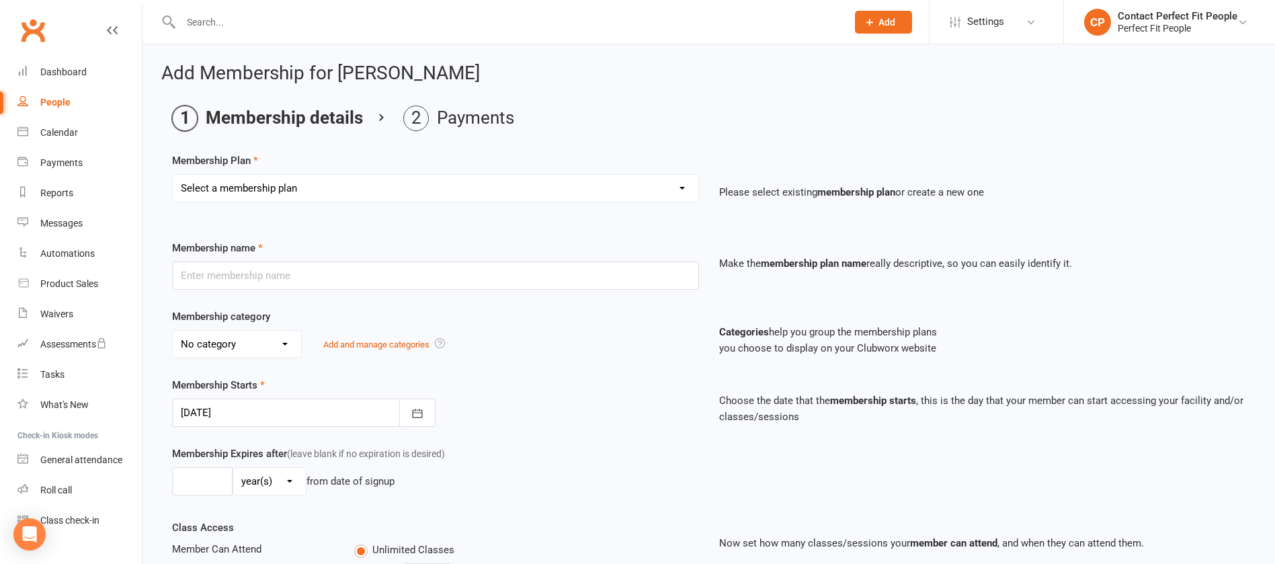
click at [260, 190] on select "Select a membership plan Create new Membership Plan 21-Day Reset Challenge $195…" at bounding box center [436, 188] width 526 height 27
select select "42"
click at [173, 175] on select "Select a membership plan Create new Membership Plan 21-Day Reset Challenge $195…" at bounding box center [436, 188] width 526 height 27
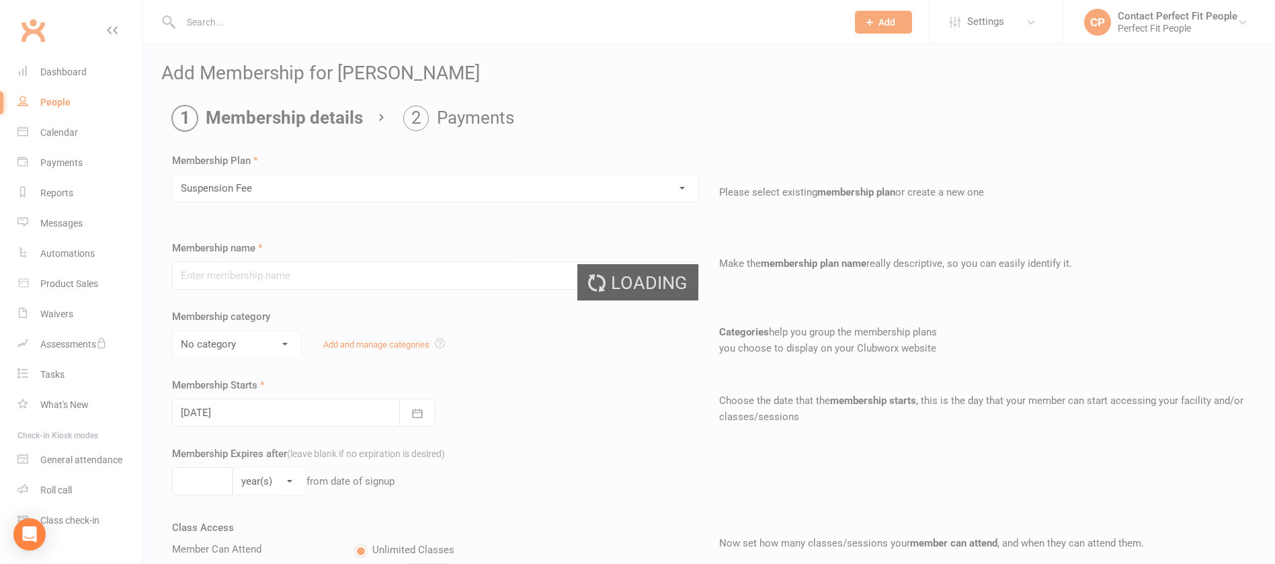
type input "Suspension Fee"
type input "1"
select select "1"
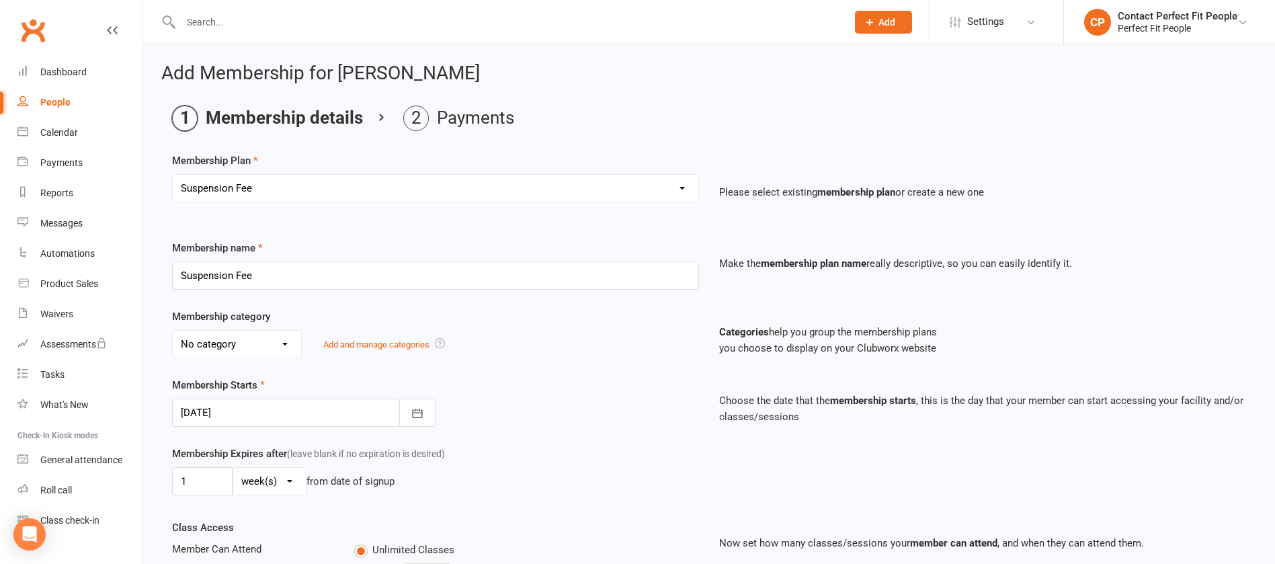
click at [227, 375] on div at bounding box center [303, 413] width 263 height 28
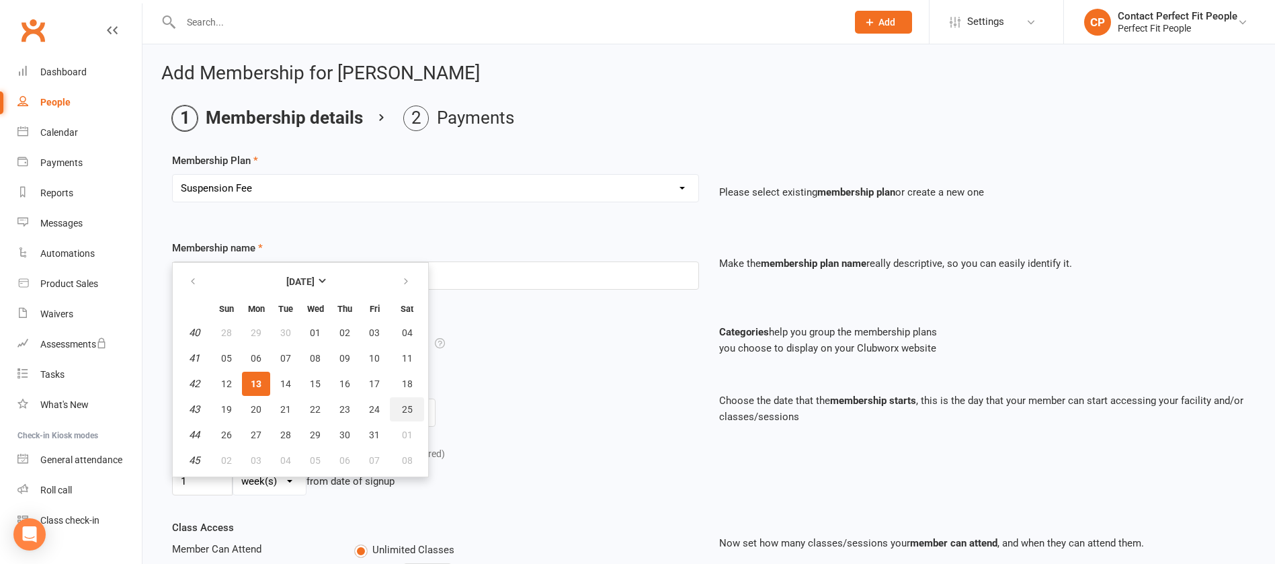
click at [413, 375] on button "25" at bounding box center [407, 409] width 34 height 24
type input "[DATE]"
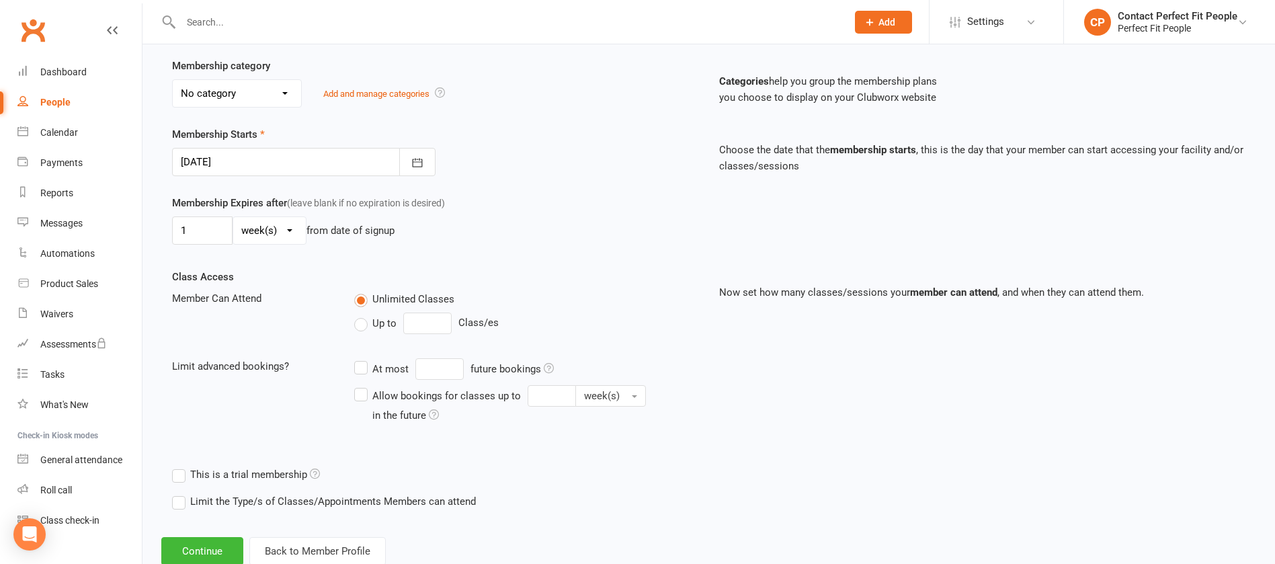
scroll to position [290, 0]
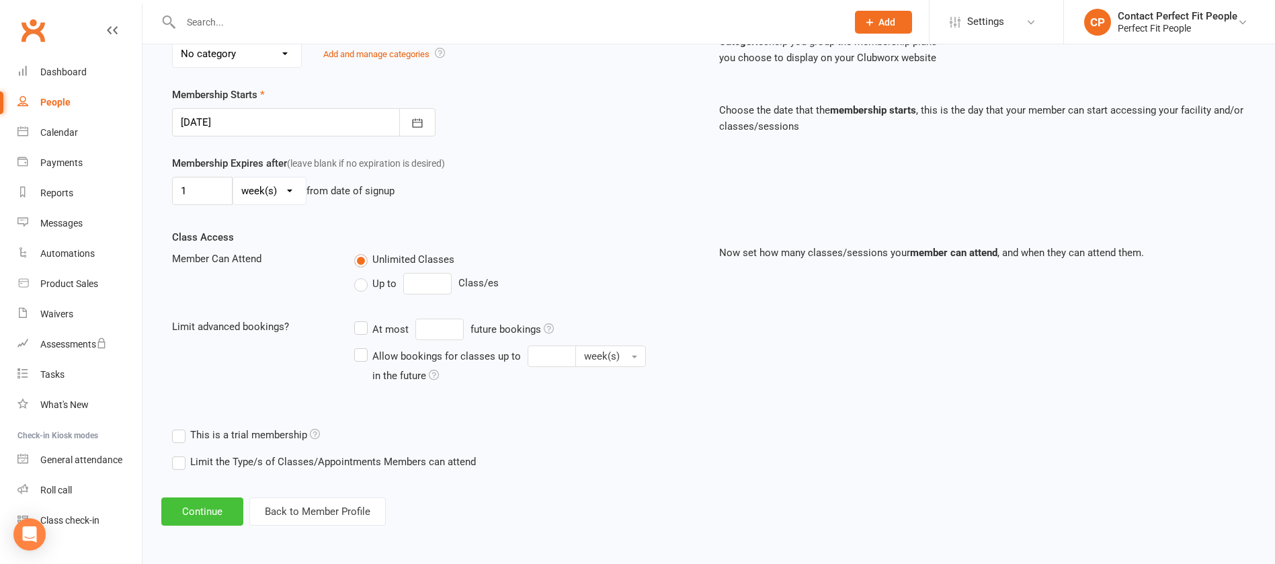
click at [238, 375] on button "Continue" at bounding box center [202, 511] width 82 height 28
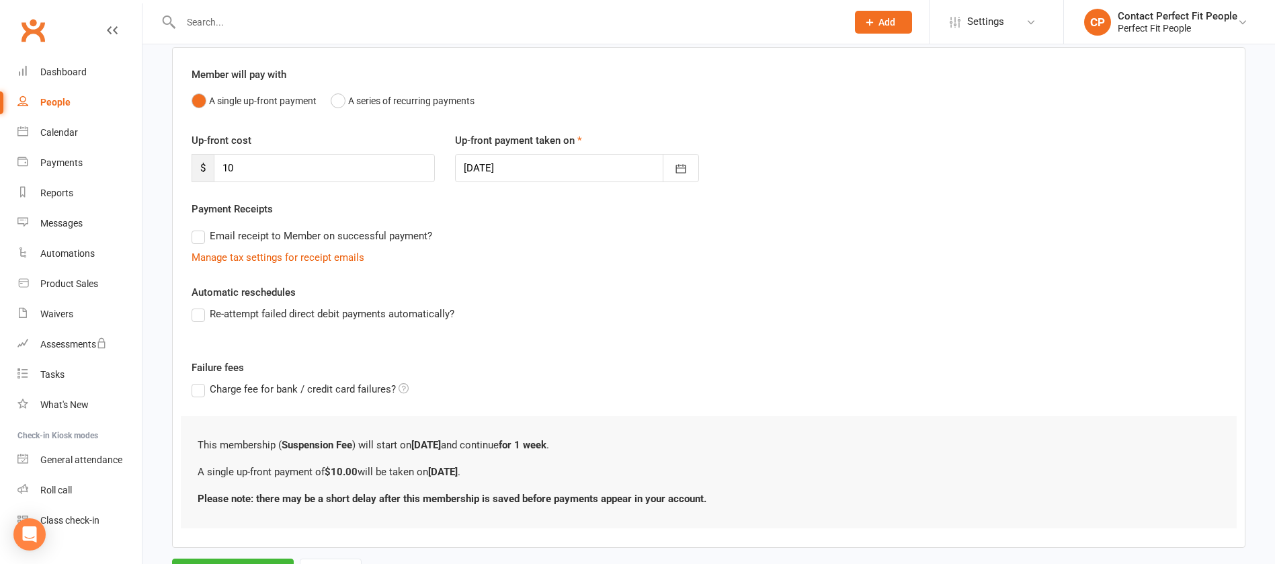
scroll to position [168, 0]
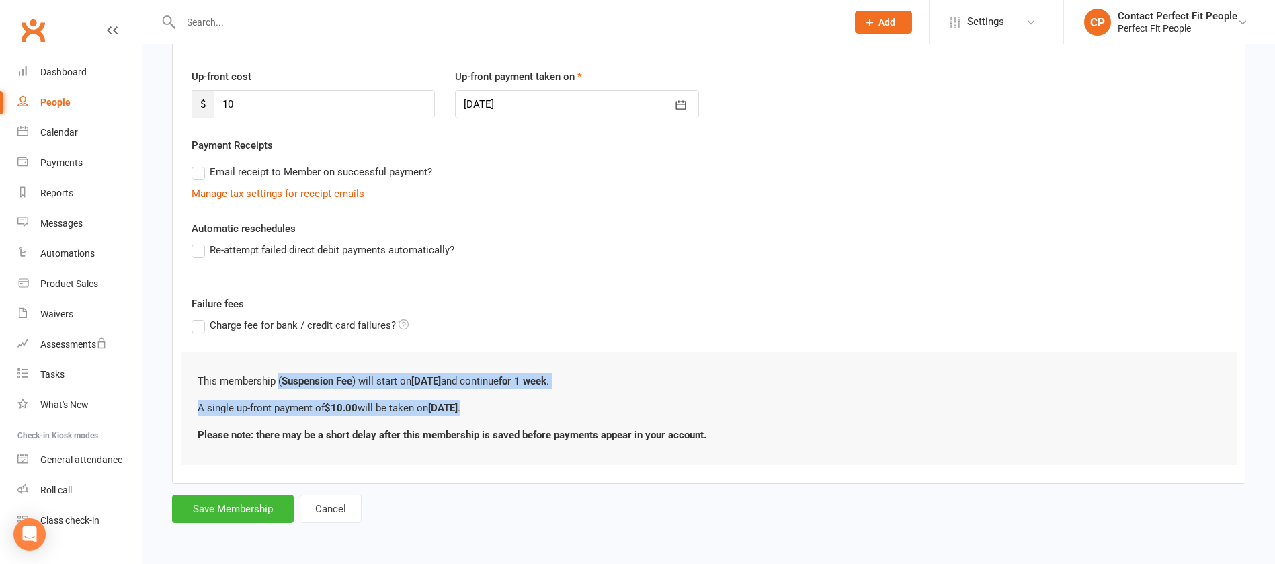
drag, startPoint x: 280, startPoint y: 384, endPoint x: 504, endPoint y: 400, distance: 225.1
click at [504, 375] on div "This membership ( Suspension Fee ) will start on [DATE] and continue for 1 week…" at bounding box center [709, 408] width 1056 height 112
copy div "( Suspension Fee ) will start on [DATE] and continue for 1 week . A single up-f…"
click at [239, 375] on button "Save Membership" at bounding box center [233, 509] width 122 height 28
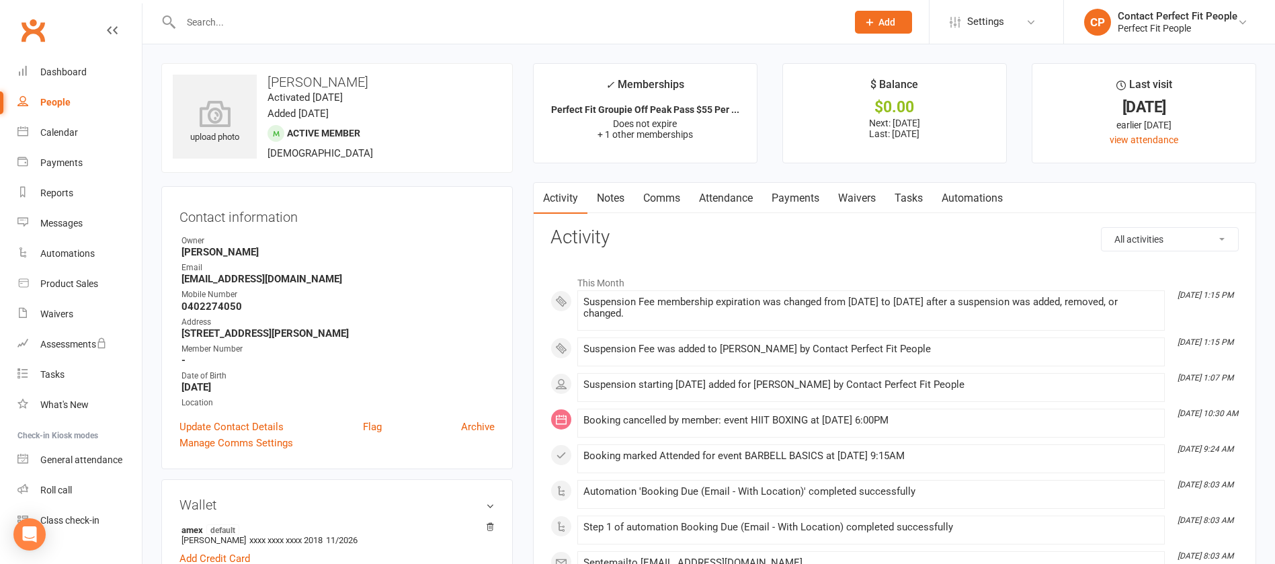
click at [616, 194] on link "Notes" at bounding box center [610, 198] width 46 height 31
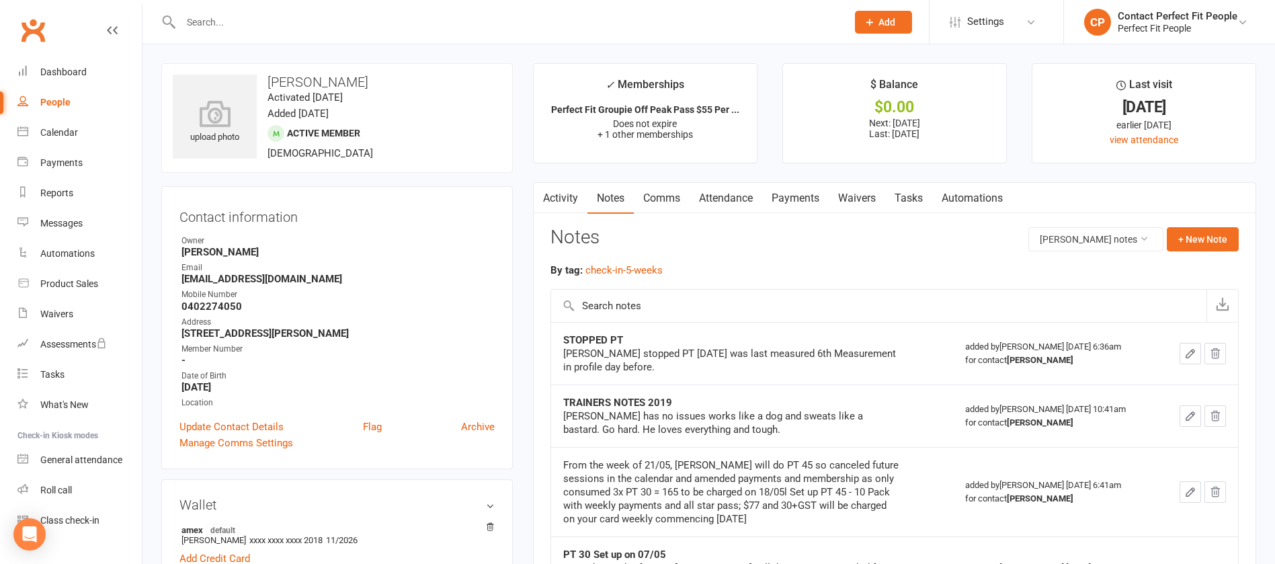
click at [650, 257] on div "Notes [PERSON_NAME] notes + New Note" at bounding box center [894, 244] width 688 height 35
click at [850, 242] on button "+ New Note" at bounding box center [1203, 239] width 72 height 24
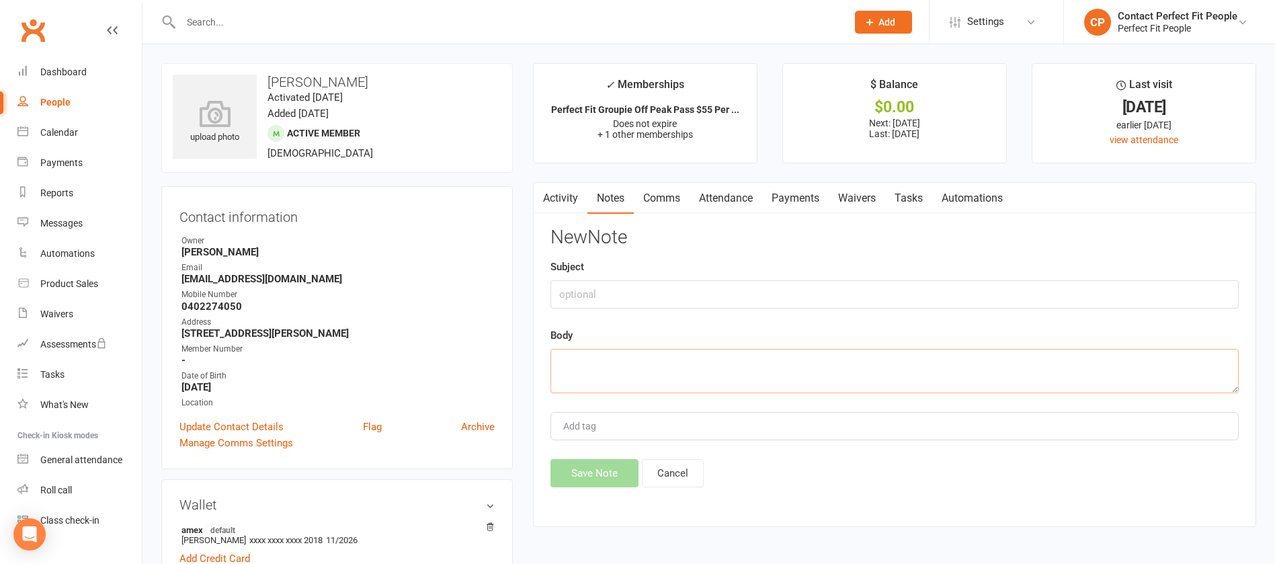
click at [615, 364] on textarea at bounding box center [894, 371] width 688 height 44
paste textarea "SUSPENSION: 3-month Term ([DATE] to [DATE]) Suspension period requested: 1 week…"
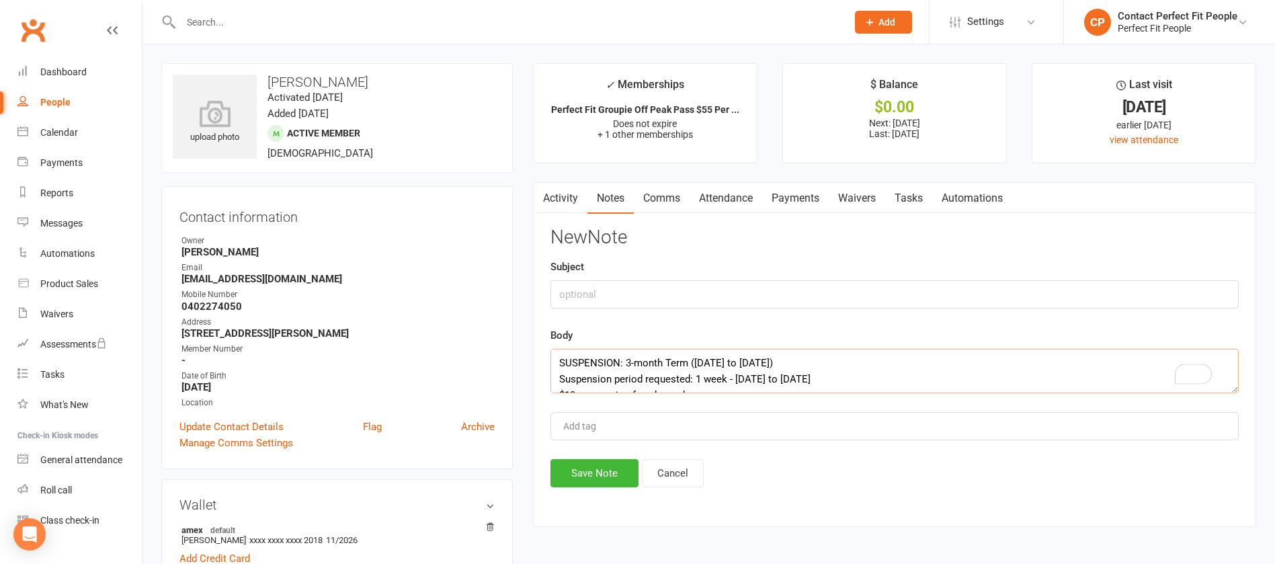
drag, startPoint x: 815, startPoint y: 357, endPoint x: 511, endPoint y: 342, distance: 304.2
type textarea "Suspension period requested: 1 week - [DATE] to [DATE] $10 suspension fee charg…"
click at [598, 292] on input "text" at bounding box center [894, 294] width 688 height 28
paste input "SUSPENSION: 3-month Term ([DATE] to [DATE])"
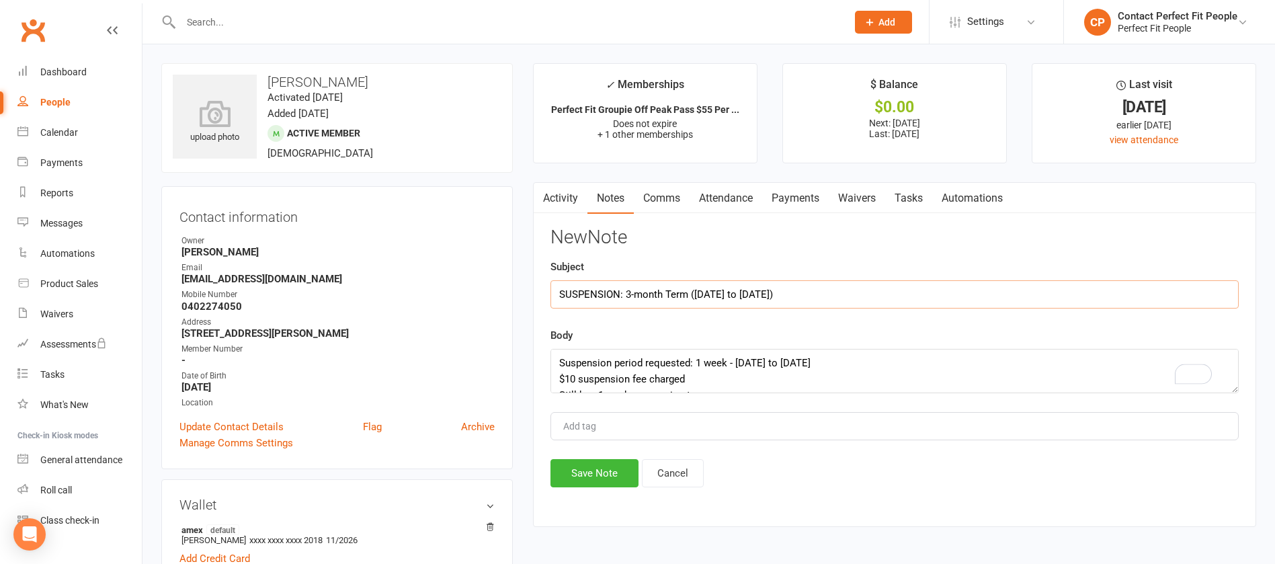
type input "SUSPENSION: 3-month Term ([DATE] to [DATE])"
click at [590, 360] on textarea "Suspension period requested: 1 week - [DATE] to [DATE] $10 suspension fee charg…" at bounding box center [894, 371] width 688 height 44
type textarea "Suspension period requested: 1 week - [DATE] to [DATE] $10 suspension fee charg…"
click at [603, 375] on button "Save Note" at bounding box center [594, 473] width 88 height 28
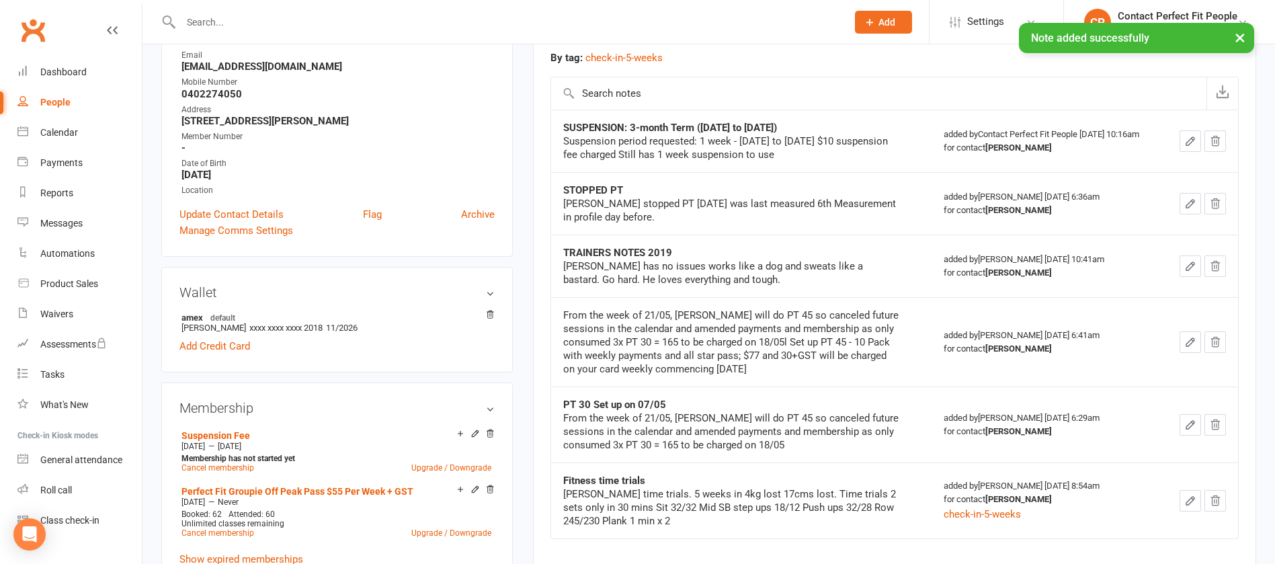
scroll to position [101, 0]
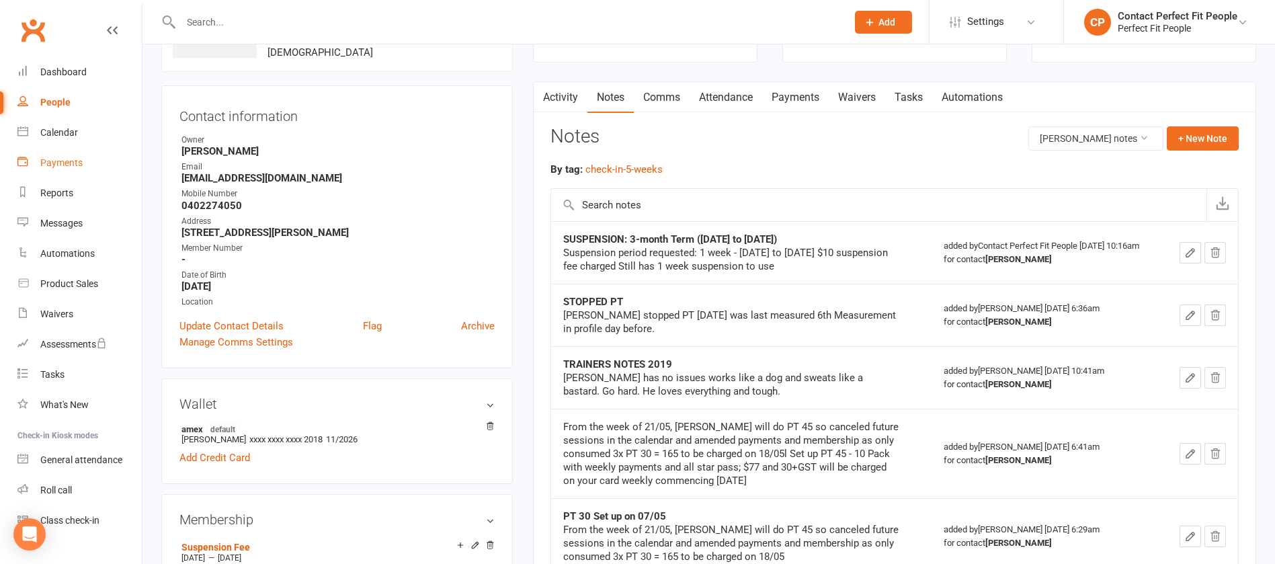
click at [56, 168] on div "Payments" at bounding box center [61, 162] width 42 height 11
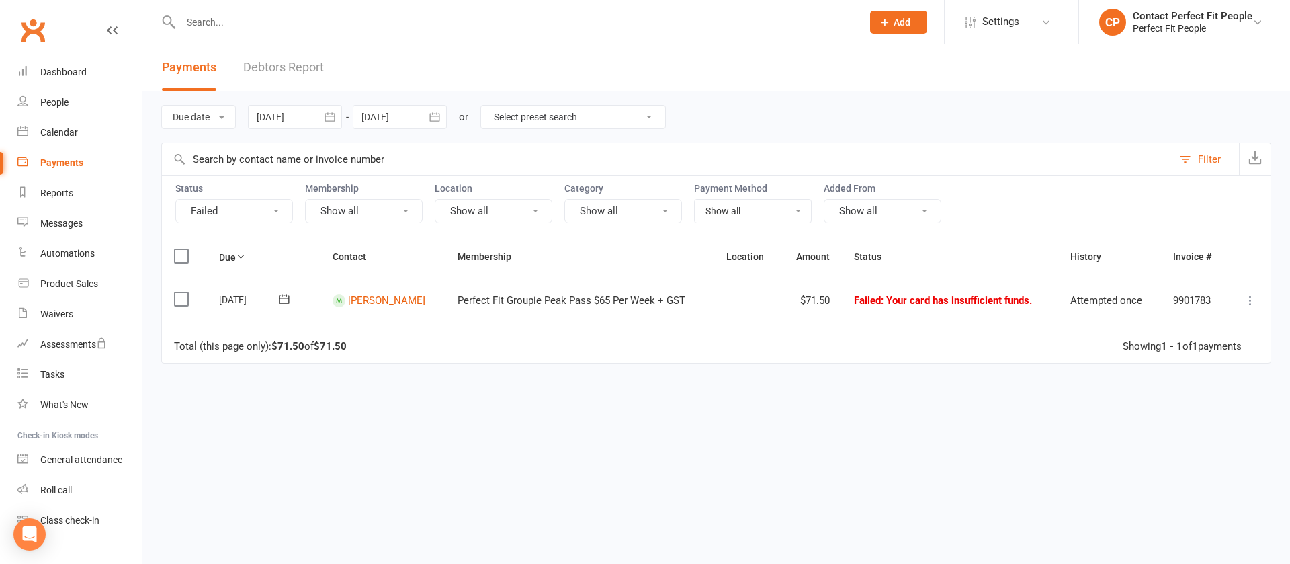
click at [280, 301] on icon at bounding box center [284, 298] width 13 height 13
click at [328, 375] on span "14" at bounding box center [332, 430] width 11 height 11
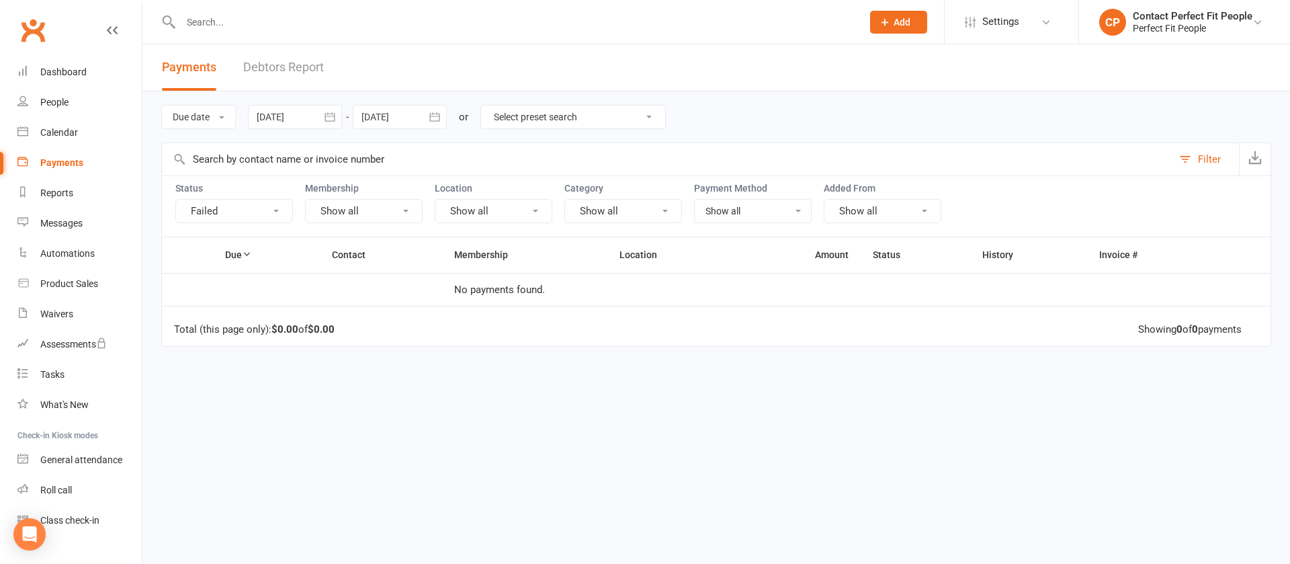
click at [207, 34] on div at bounding box center [507, 22] width 692 height 44
click at [205, 21] on input "text" at bounding box center [515, 22] width 676 height 19
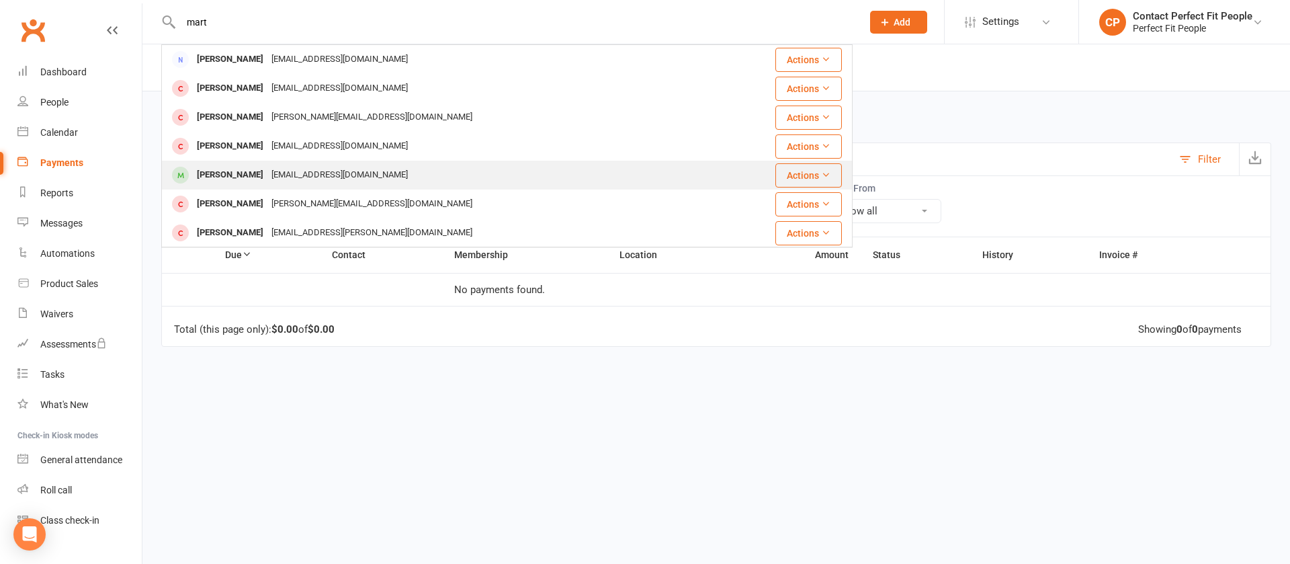
type input "mart"
click at [207, 183] on div "[PERSON_NAME]" at bounding box center [230, 174] width 75 height 19
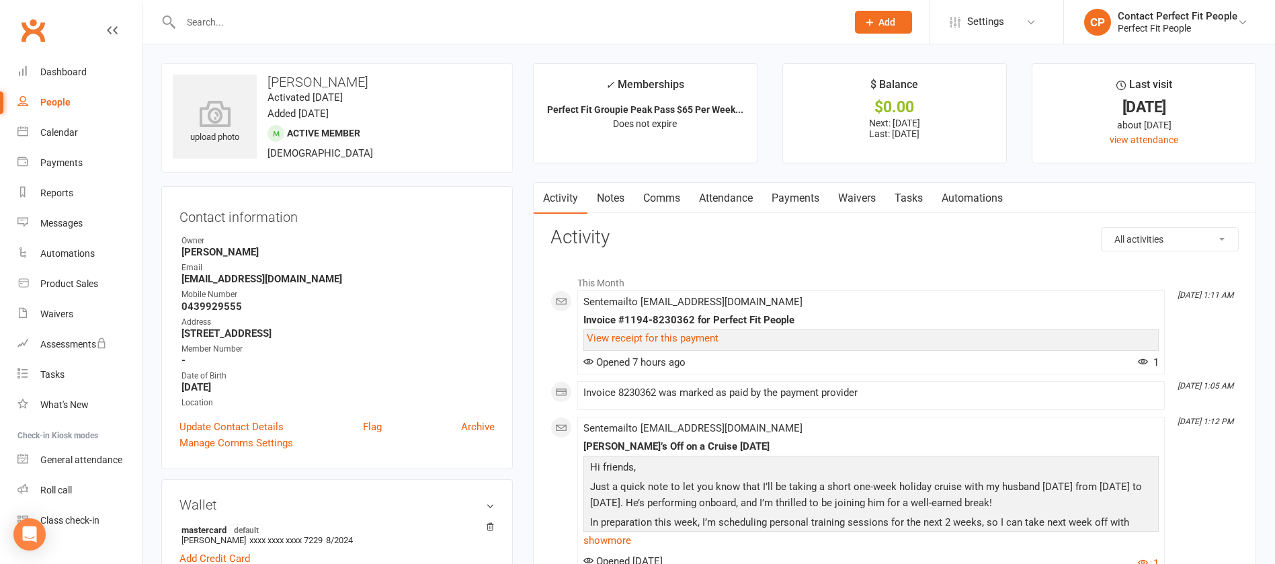
drag, startPoint x: 267, startPoint y: 81, endPoint x: 441, endPoint y: 65, distance: 174.8
click at [441, 65] on div "upload photo [PERSON_NAME] Activated [DATE] Added [DATE] Active member [DEMOGRA…" at bounding box center [337, 118] width 352 height 110
copy h3 "[PERSON_NAME]"
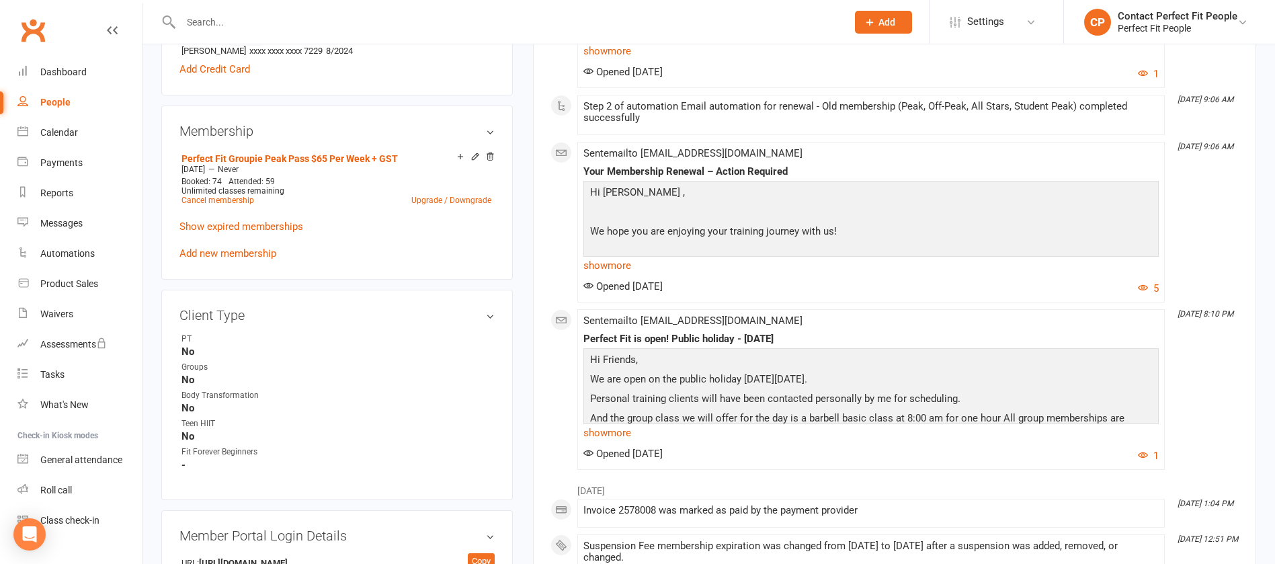
scroll to position [403, 0]
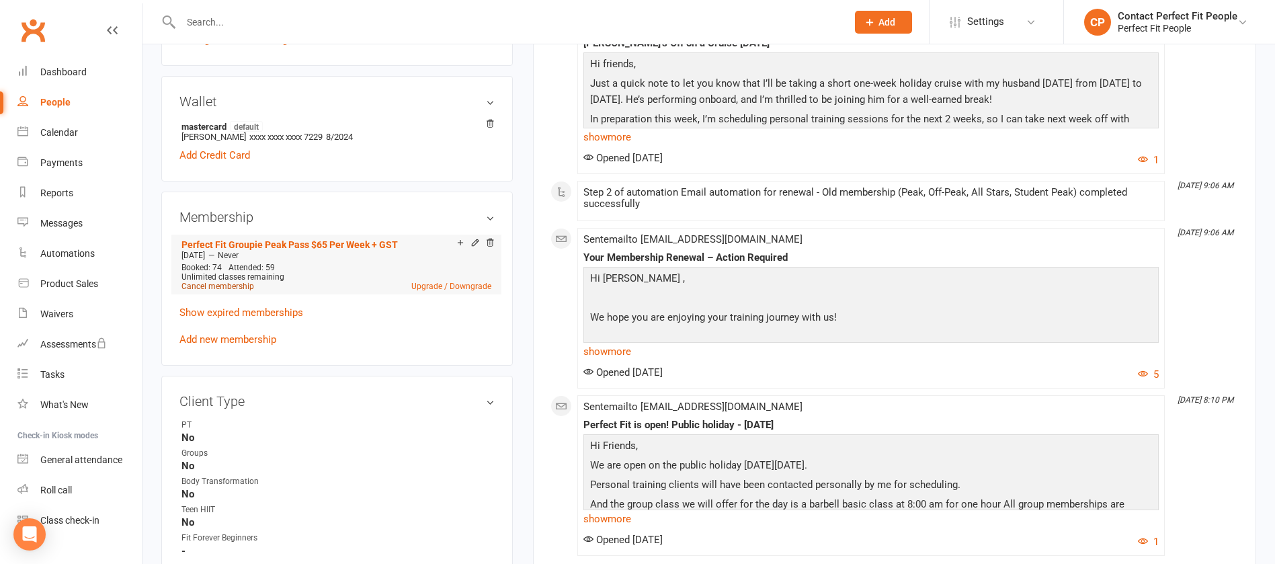
click at [218, 285] on link "Cancel membership" at bounding box center [217, 286] width 73 height 9
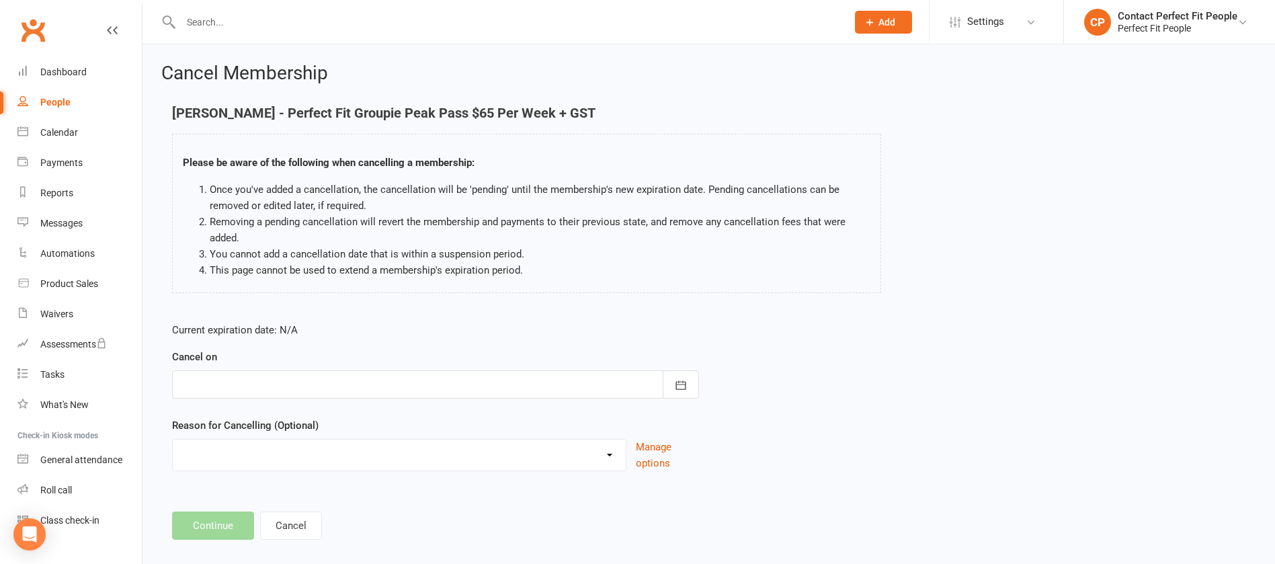
click at [317, 375] on div at bounding box center [435, 384] width 527 height 28
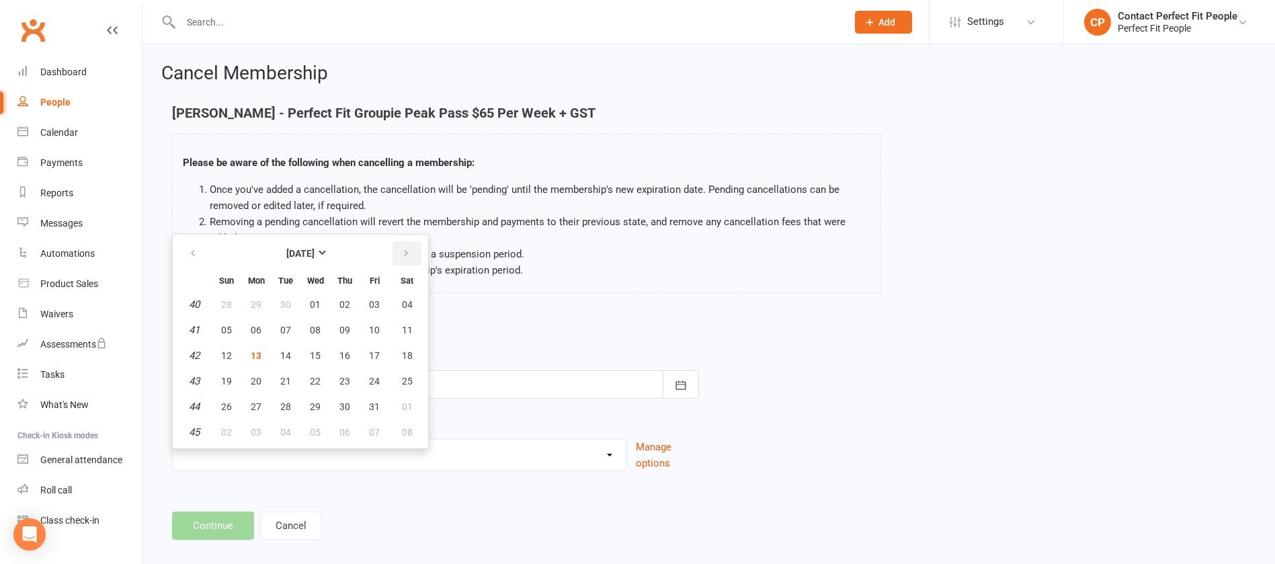
click at [403, 249] on icon "button" at bounding box center [405, 253] width 9 height 11
click at [376, 350] on span "19" at bounding box center [374, 355] width 11 height 11
type input "[DATE]"
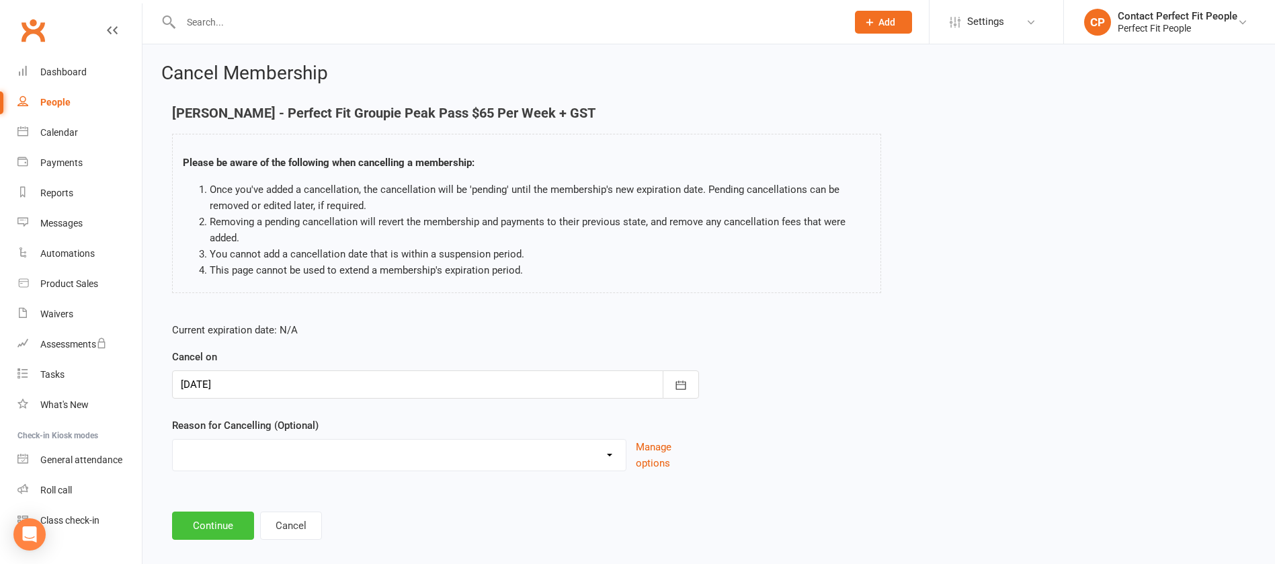
click at [231, 375] on button "Continue" at bounding box center [213, 525] width 82 height 28
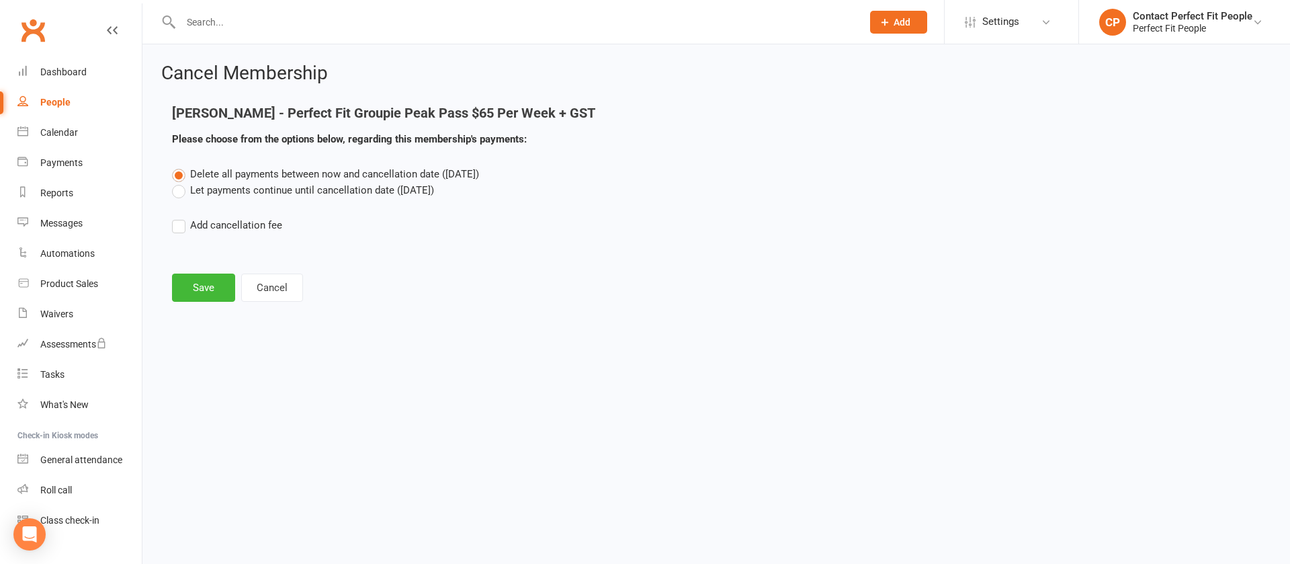
click at [234, 187] on label "Let payments continue until cancellation date ([DATE])" at bounding box center [303, 190] width 262 height 16
click at [181, 182] on input "Let payments continue until cancellation date ([DATE])" at bounding box center [176, 182] width 9 height 0
click at [194, 286] on button "Save" at bounding box center [203, 288] width 63 height 28
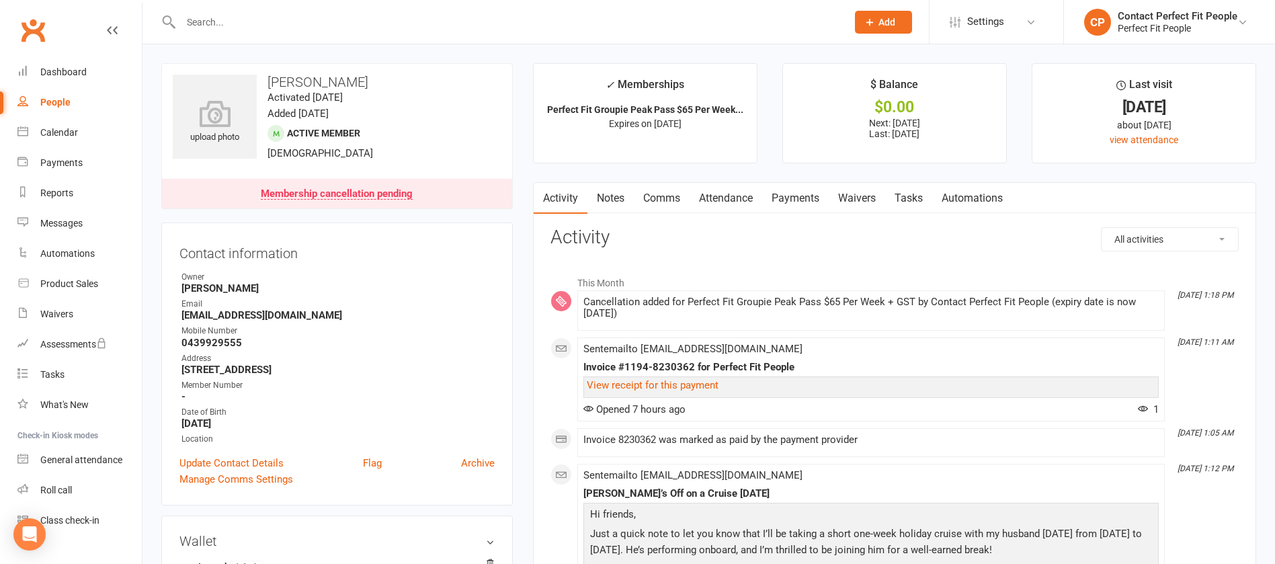
click at [653, 212] on link "Comms" at bounding box center [662, 198] width 56 height 31
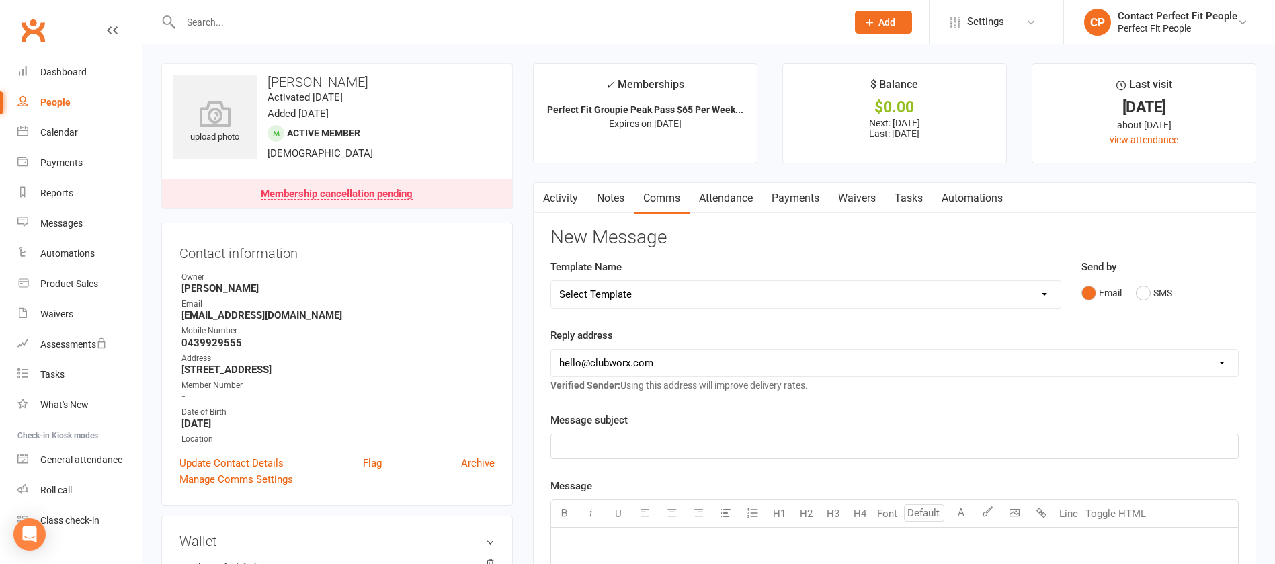
click at [661, 292] on select "Select Template [Email] 2023 TEEN WEEKLY PASS PERFECT FIT [Email] 2024: Teen HI…" at bounding box center [805, 294] width 509 height 27
select select "24"
click at [551, 281] on select "Select Template [Email] 2023 TEEN WEEKLY PASS PERFECT FIT [Email] 2024: Teen HI…" at bounding box center [805, 294] width 509 height 27
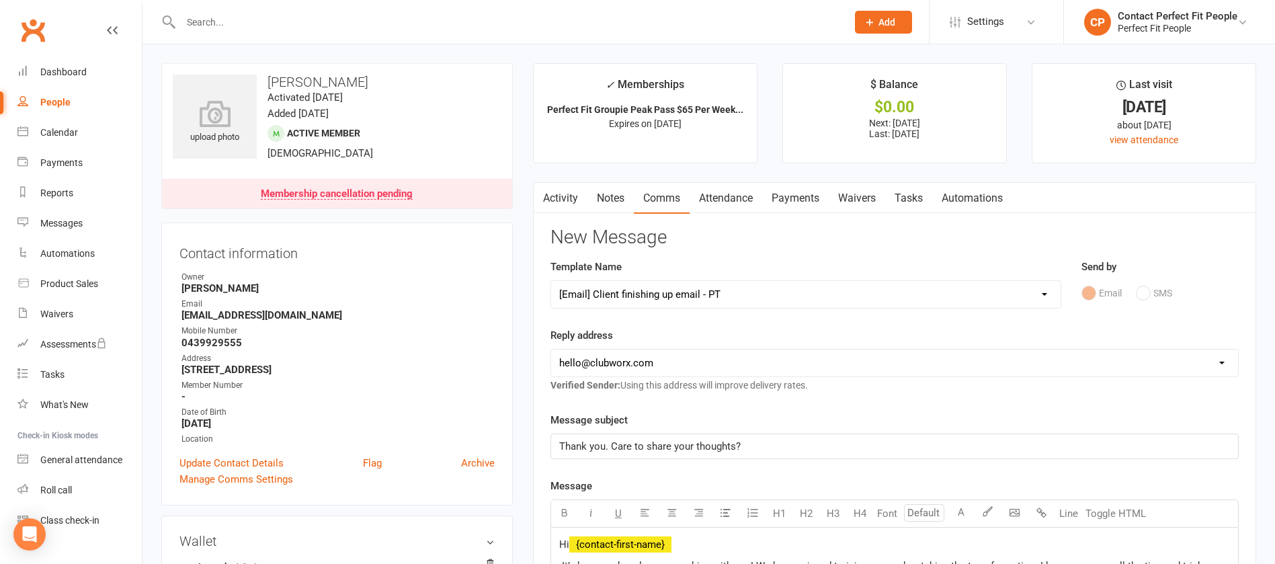
click at [583, 353] on select "[EMAIL_ADDRESS][DOMAIN_NAME] [EMAIL_ADDRESS][DOMAIN_NAME] [PERSON_NAME][EMAIL_A…" at bounding box center [894, 362] width 687 height 27
select select "1"
click at [551, 349] on select "[EMAIL_ADDRESS][DOMAIN_NAME] [EMAIL_ADDRESS][DOMAIN_NAME] [PERSON_NAME][EMAIL_A…" at bounding box center [894, 362] width 687 height 27
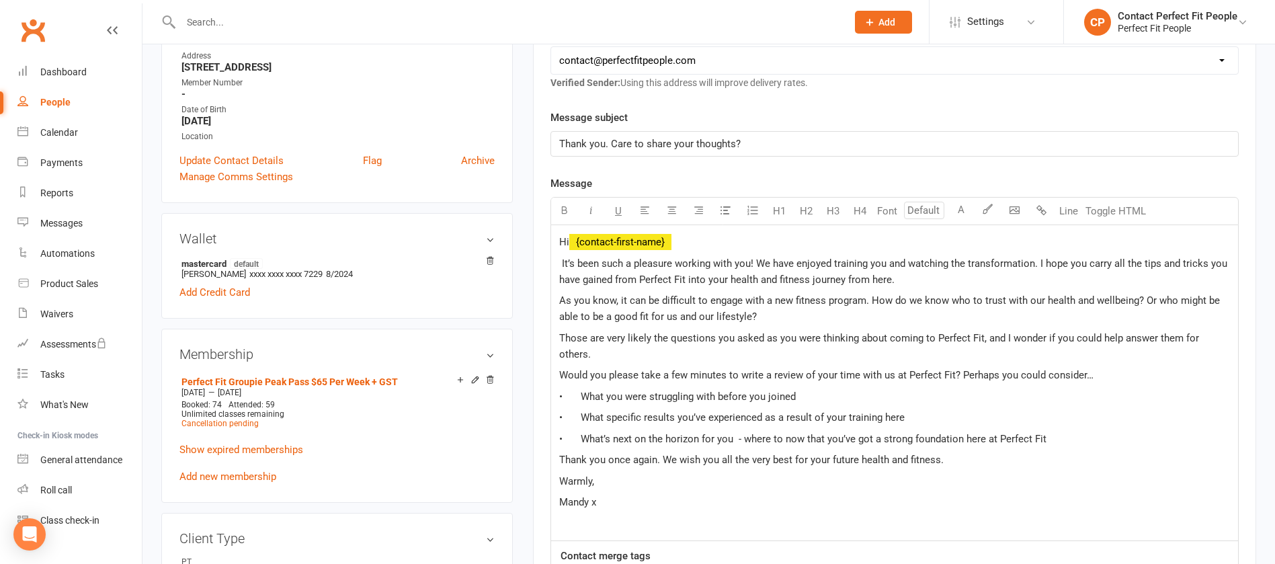
scroll to position [706, 0]
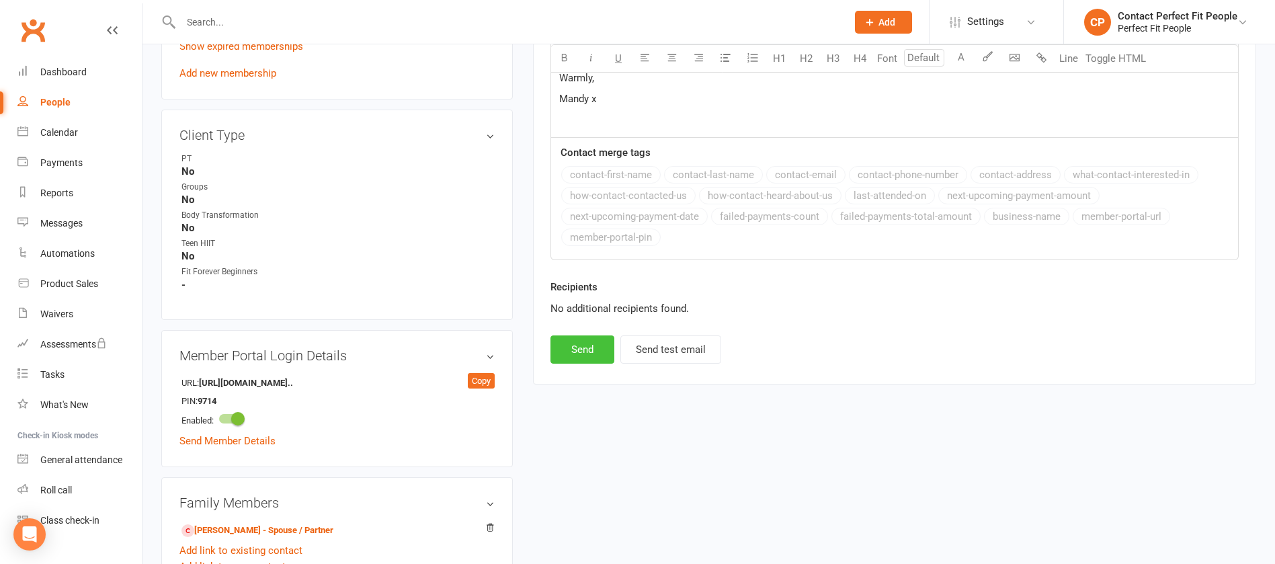
click at [584, 340] on button "Send" at bounding box center [582, 349] width 64 height 28
select select
select select "0"
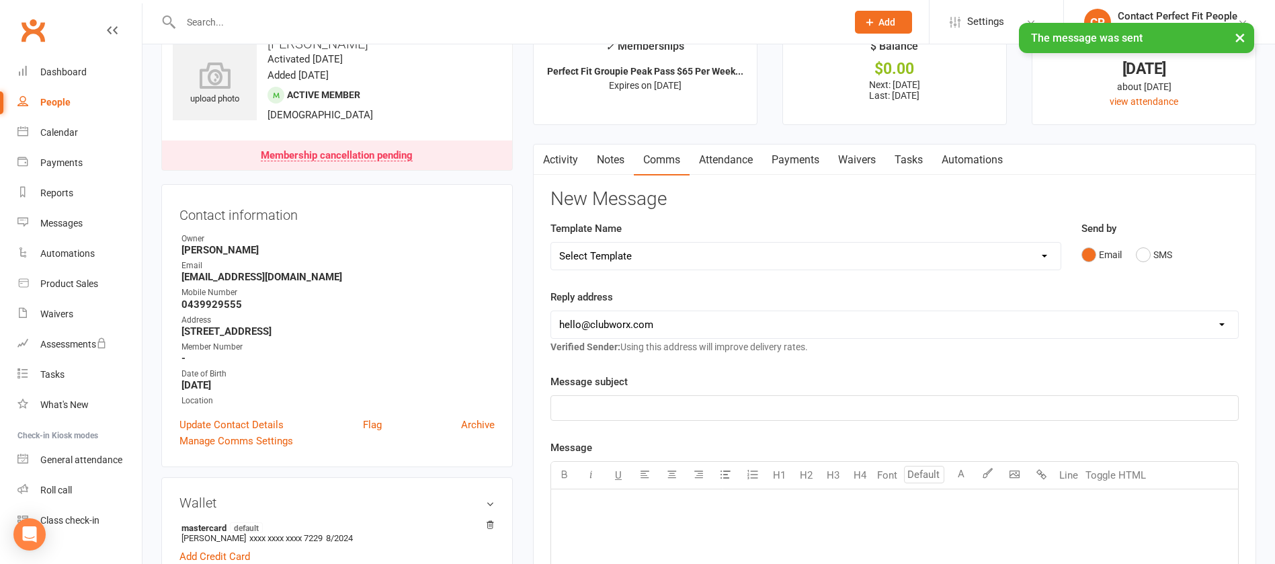
scroll to position [0, 0]
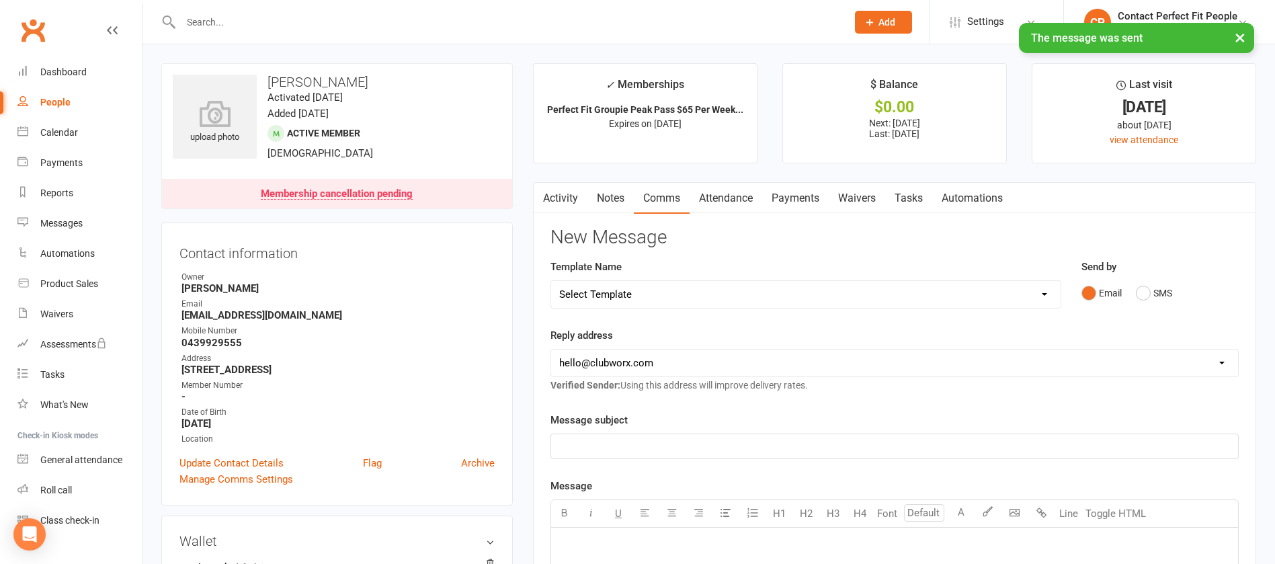
click at [573, 195] on link "Activity" at bounding box center [561, 198] width 54 height 31
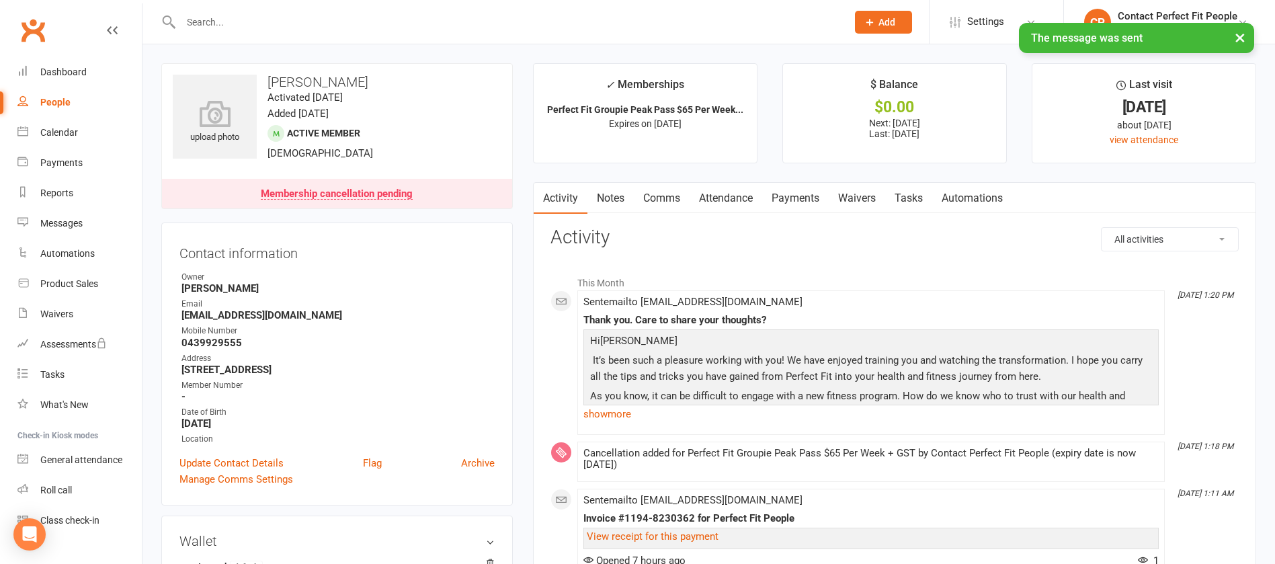
copy div "Cancellation added for Perfect Fit Groupie Peak Pass $65 Per Week + GST by Cont…"
drag, startPoint x: 639, startPoint y: 466, endPoint x: 581, endPoint y: 451, distance: 59.0
click at [581, 375] on li "[DATE] 1:18 PM Cancellation added for Perfect Fit Groupie Peak Pass $65 Per Wee…" at bounding box center [870, 462] width 587 height 40
